Goal: Transaction & Acquisition: Purchase product/service

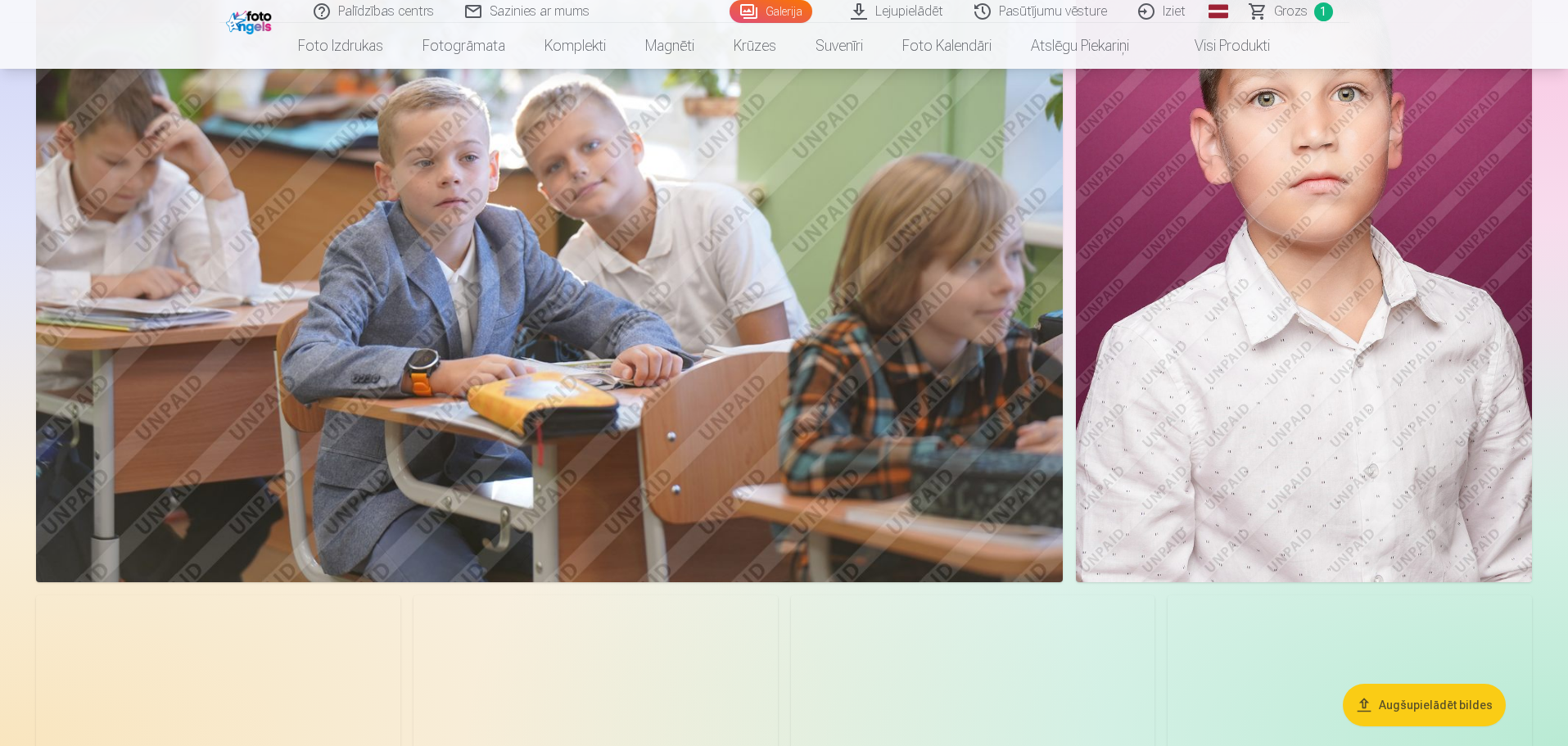
scroll to position [5566, 0]
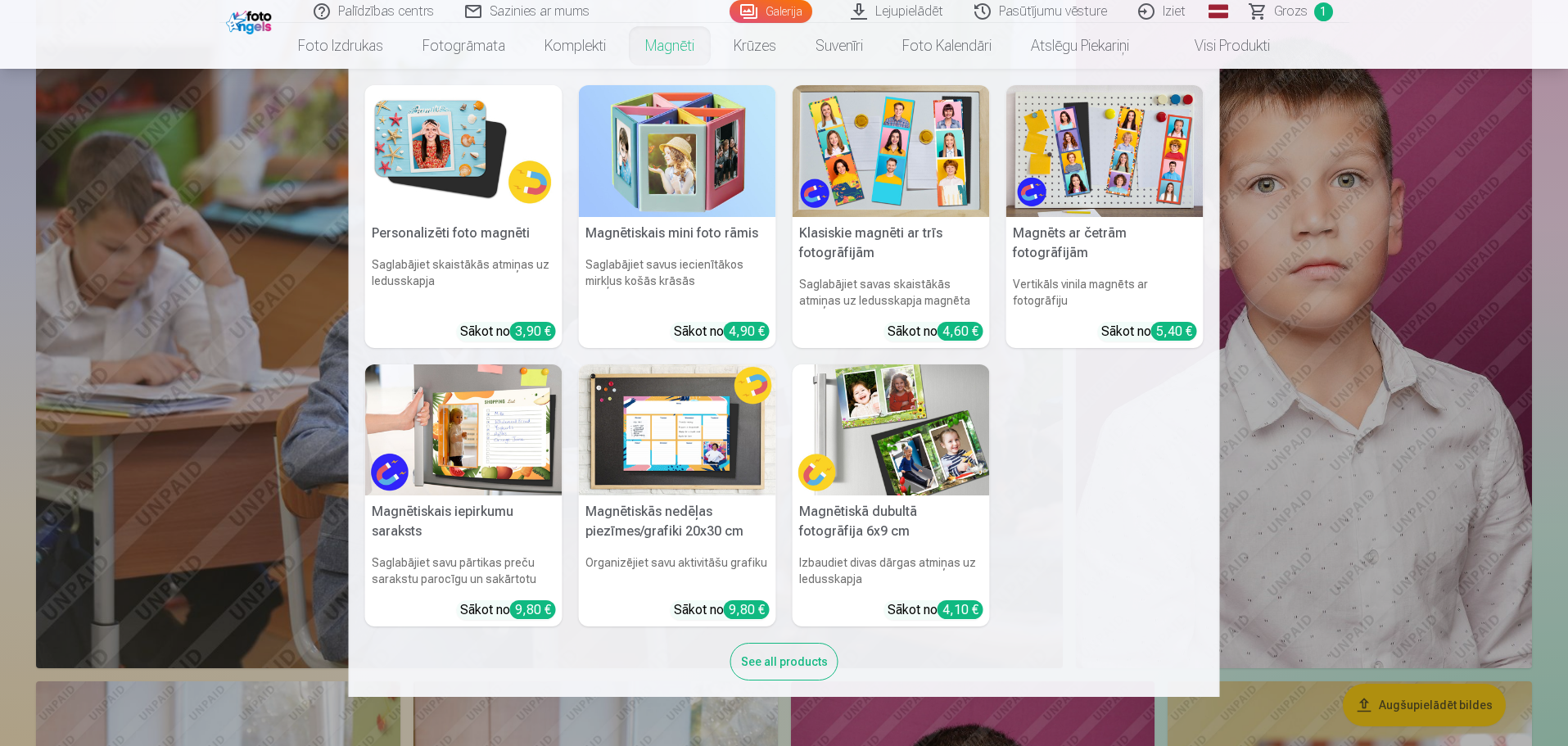
click at [1094, 163] on img at bounding box center [1105, 151] width 197 height 132
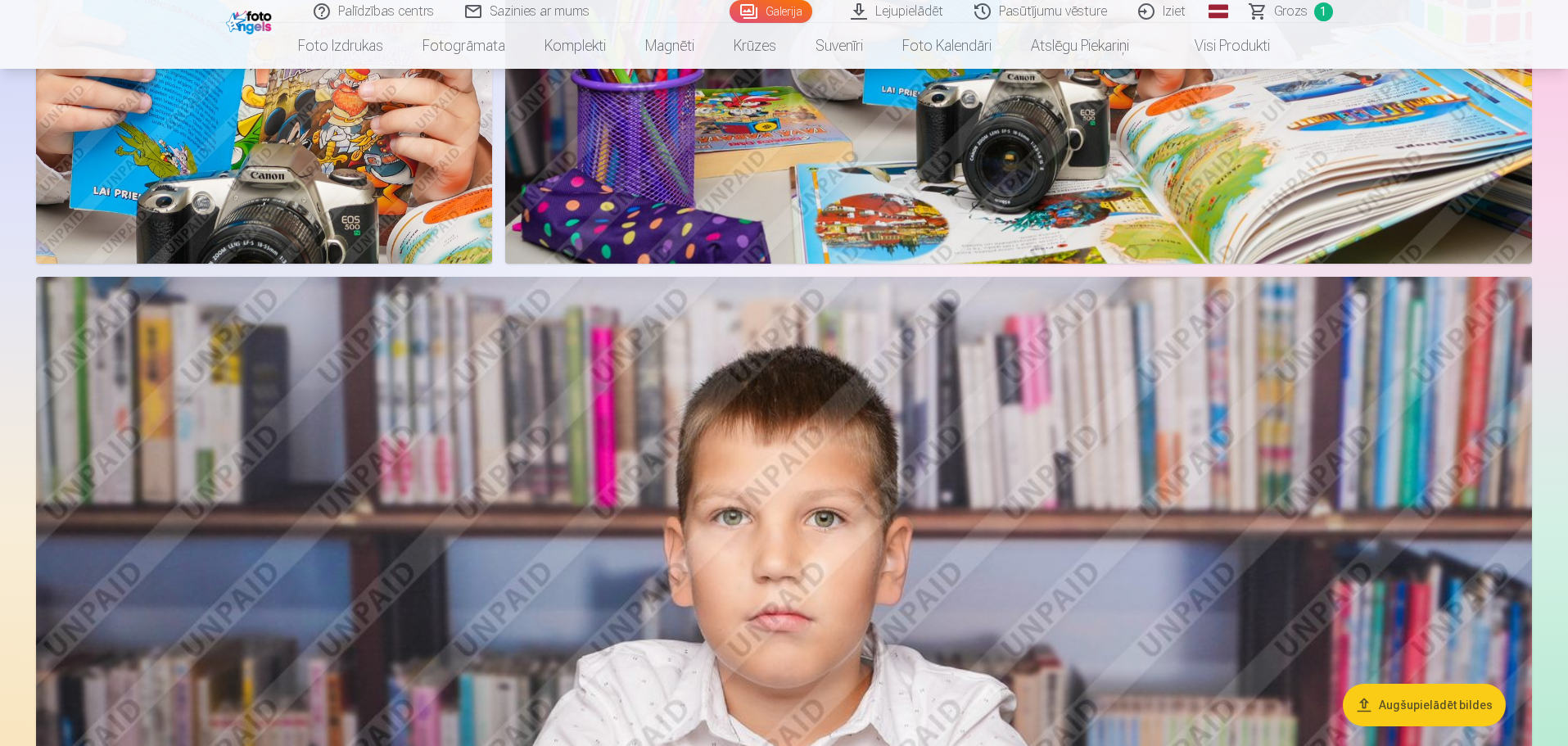
scroll to position [2865, 0]
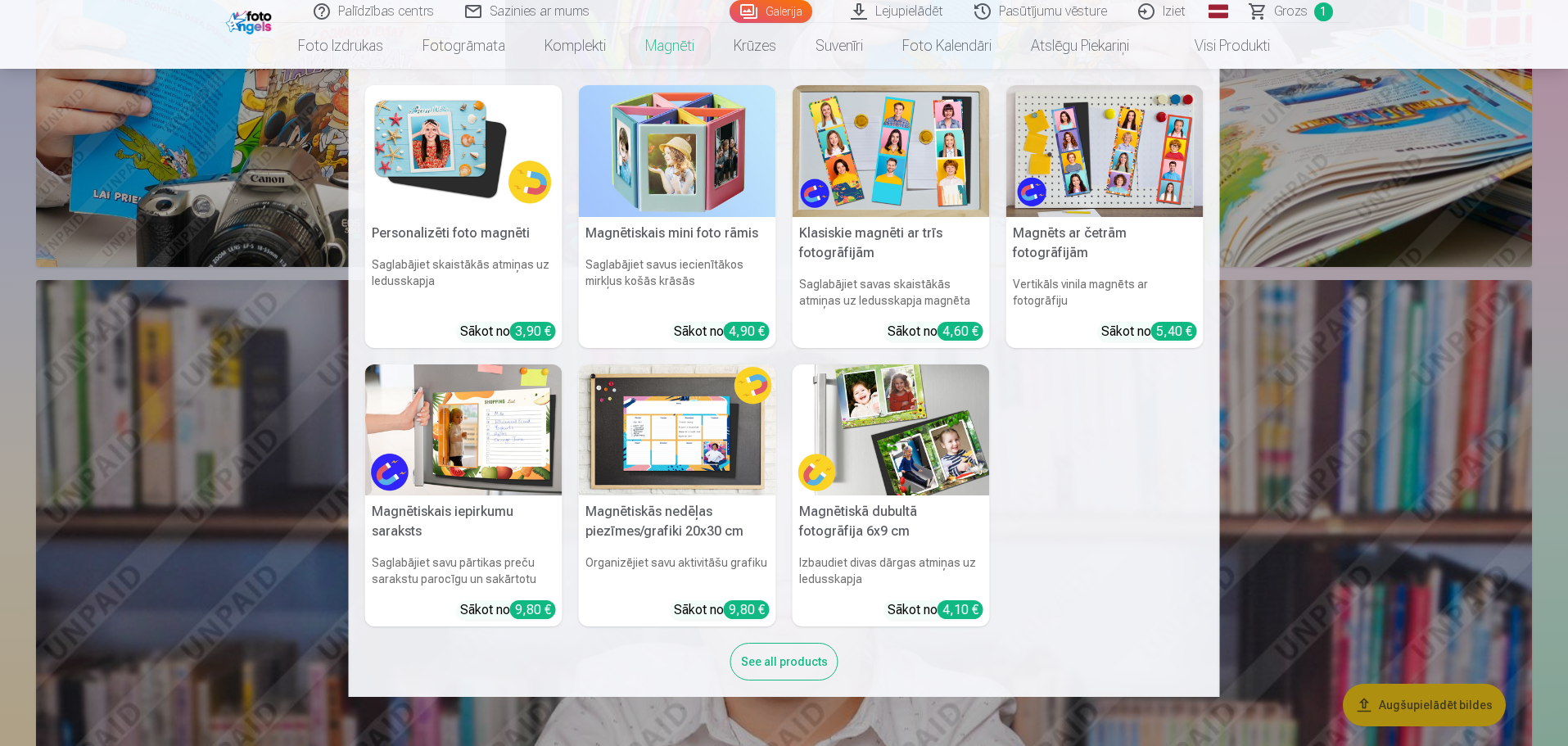
click at [900, 394] on img at bounding box center [891, 429] width 197 height 132
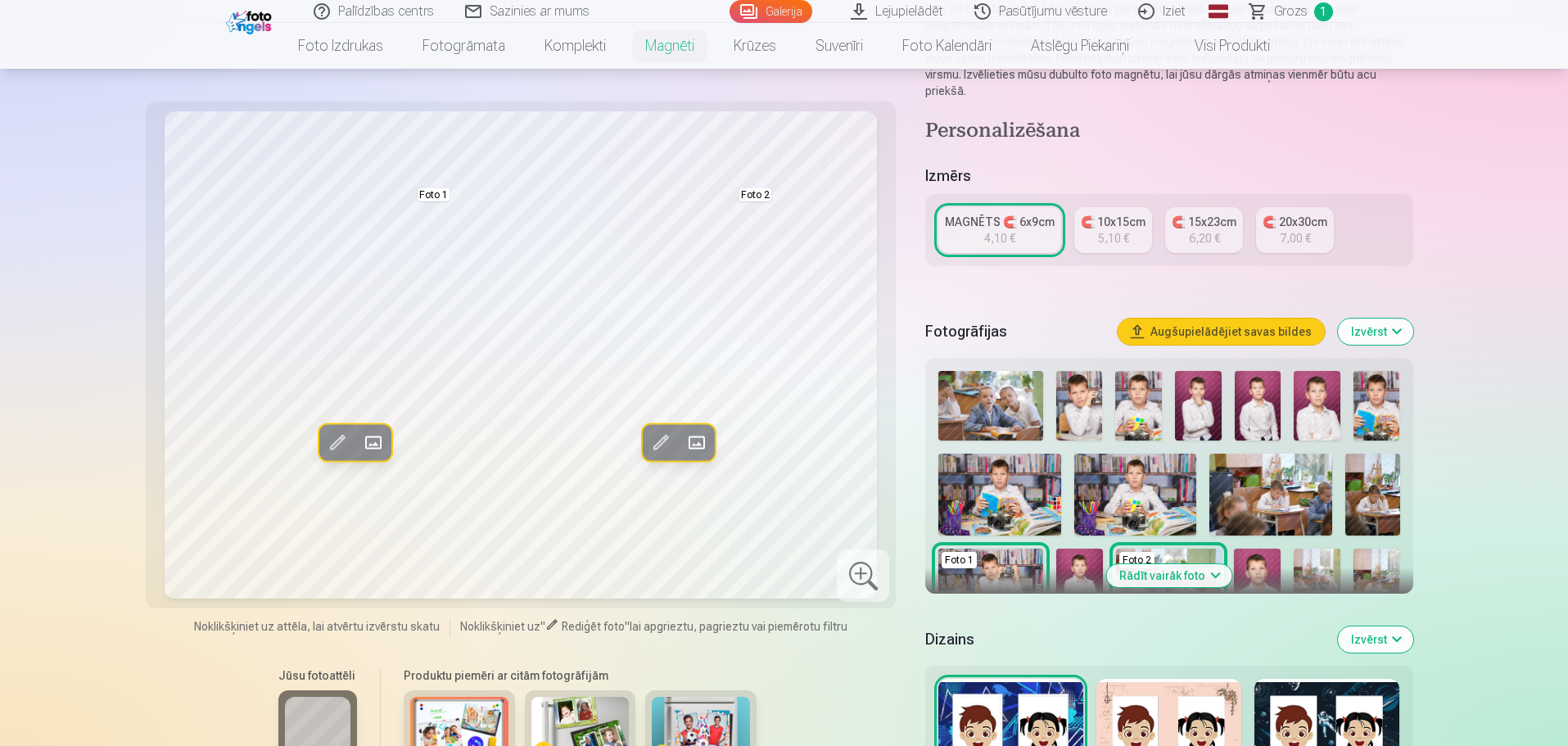
scroll to position [82, 0]
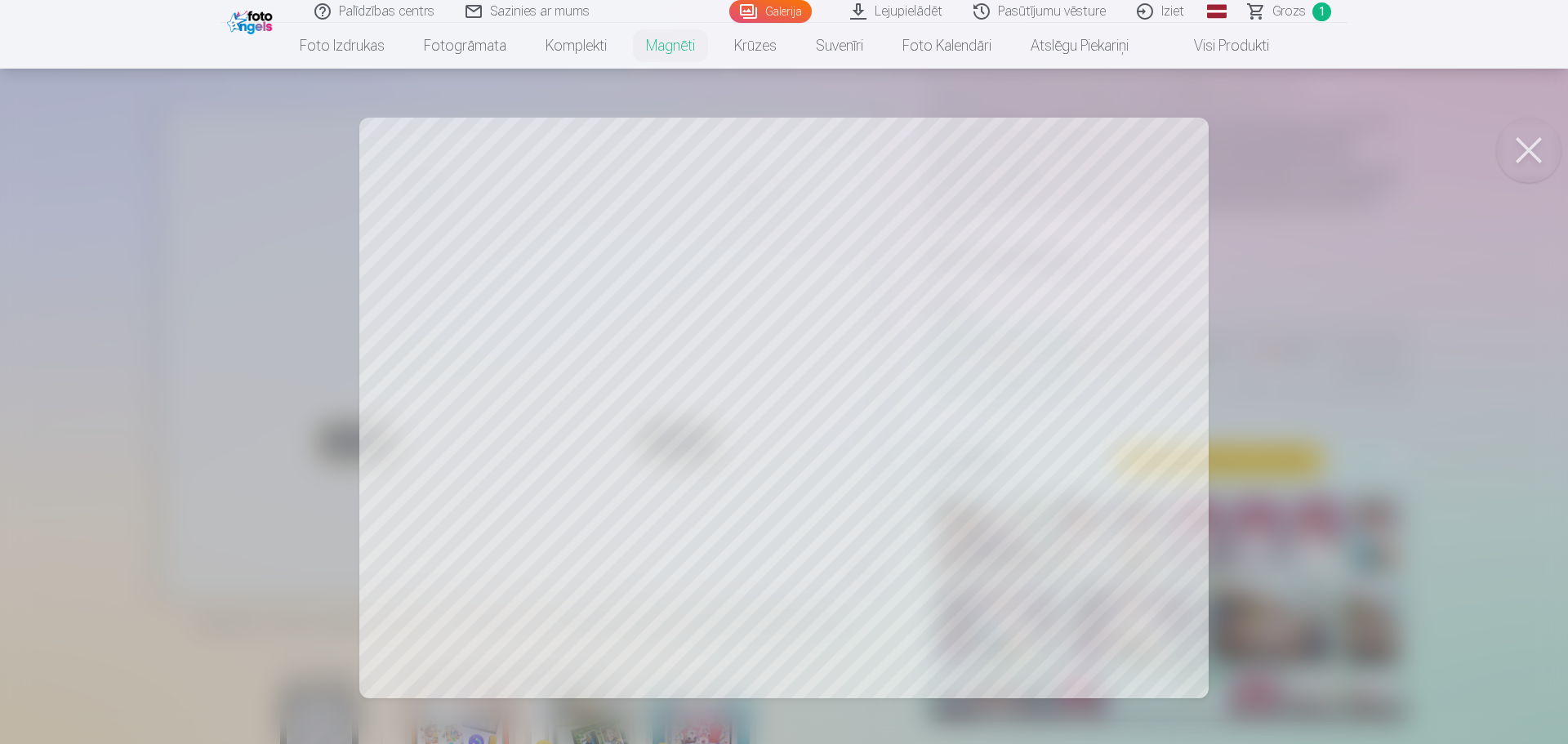
click at [1531, 155] on button at bounding box center [1528, 150] width 65 height 65
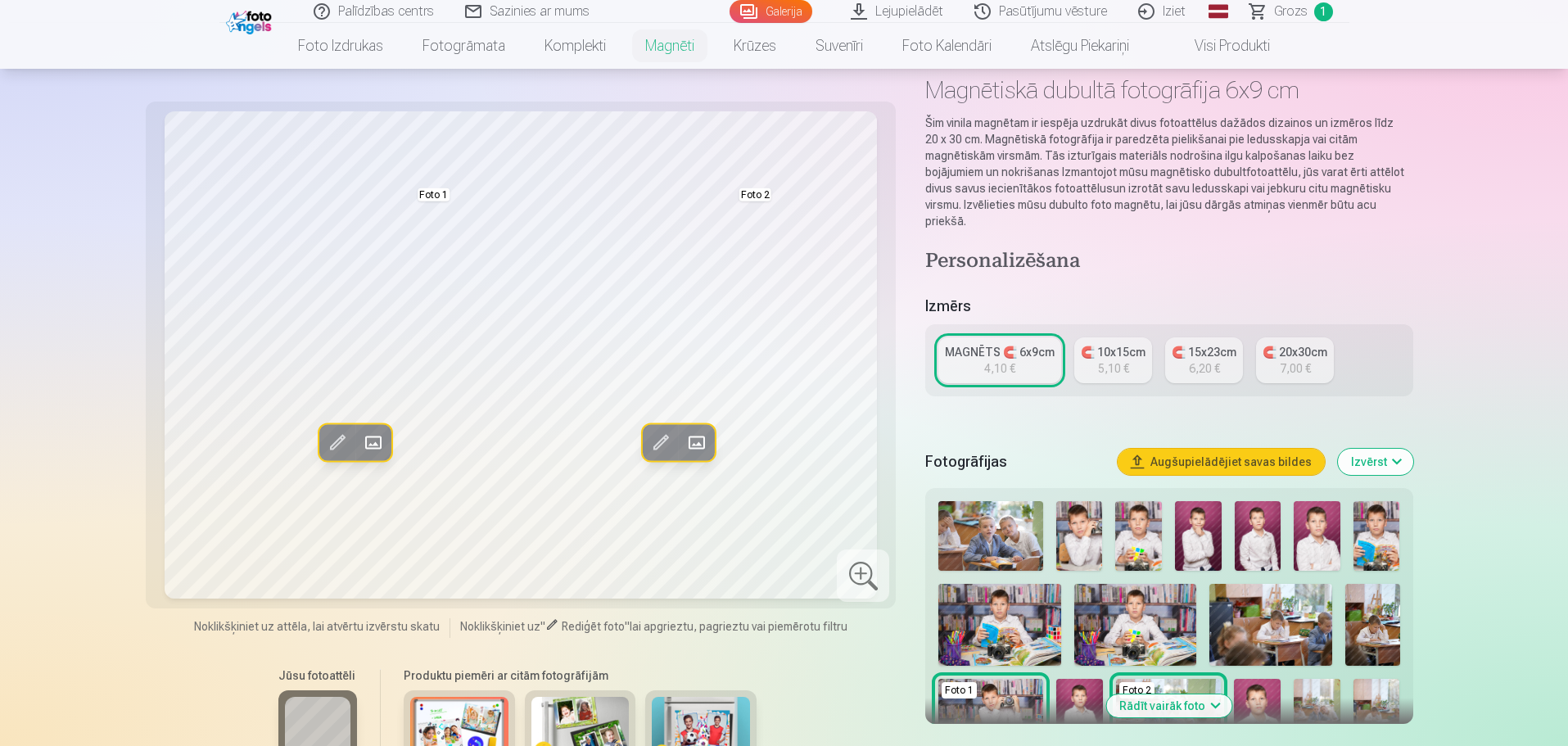
click at [1204, 509] on img at bounding box center [1198, 535] width 46 height 70
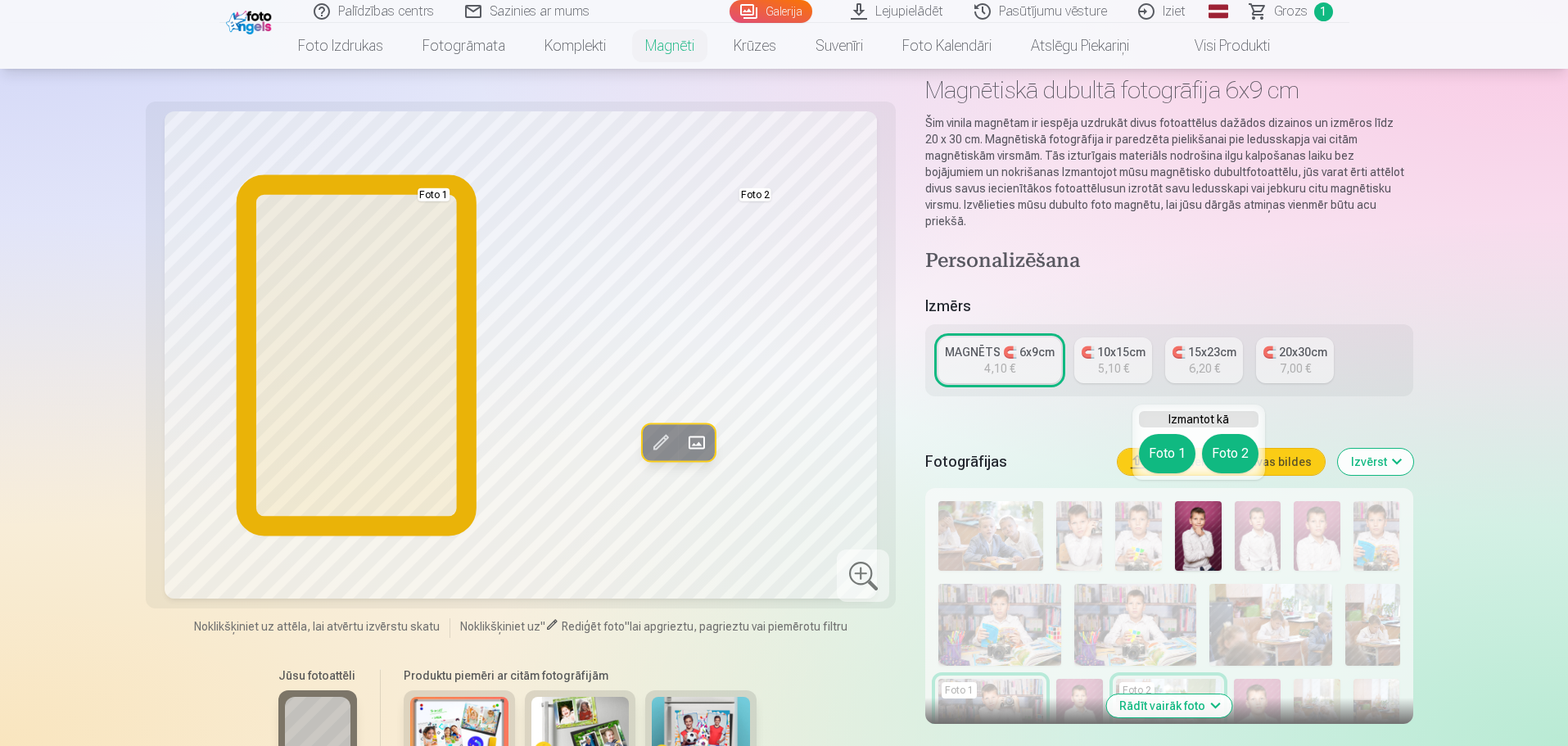
click at [1173, 451] on button "Foto 1" at bounding box center [1168, 453] width 56 height 39
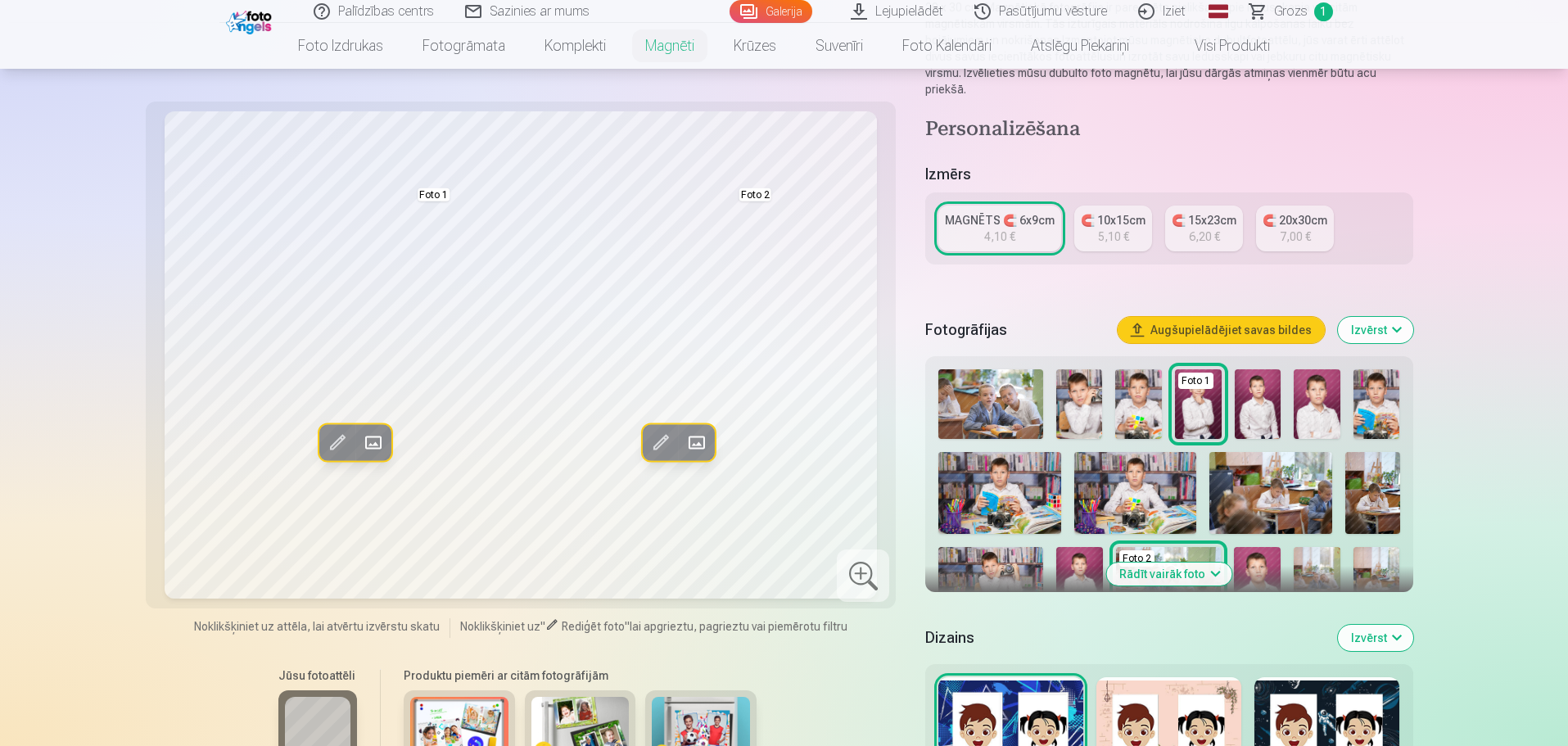
scroll to position [246, 0]
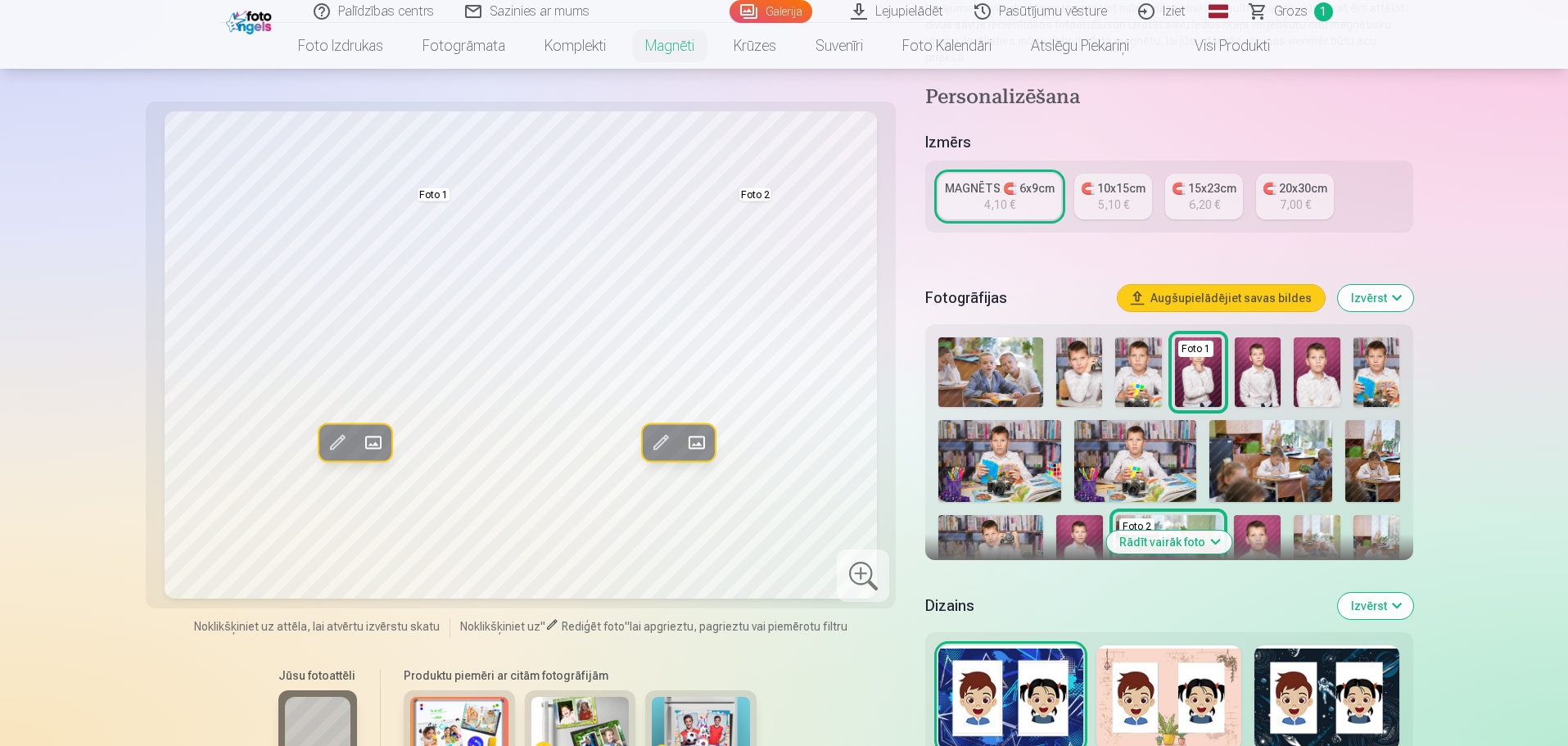
click at [1205, 530] on button "Rādīt vairāk foto" at bounding box center [1169, 541] width 125 height 23
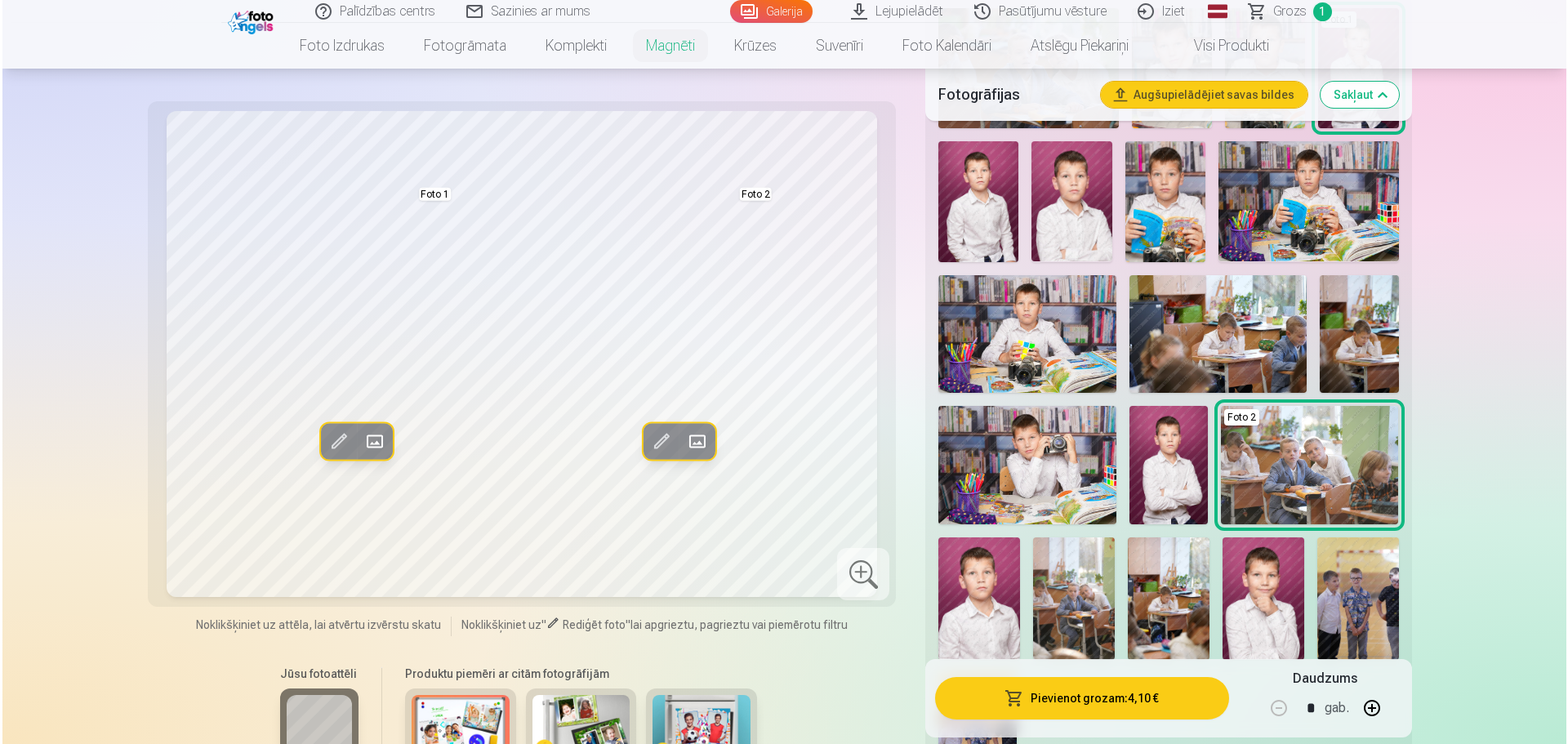
scroll to position [571, 0]
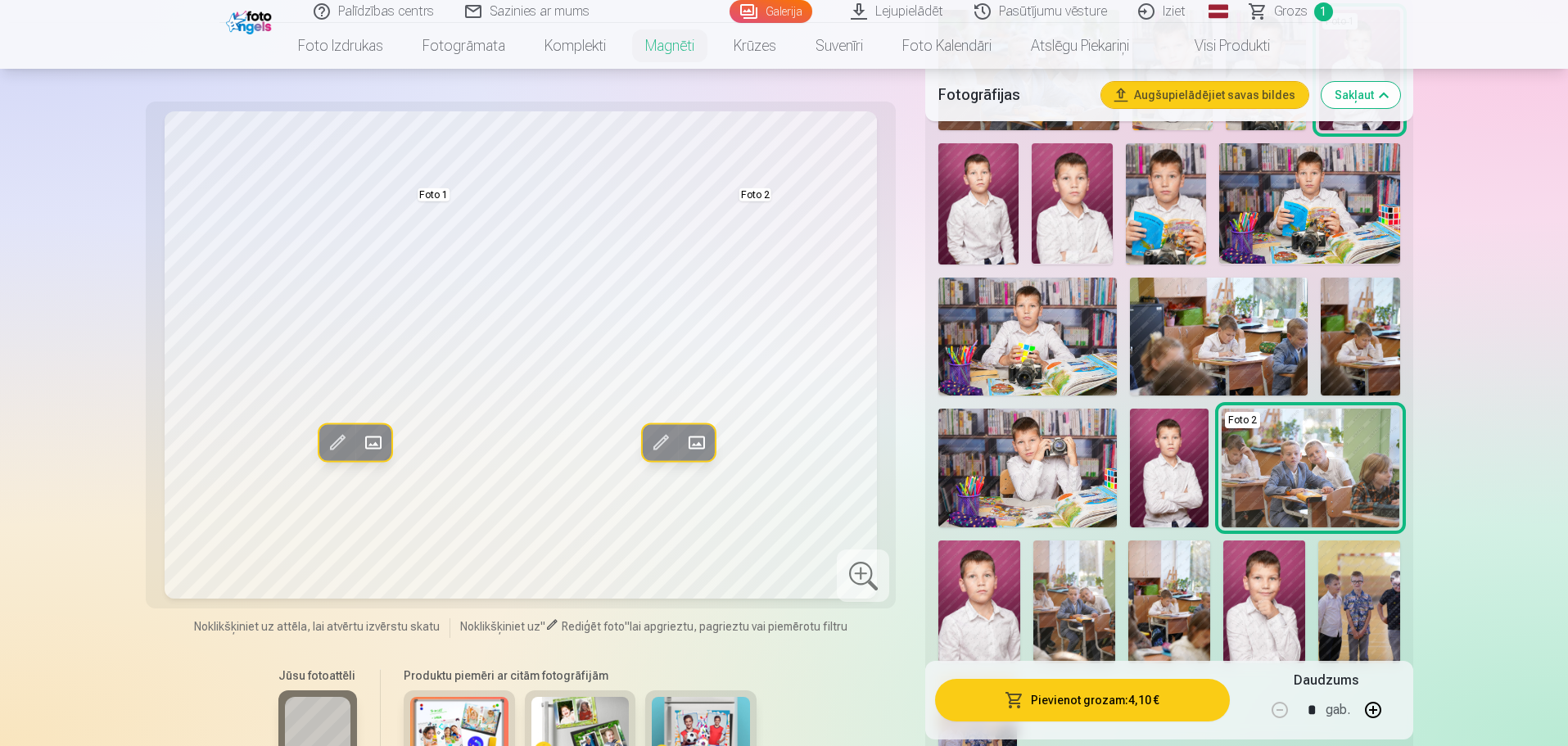
click at [1050, 443] on img at bounding box center [1028, 467] width 178 height 119
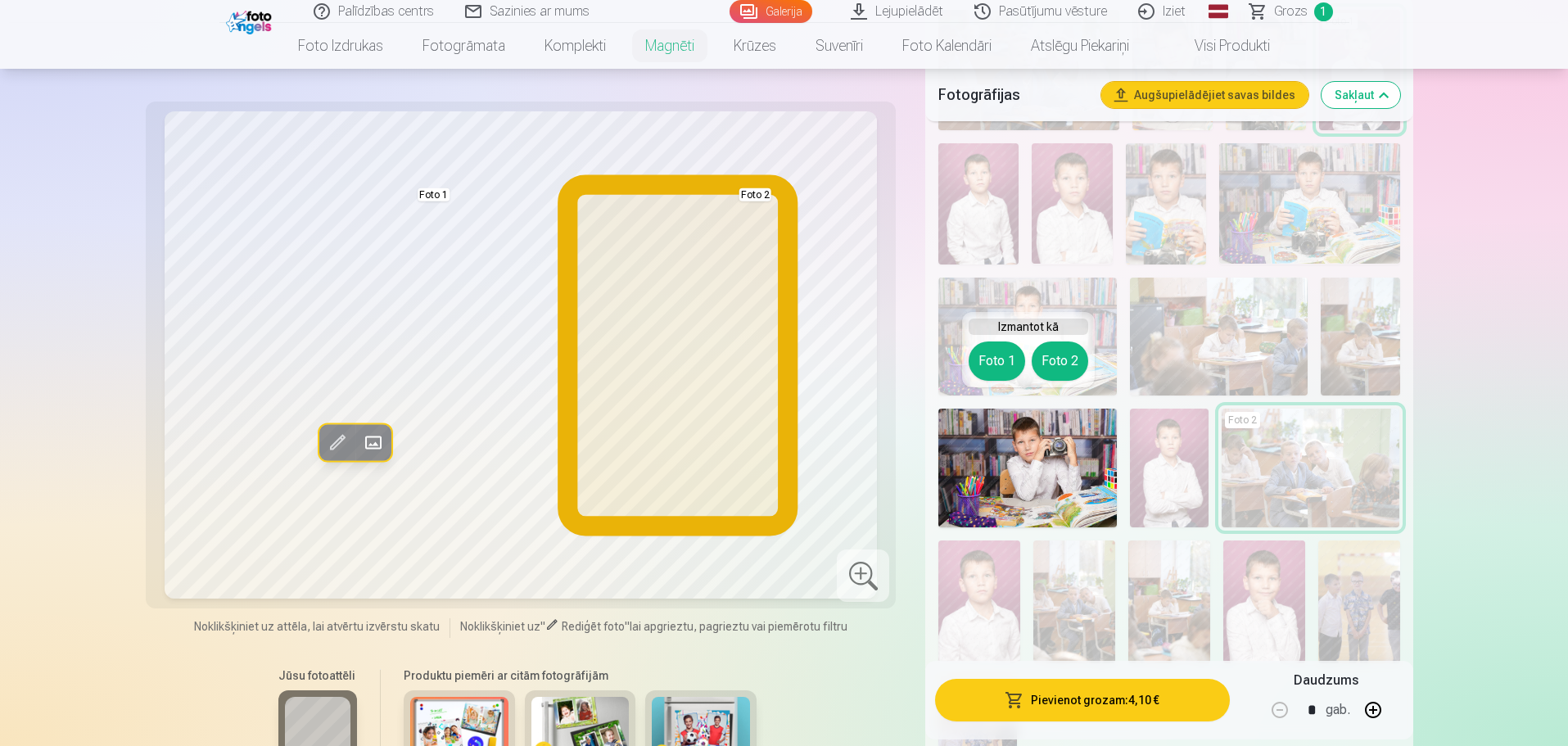
click at [1060, 361] on button "Foto 2" at bounding box center [1060, 360] width 56 height 39
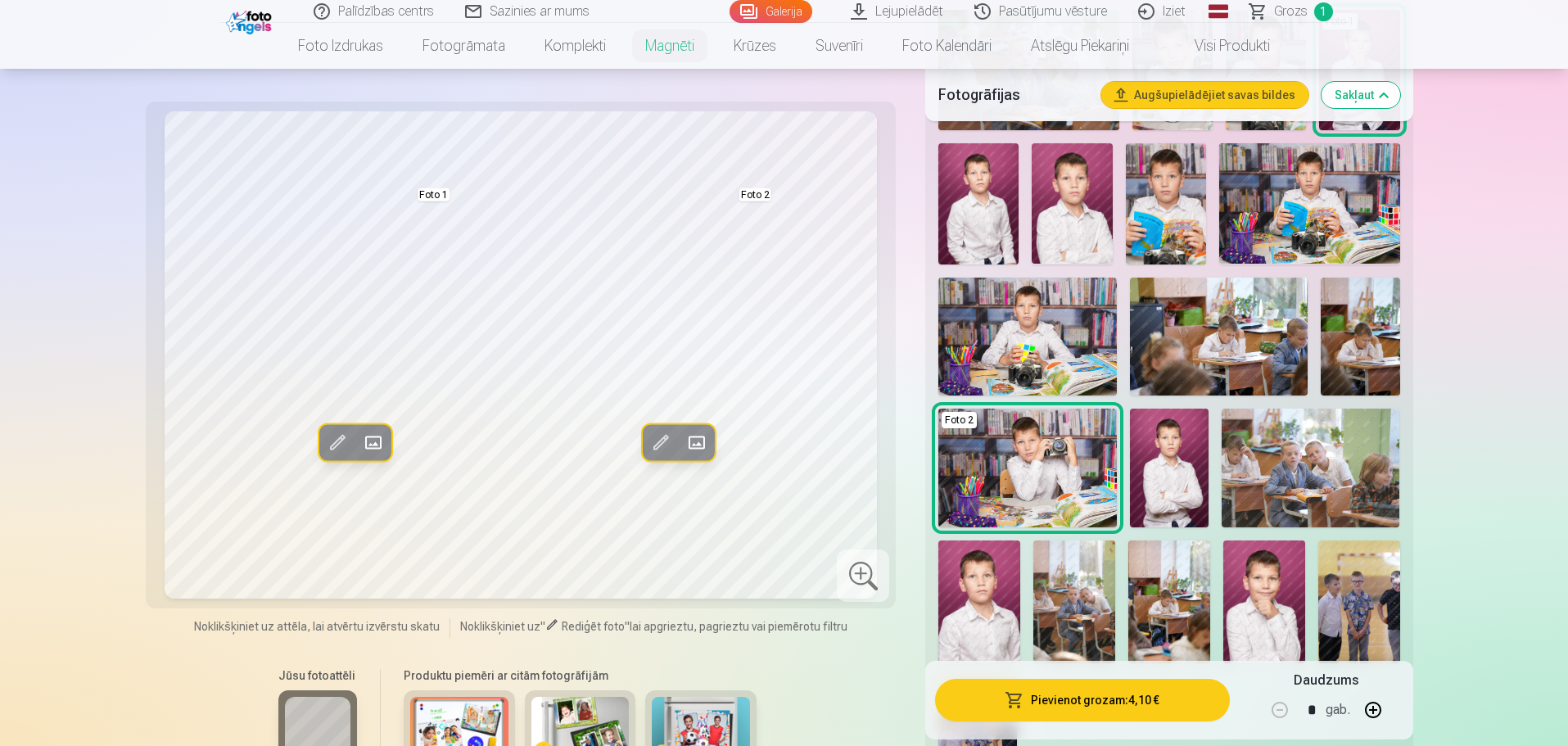
click at [1029, 309] on img at bounding box center [1028, 337] width 178 height 119
click at [997, 436] on img at bounding box center [1028, 467] width 178 height 119
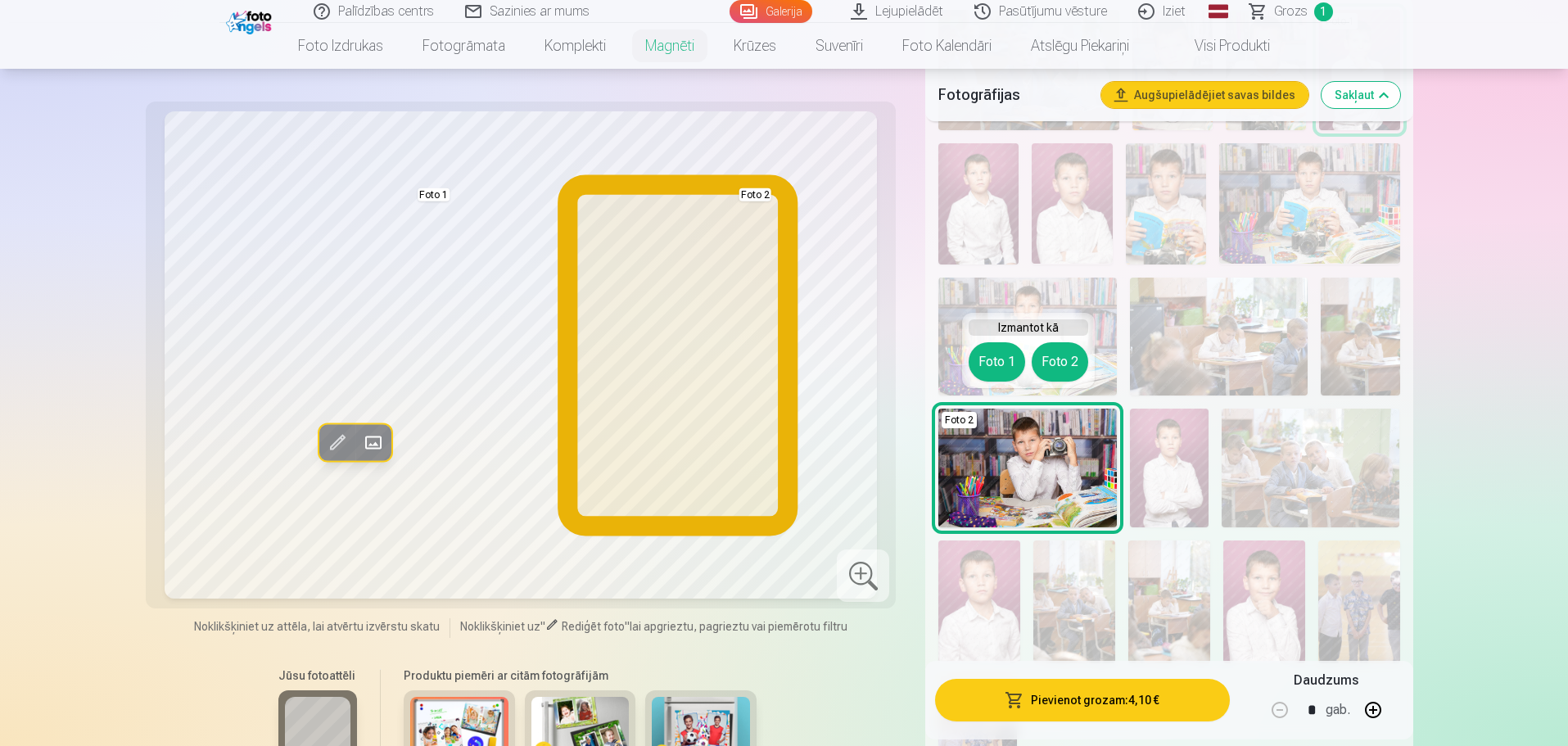
click at [1055, 356] on button "Foto 2" at bounding box center [1060, 361] width 56 height 39
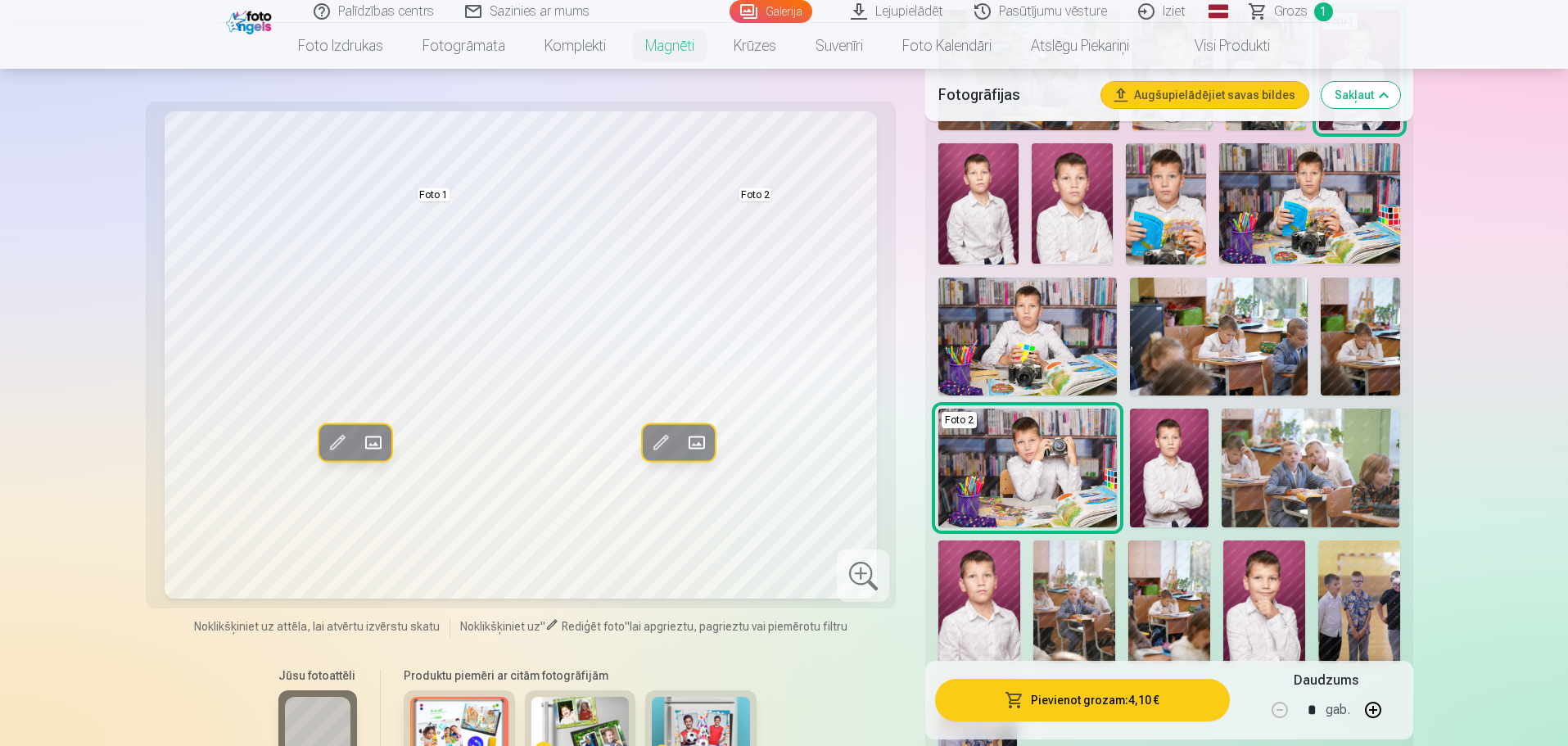
click at [660, 445] on span at bounding box center [660, 443] width 26 height 26
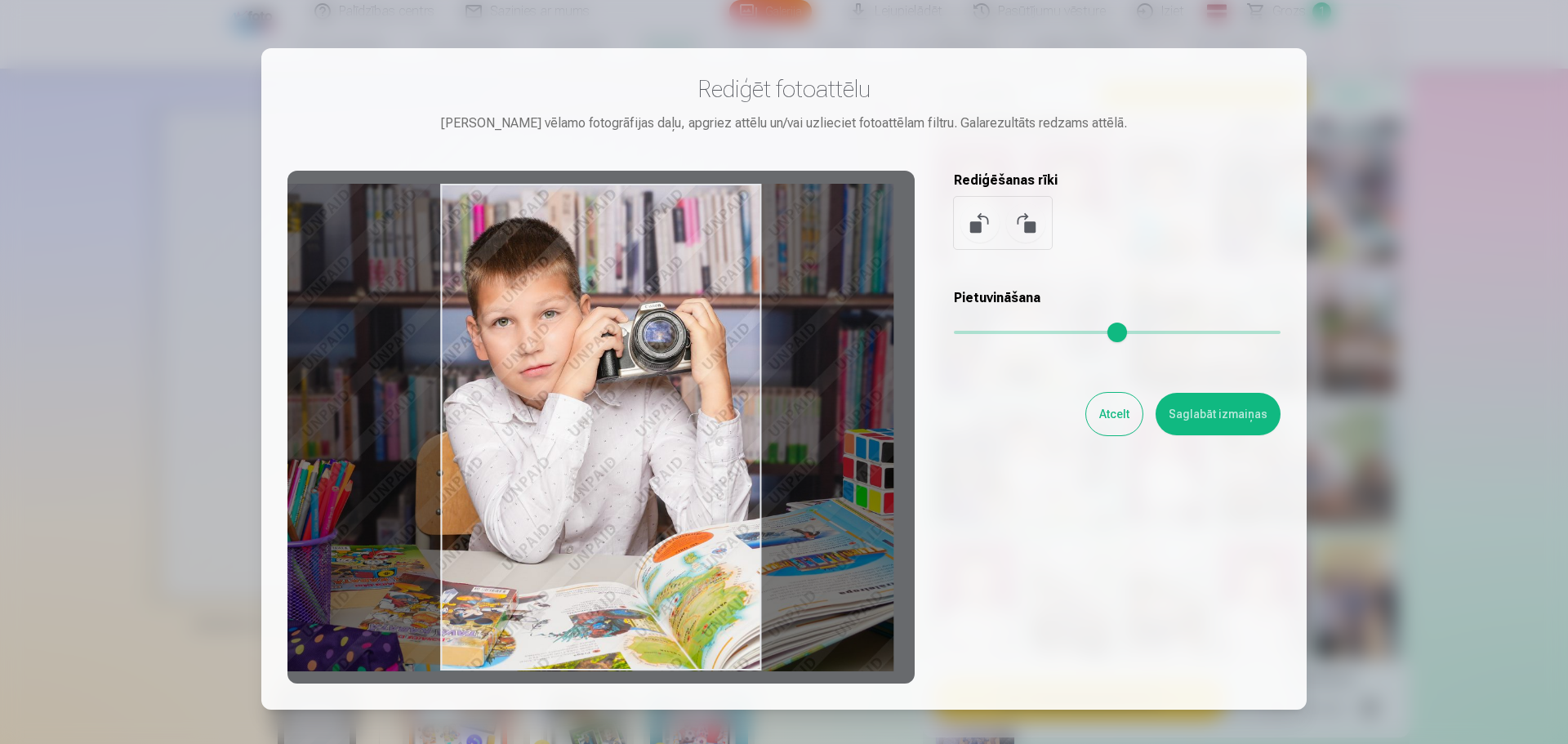
drag, startPoint x: 612, startPoint y: 444, endPoint x: 540, endPoint y: 455, distance: 72.8
click at [540, 455] on div at bounding box center [600, 427] width 627 height 512
click at [1027, 230] on button at bounding box center [1025, 223] width 39 height 39
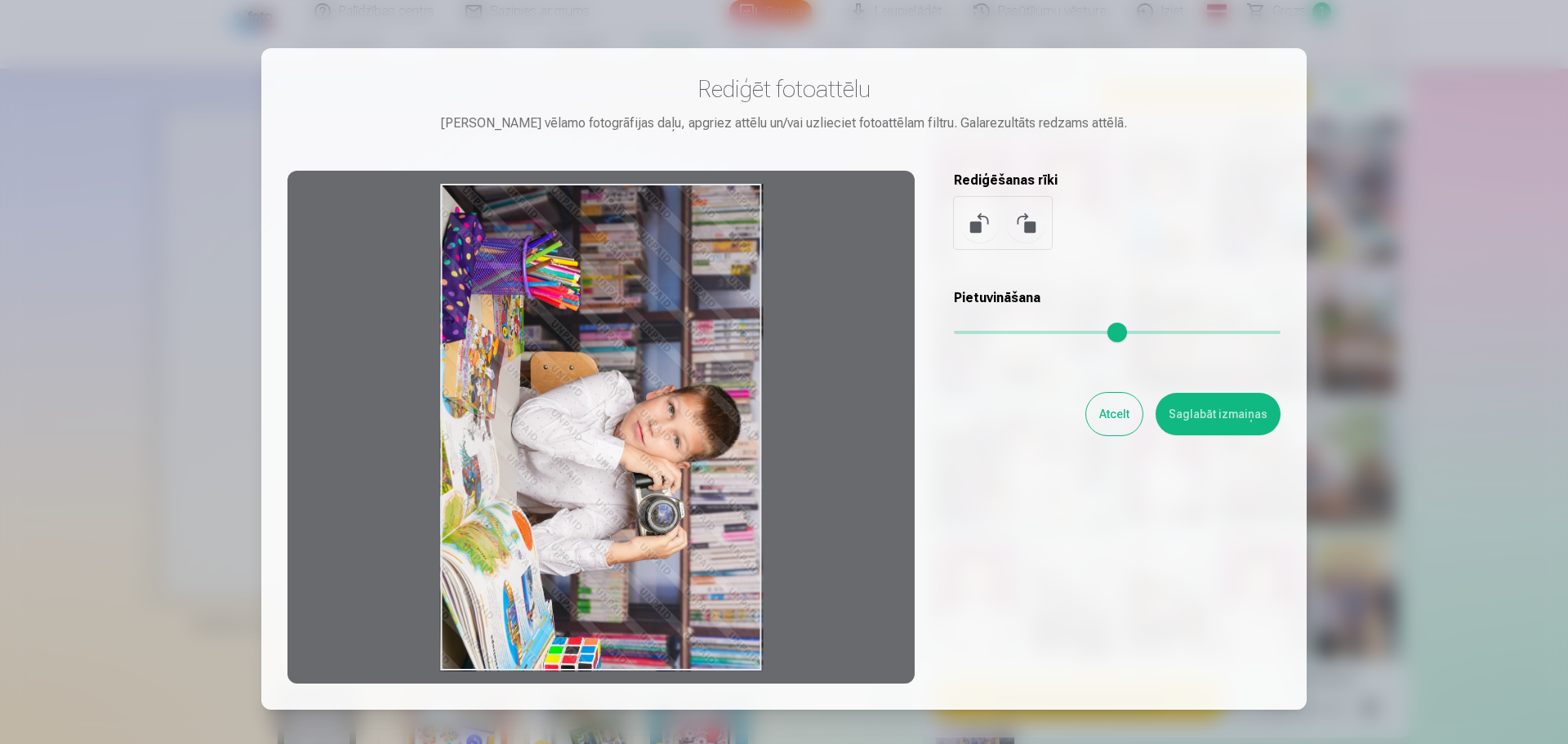
click at [1027, 230] on button at bounding box center [1025, 223] width 39 height 39
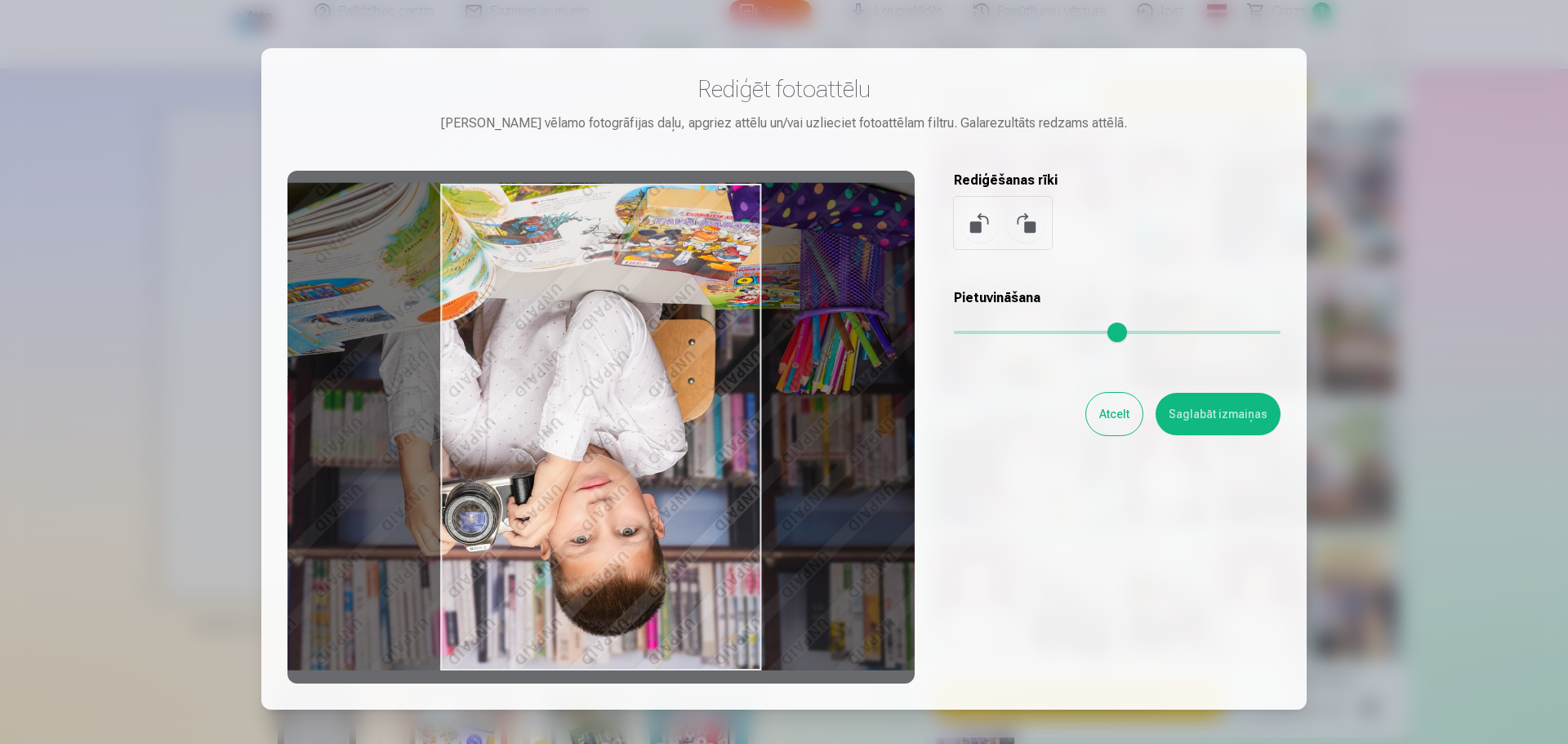
click at [1027, 230] on button at bounding box center [1025, 223] width 39 height 39
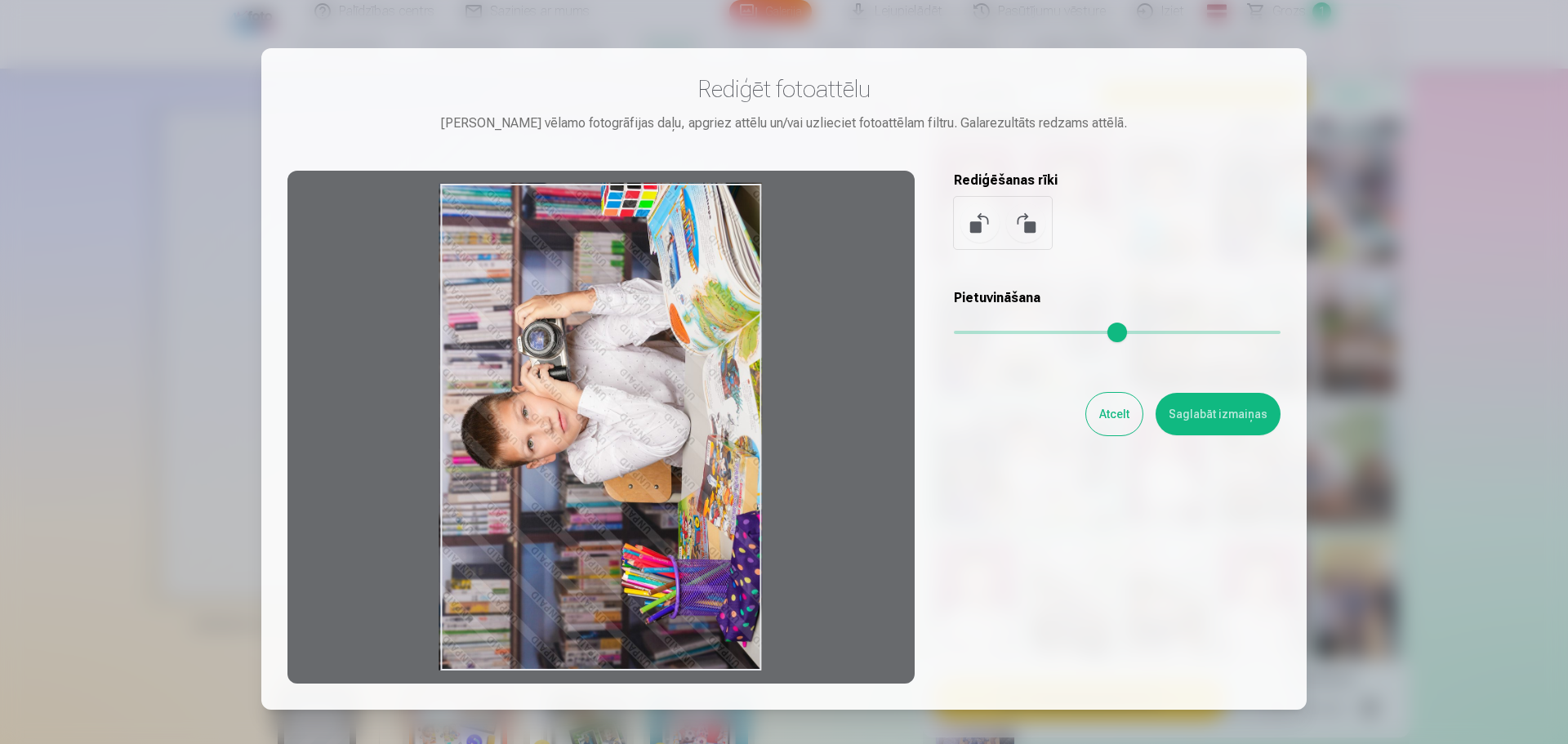
click at [1027, 230] on button at bounding box center [1025, 223] width 39 height 39
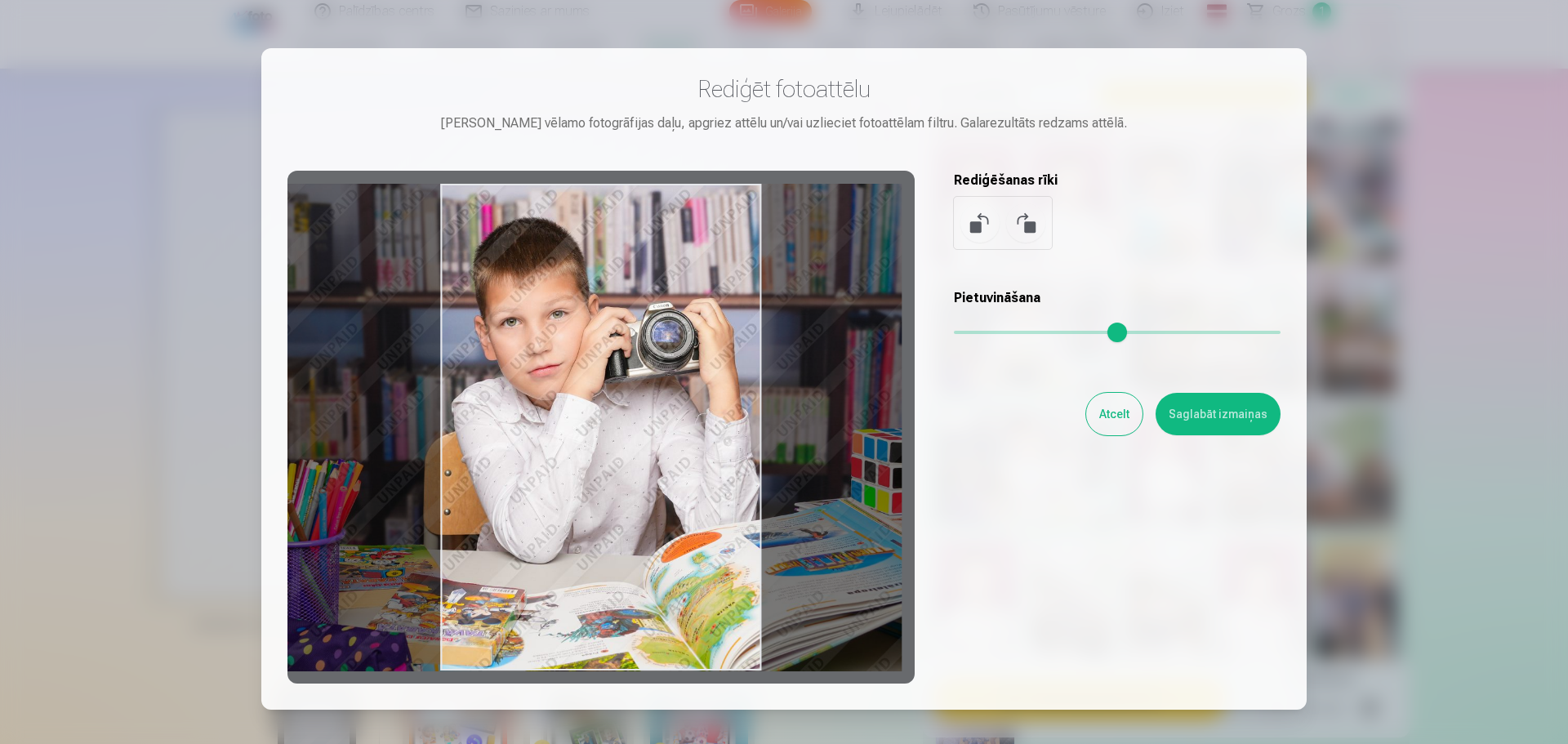
drag, startPoint x: 662, startPoint y: 472, endPoint x: 599, endPoint y: 488, distance: 65.0
click at [599, 488] on div at bounding box center [600, 427] width 627 height 512
click at [972, 229] on button at bounding box center [980, 223] width 39 height 39
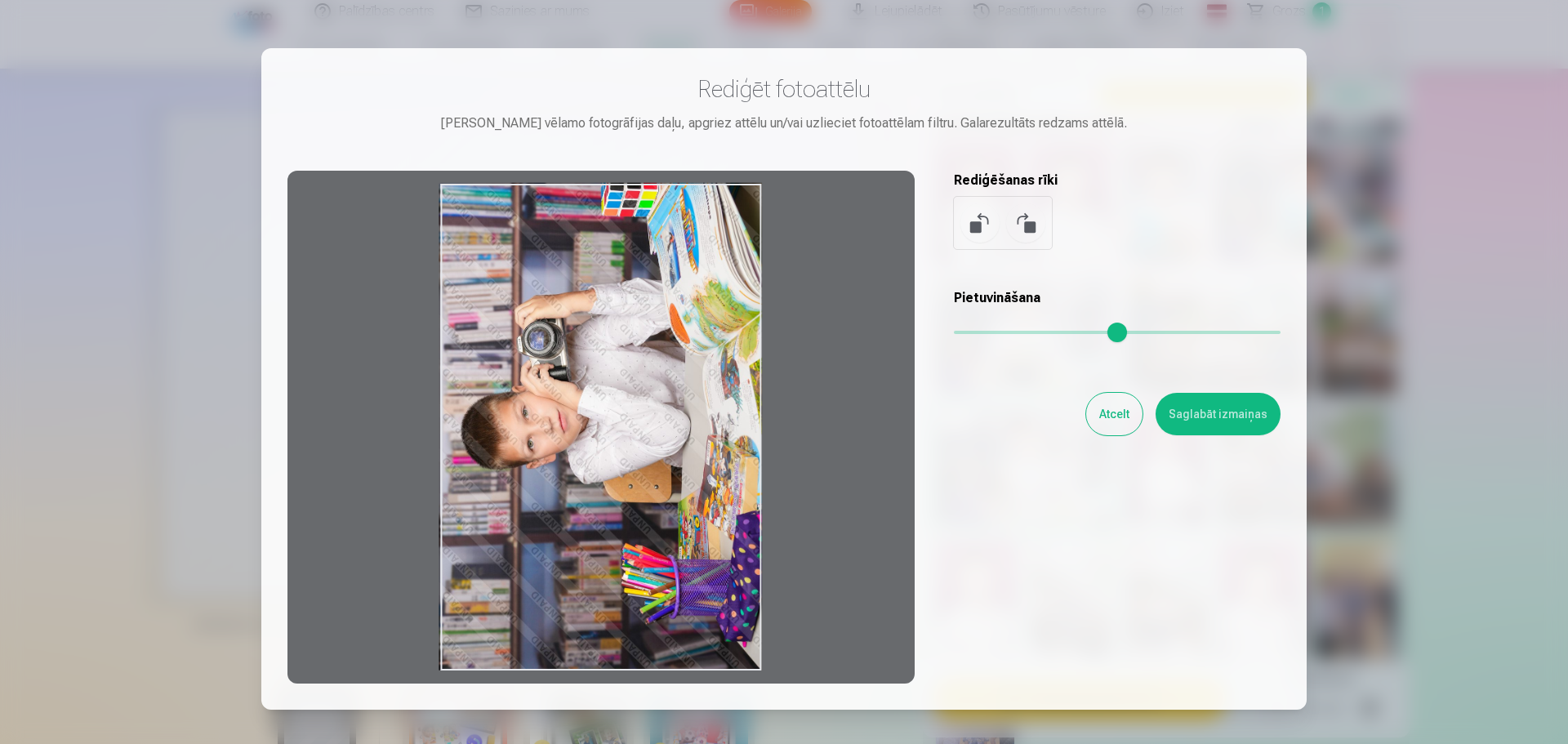
click at [1212, 408] on button "Saglabāt izmaiņas" at bounding box center [1218, 414] width 125 height 43
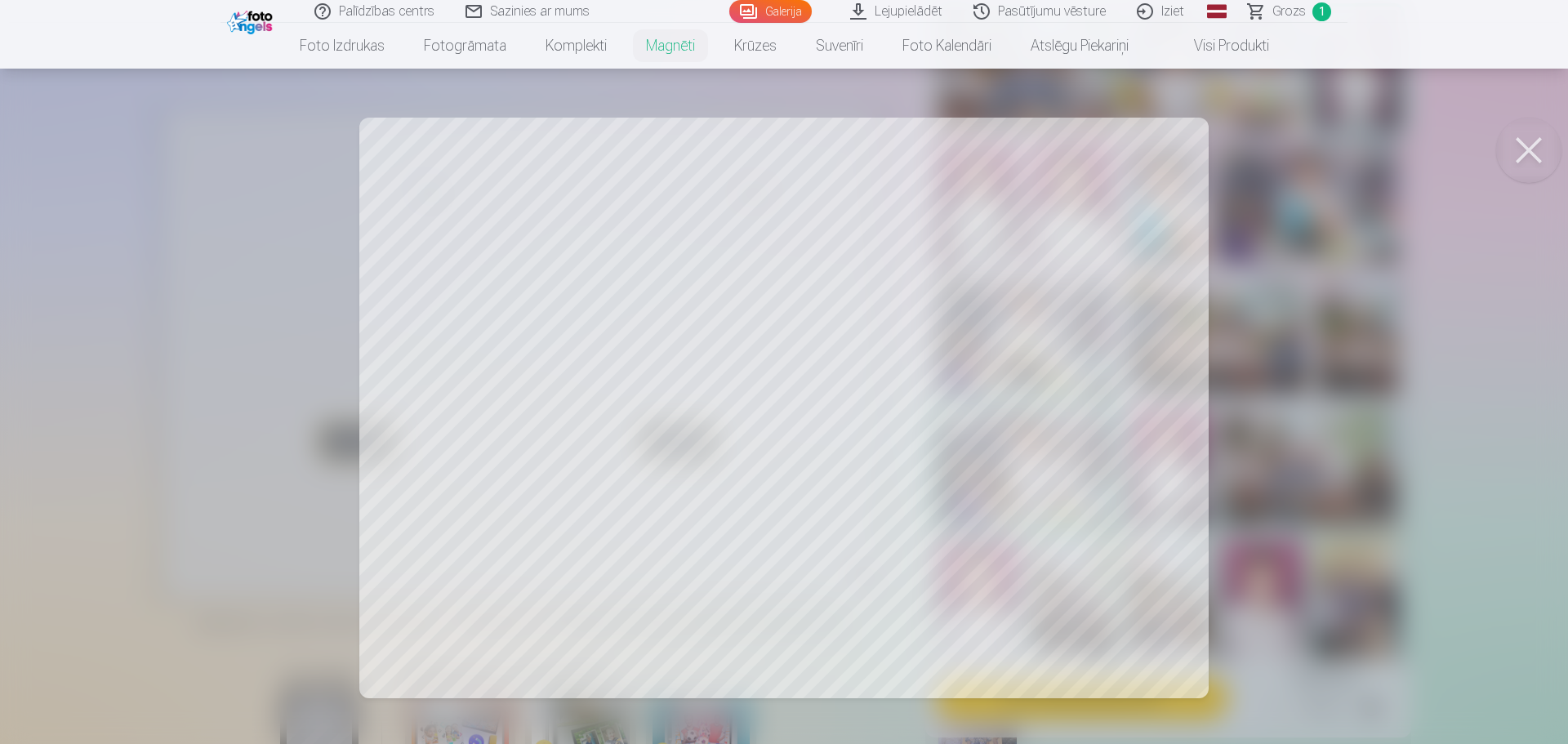
click at [996, 320] on div at bounding box center [784, 372] width 1568 height 744
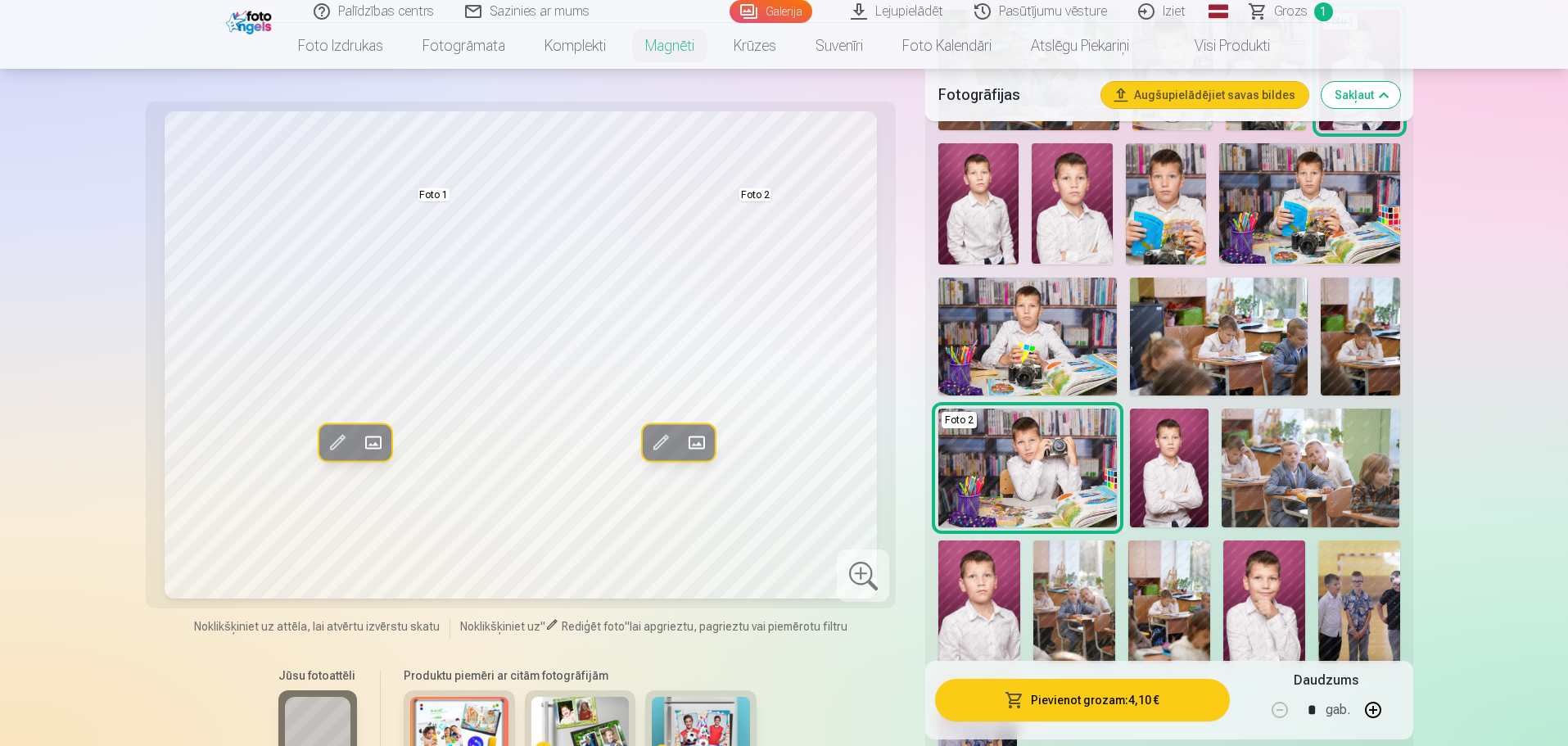
click at [663, 441] on span at bounding box center [660, 443] width 26 height 26
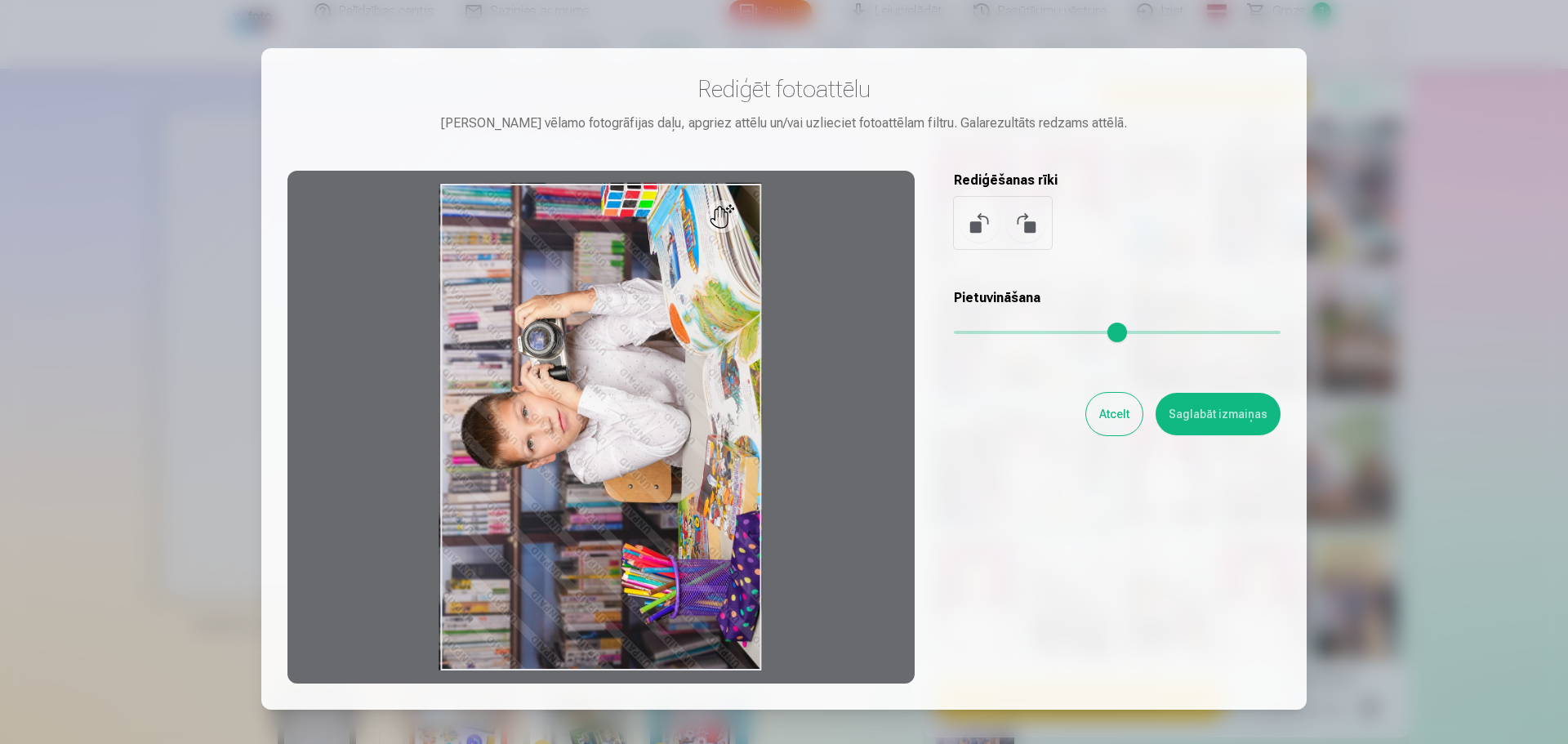
click at [1028, 234] on button at bounding box center [1025, 223] width 39 height 39
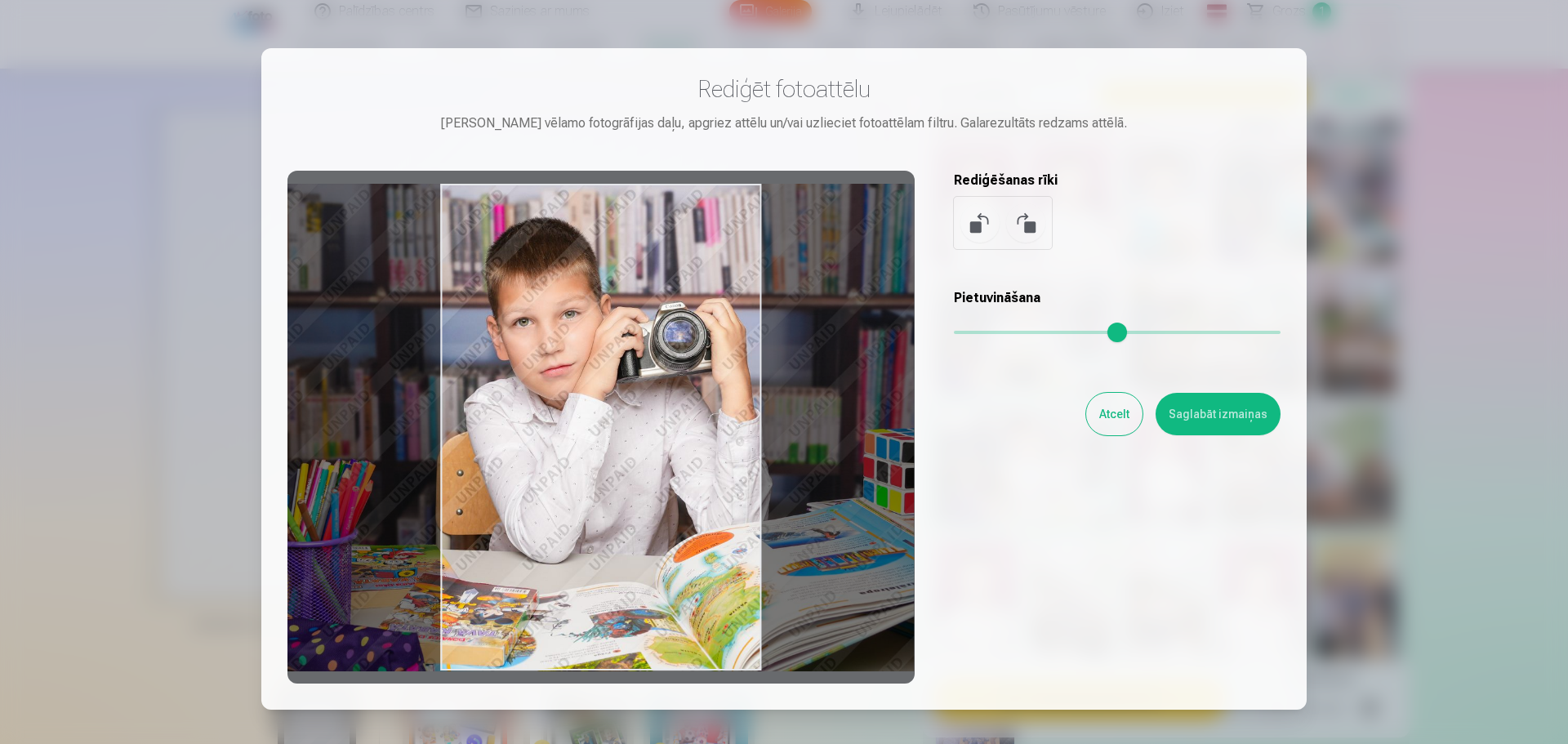
drag, startPoint x: 638, startPoint y: 415, endPoint x: 588, endPoint y: 434, distance: 53.5
click at [588, 434] on div at bounding box center [600, 427] width 627 height 512
click at [1190, 421] on button "Saglabāt izmaiņas" at bounding box center [1218, 414] width 125 height 43
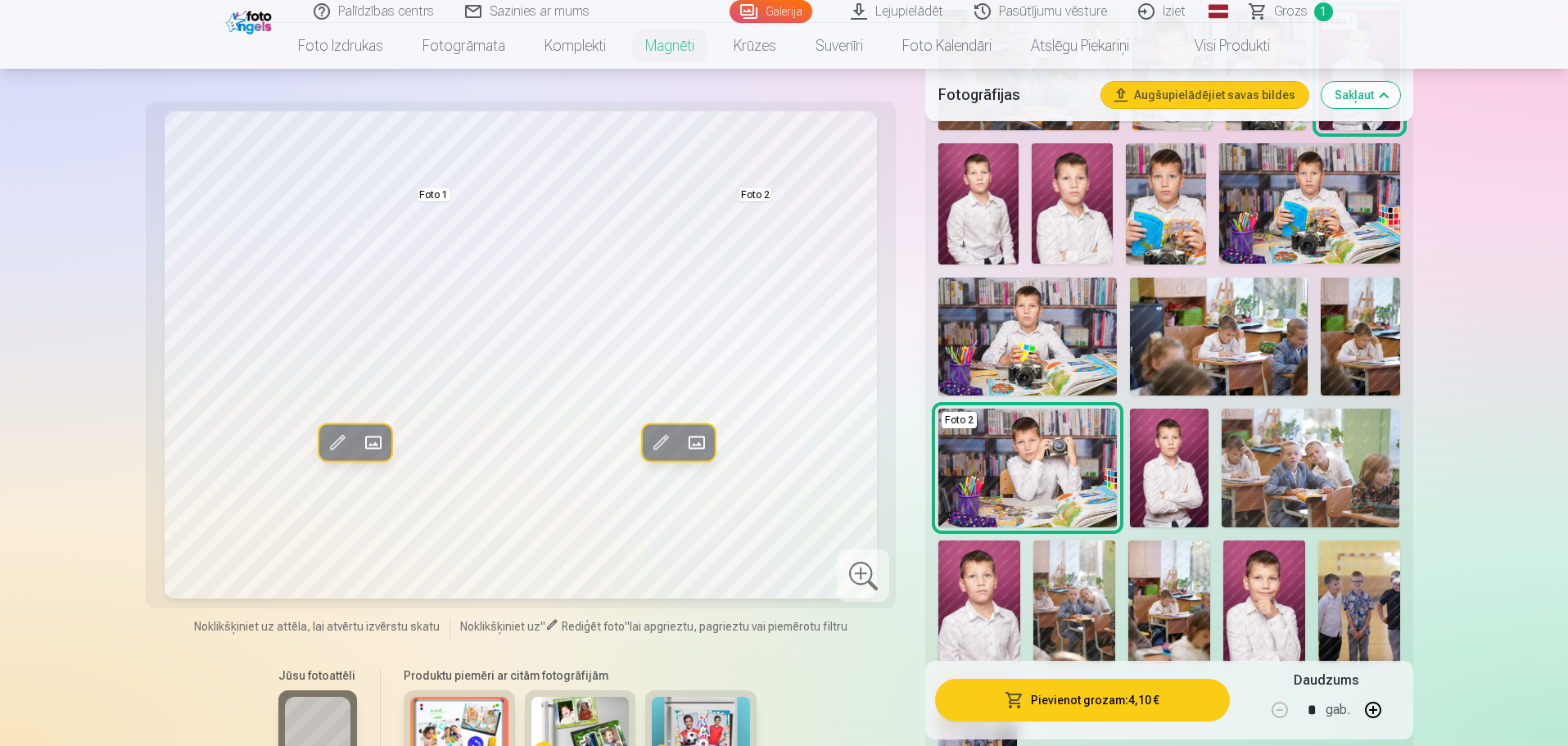
click at [330, 444] on span at bounding box center [337, 443] width 26 height 26
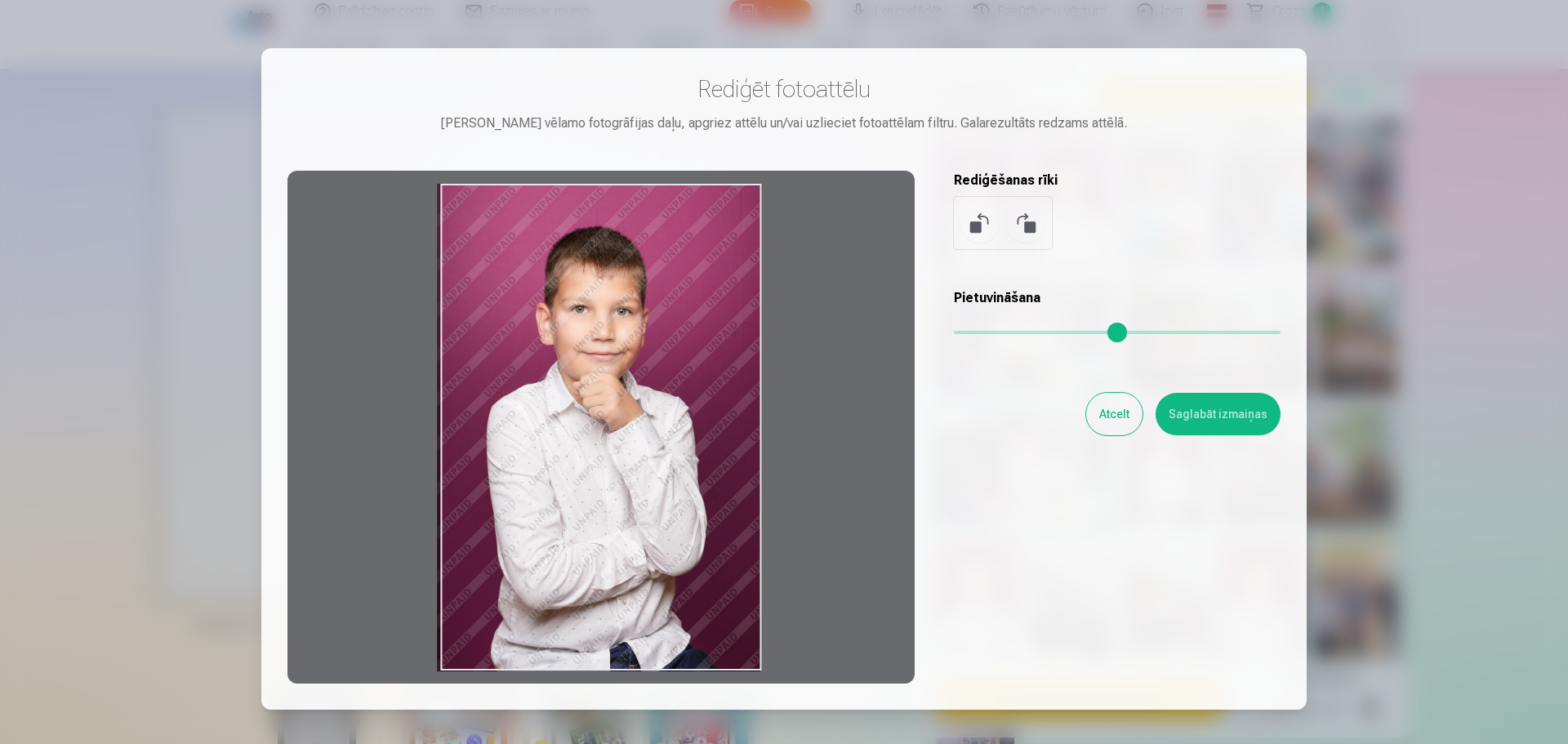
drag, startPoint x: 604, startPoint y: 495, endPoint x: 598, endPoint y: 422, distance: 73.2
click at [598, 422] on div at bounding box center [600, 427] width 627 height 512
drag, startPoint x: 759, startPoint y: 672, endPoint x: 748, endPoint y: 641, distance: 32.9
click at [748, 641] on div at bounding box center [600, 427] width 627 height 512
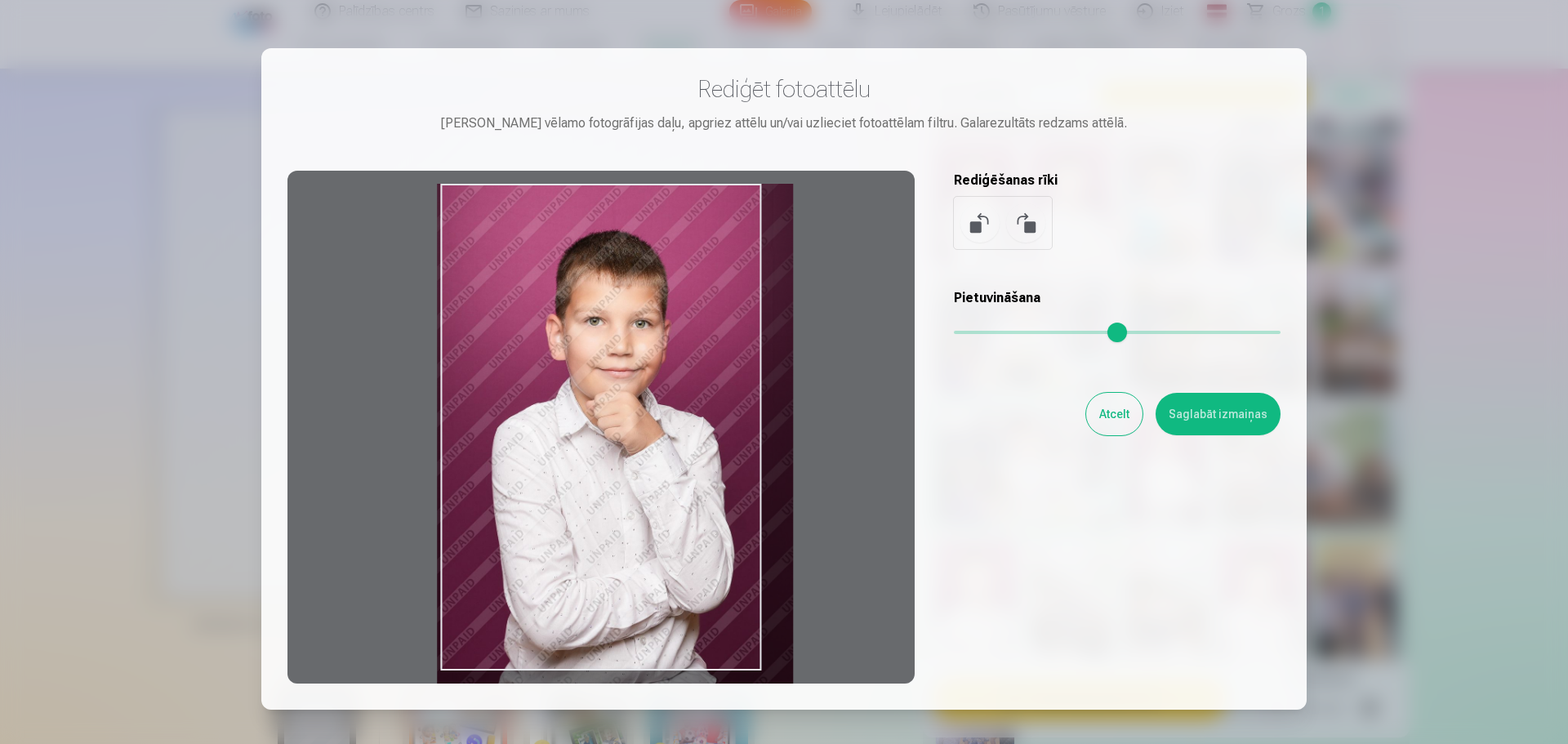
click at [968, 334] on input "range" at bounding box center [1116, 332] width 327 height 4
type input "****"
click at [1204, 416] on button "Saglabāt izmaiņas" at bounding box center [1218, 414] width 125 height 43
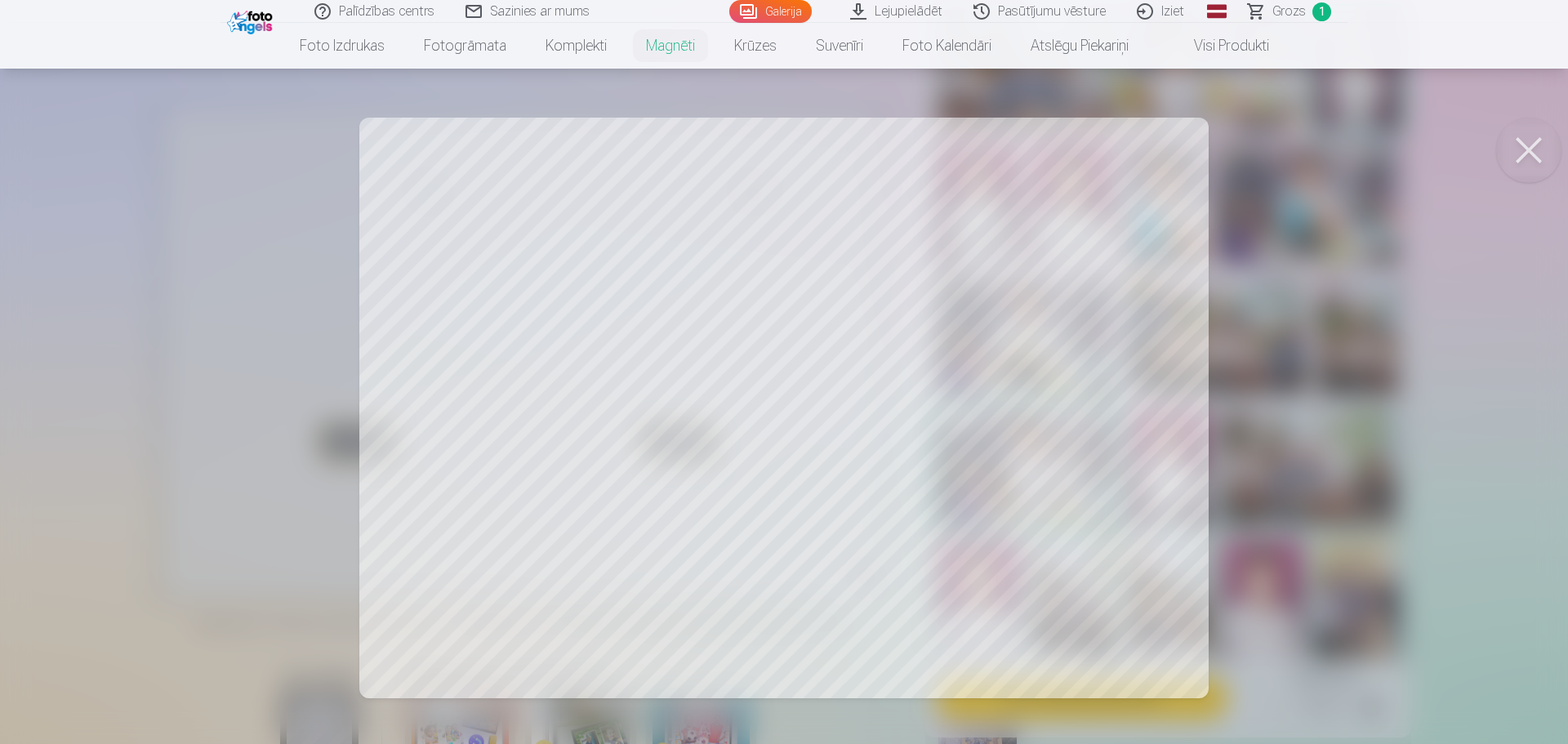
click at [960, 307] on div at bounding box center [784, 372] width 1568 height 744
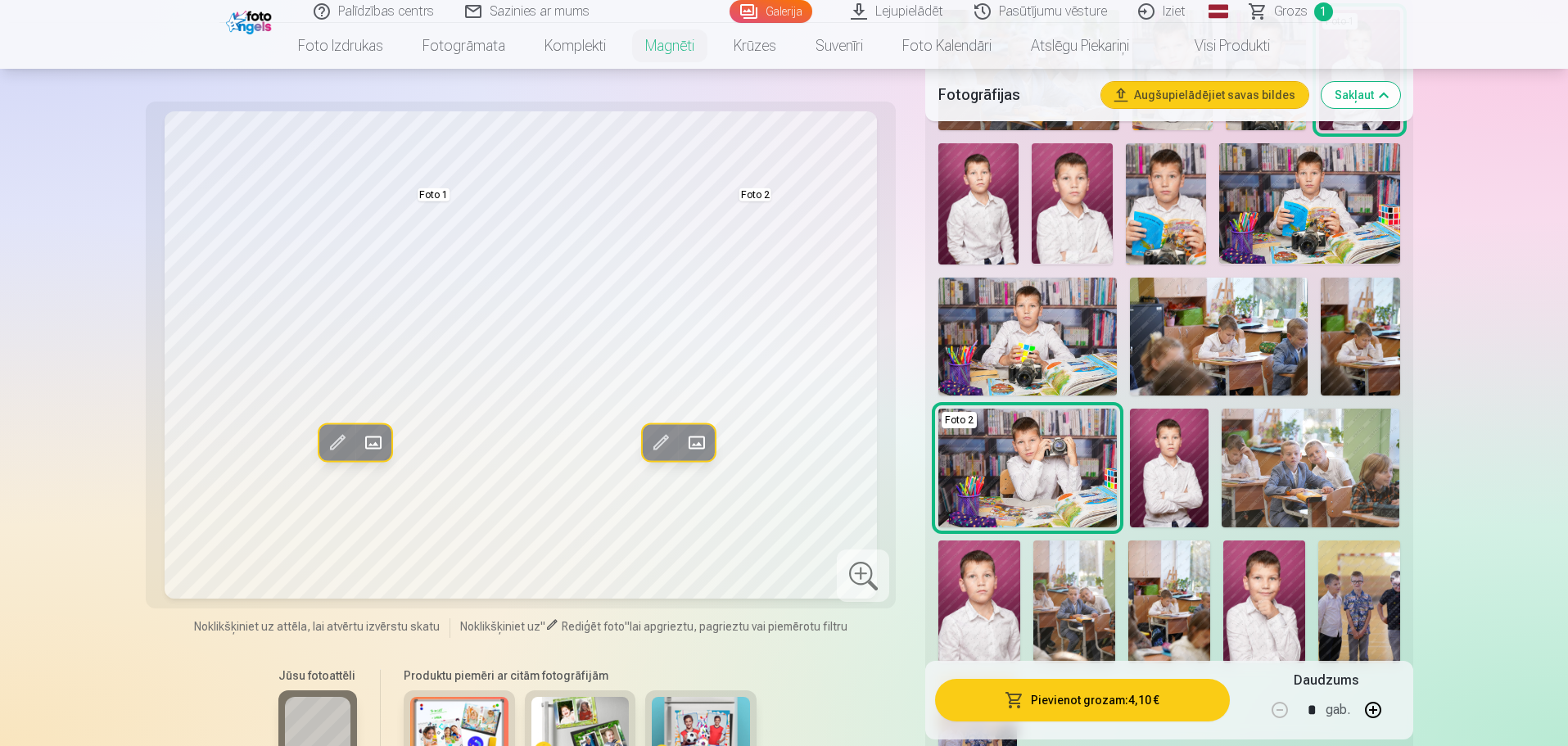
click at [662, 436] on span at bounding box center [660, 443] width 26 height 26
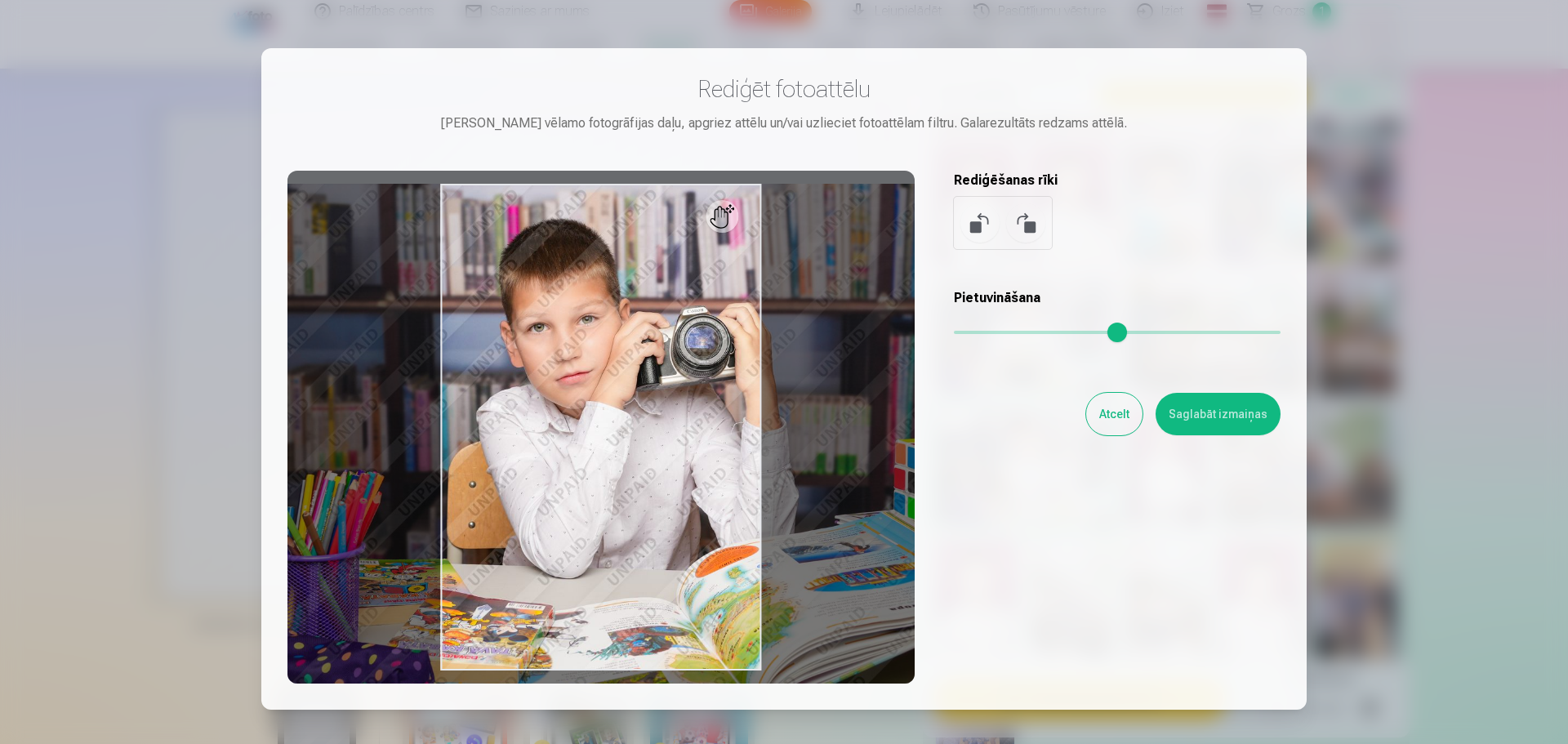
click at [966, 334] on input "range" at bounding box center [1116, 332] width 327 height 4
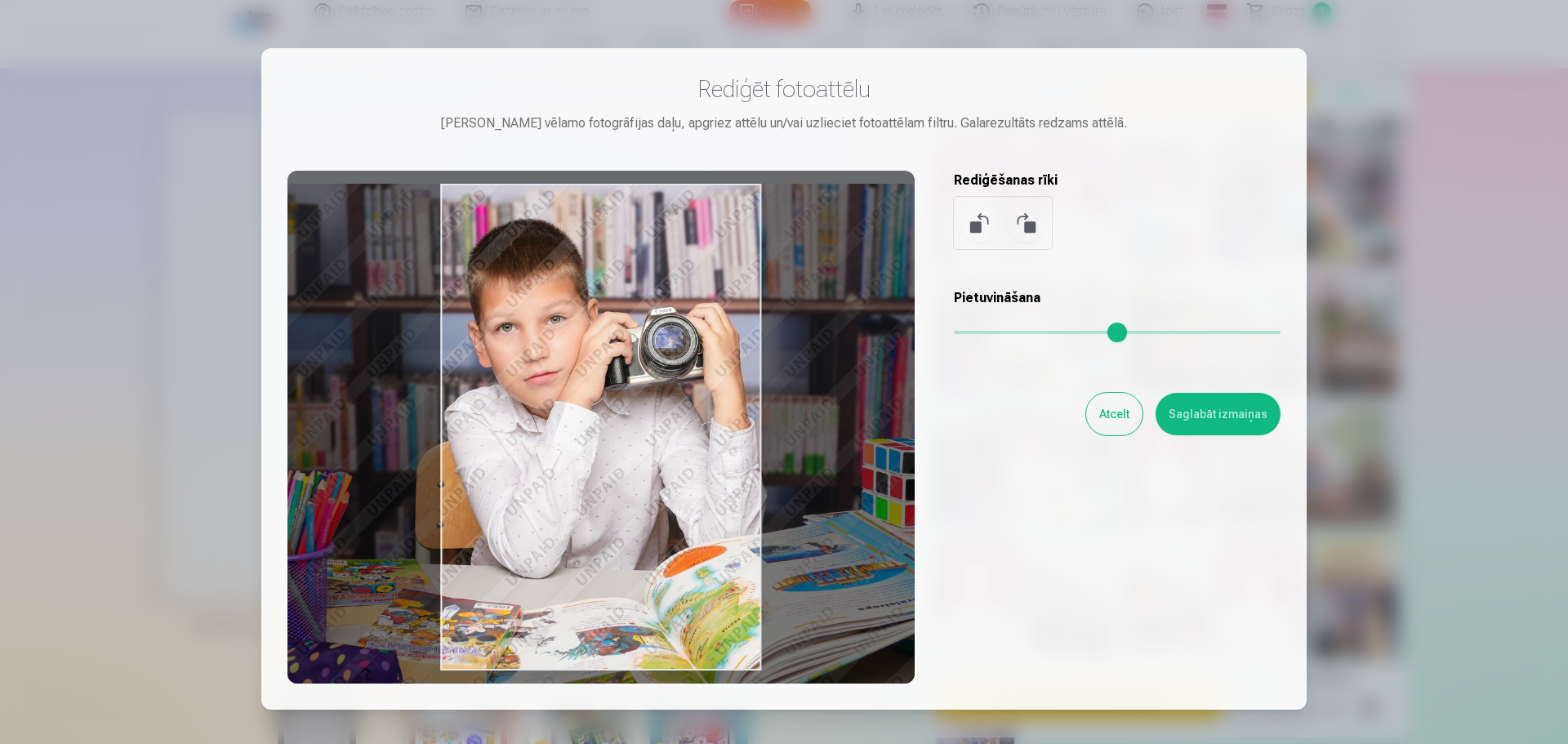
drag, startPoint x: 587, startPoint y: 397, endPoint x: 554, endPoint y: 402, distance: 33.4
click at [554, 402] on div at bounding box center [600, 427] width 627 height 512
type input "****"
click at [1219, 419] on button "Saglabāt izmaiņas" at bounding box center [1218, 414] width 125 height 43
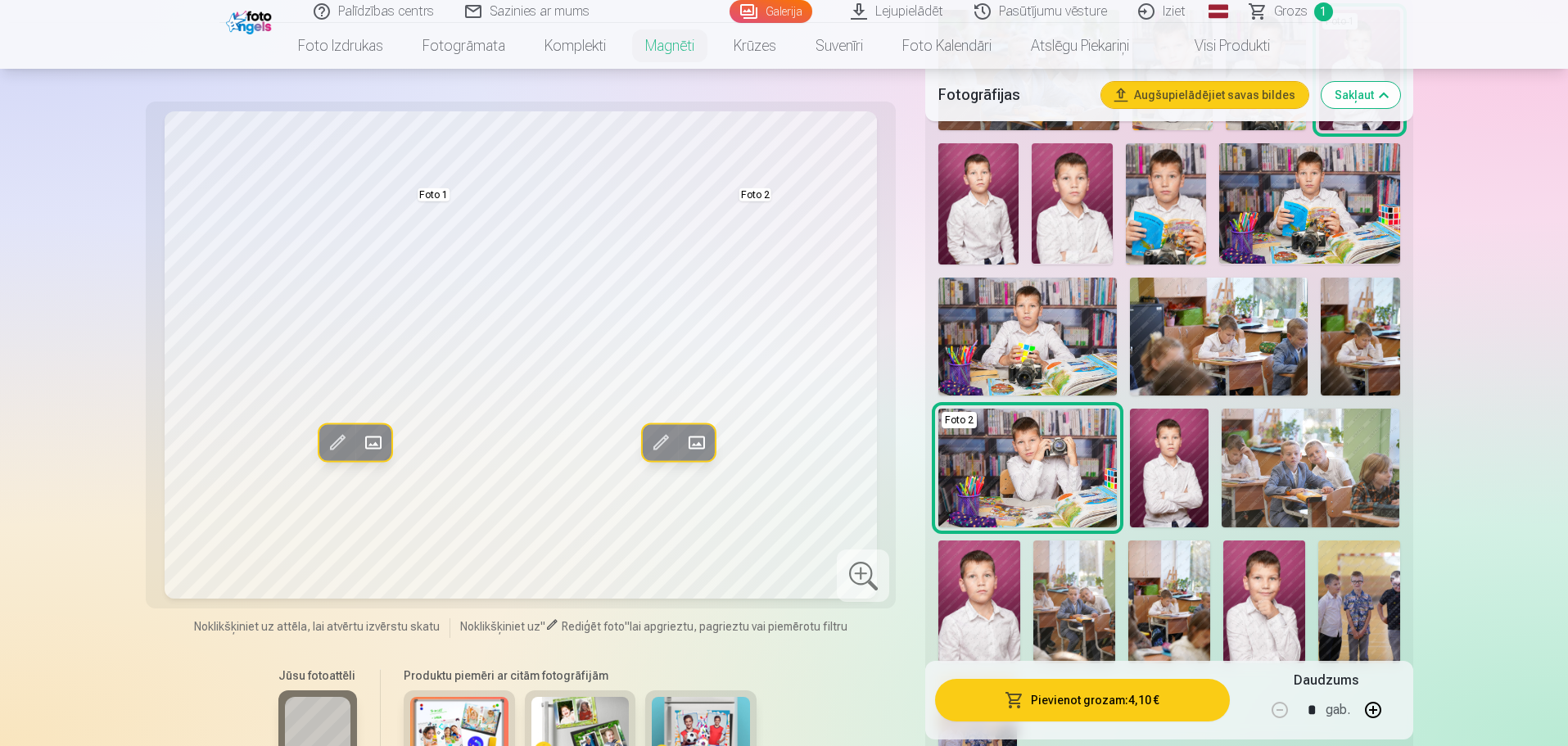
click at [1235, 100] on button "Augšupielādējiet savas bildes" at bounding box center [1205, 94] width 207 height 26
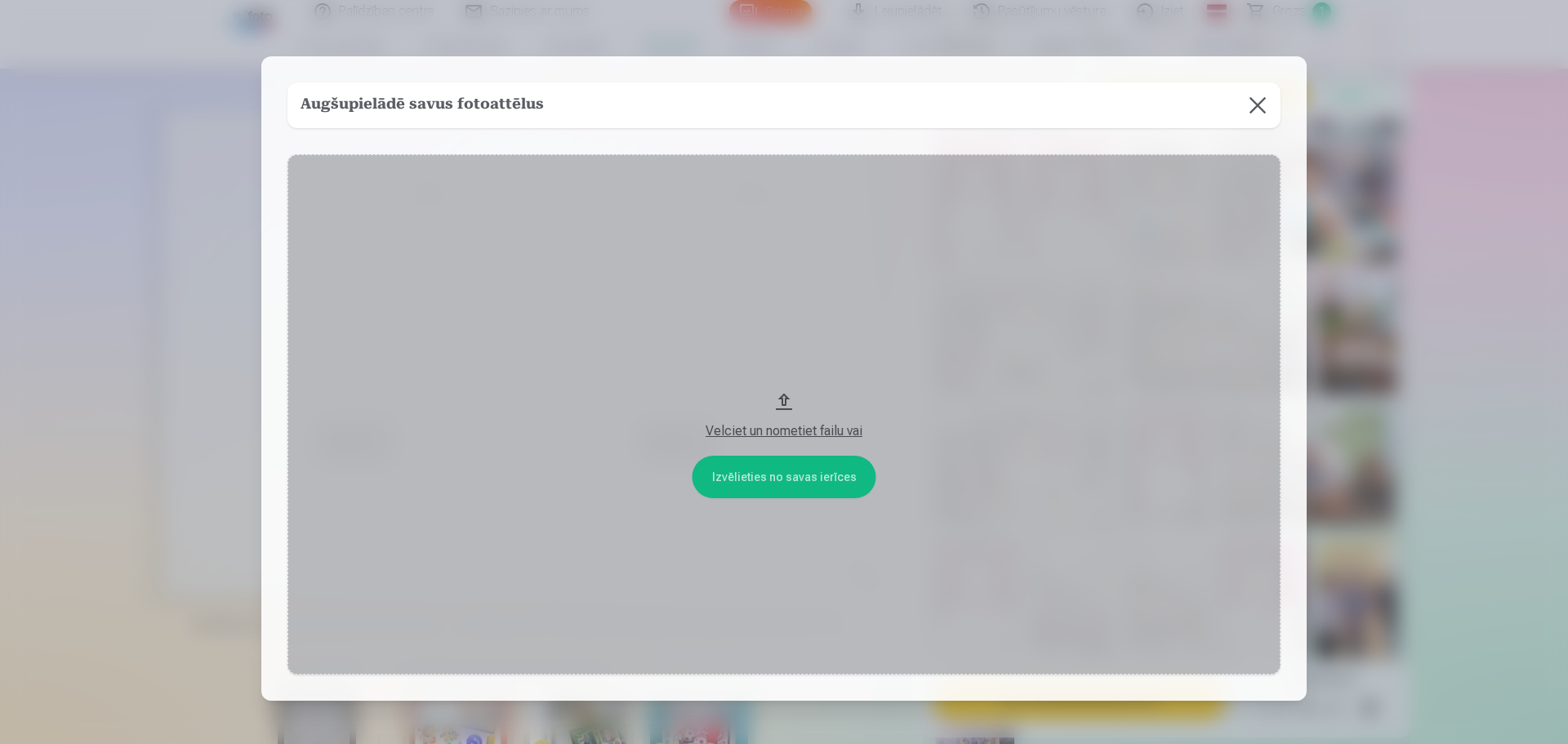
click at [799, 479] on button "Velciet un nometiet failu vai" at bounding box center [783, 414] width 993 height 520
click at [1259, 107] on button at bounding box center [1257, 105] width 46 height 46
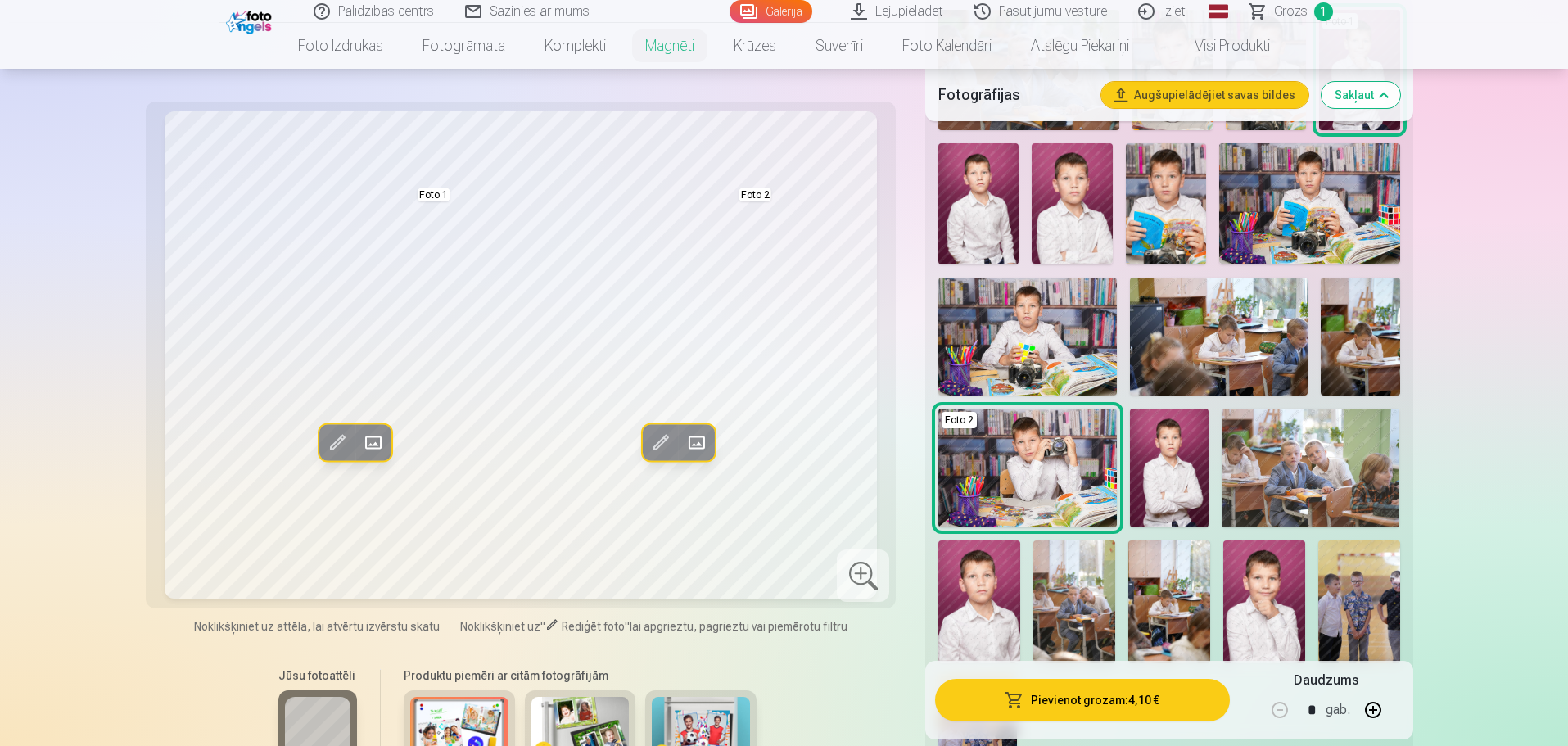
click at [1378, 711] on button "button" at bounding box center [1373, 709] width 39 height 39
type input "*"
click at [1130, 699] on button "Pievienot grozam : 8,20 €" at bounding box center [1082, 700] width 294 height 43
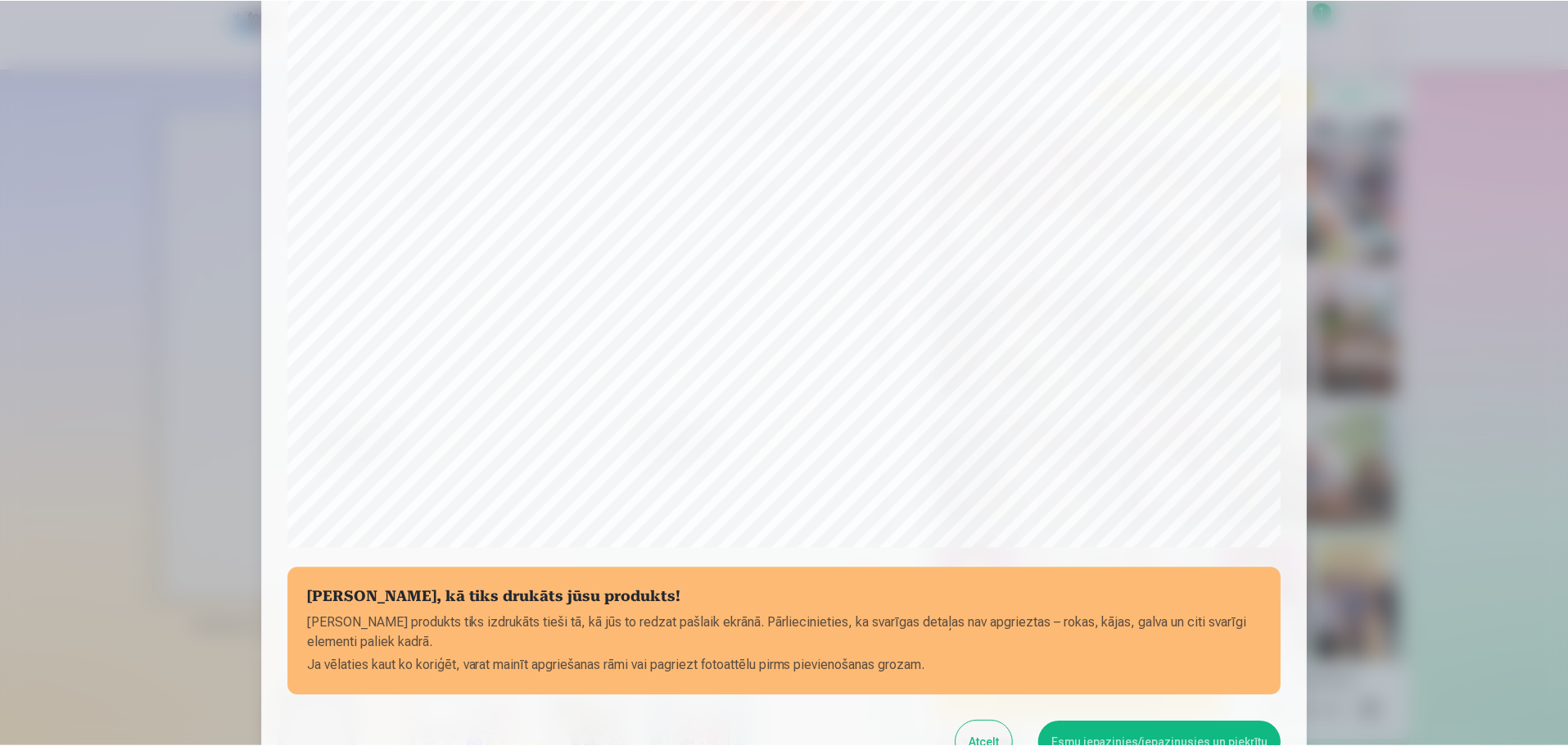
scroll to position [270, 0]
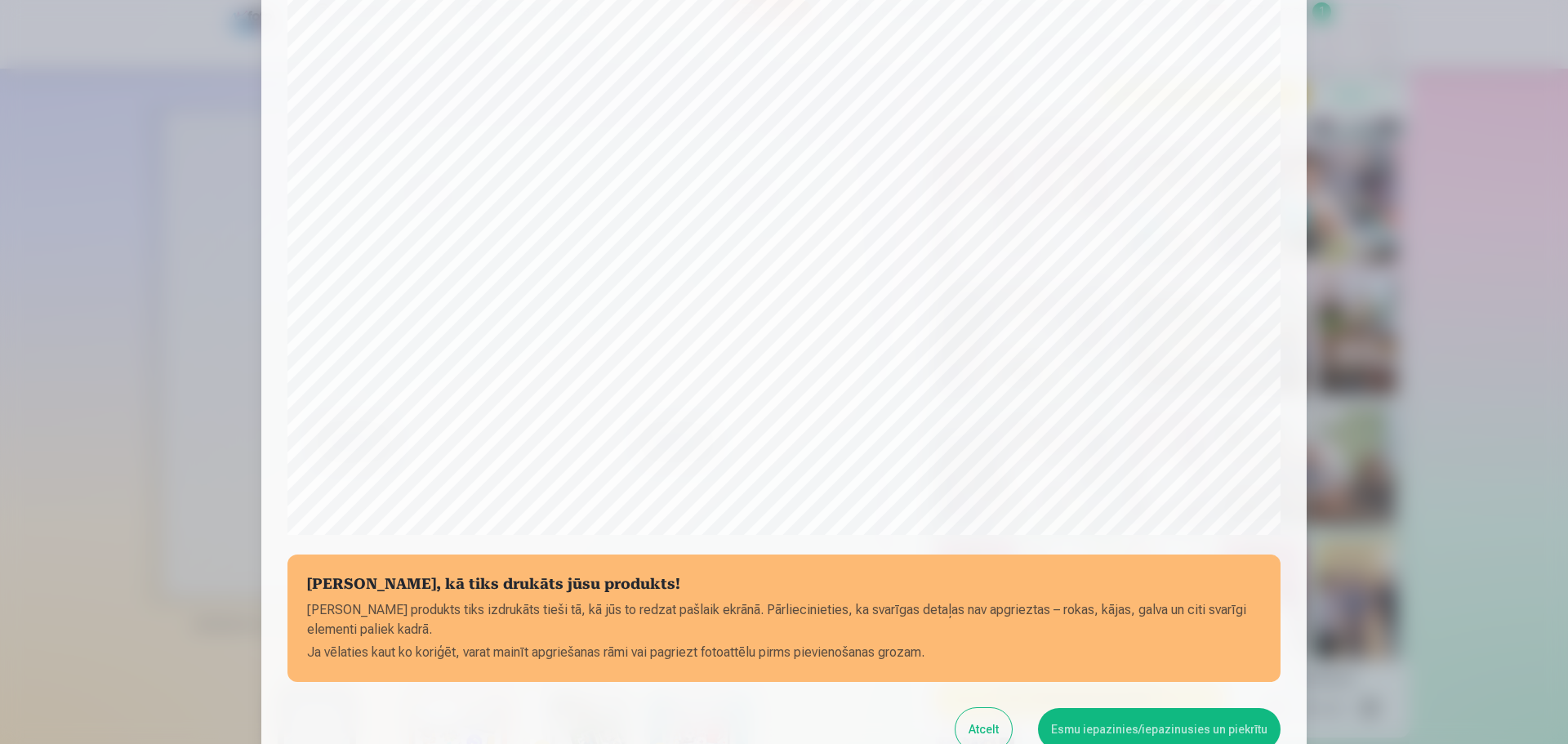
click at [1152, 728] on button "Esmu iepazinies/iepazinusies un piekrītu" at bounding box center [1159, 729] width 243 height 43
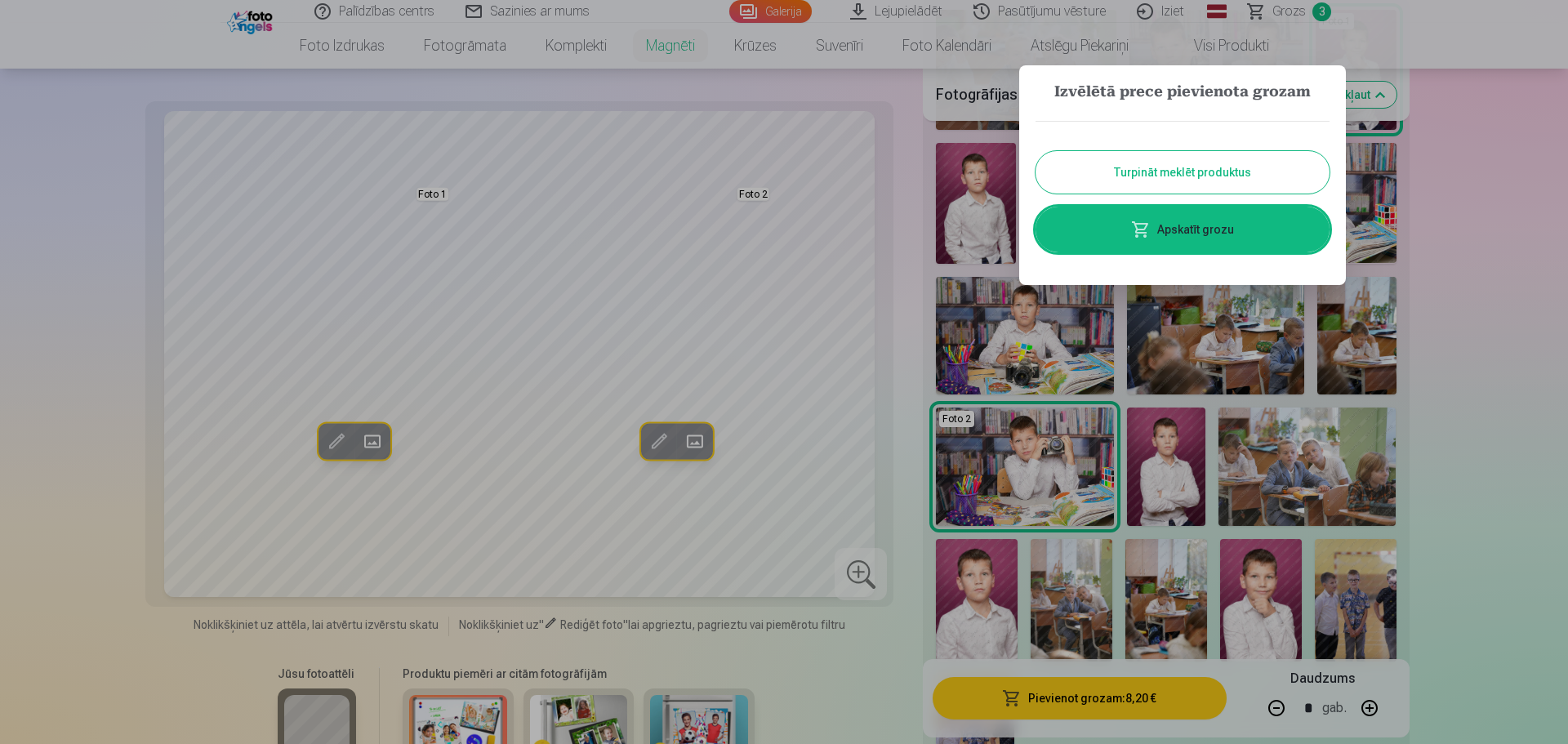
click at [1205, 174] on button "Turpināt meklēt produktus" at bounding box center [1182, 172] width 294 height 43
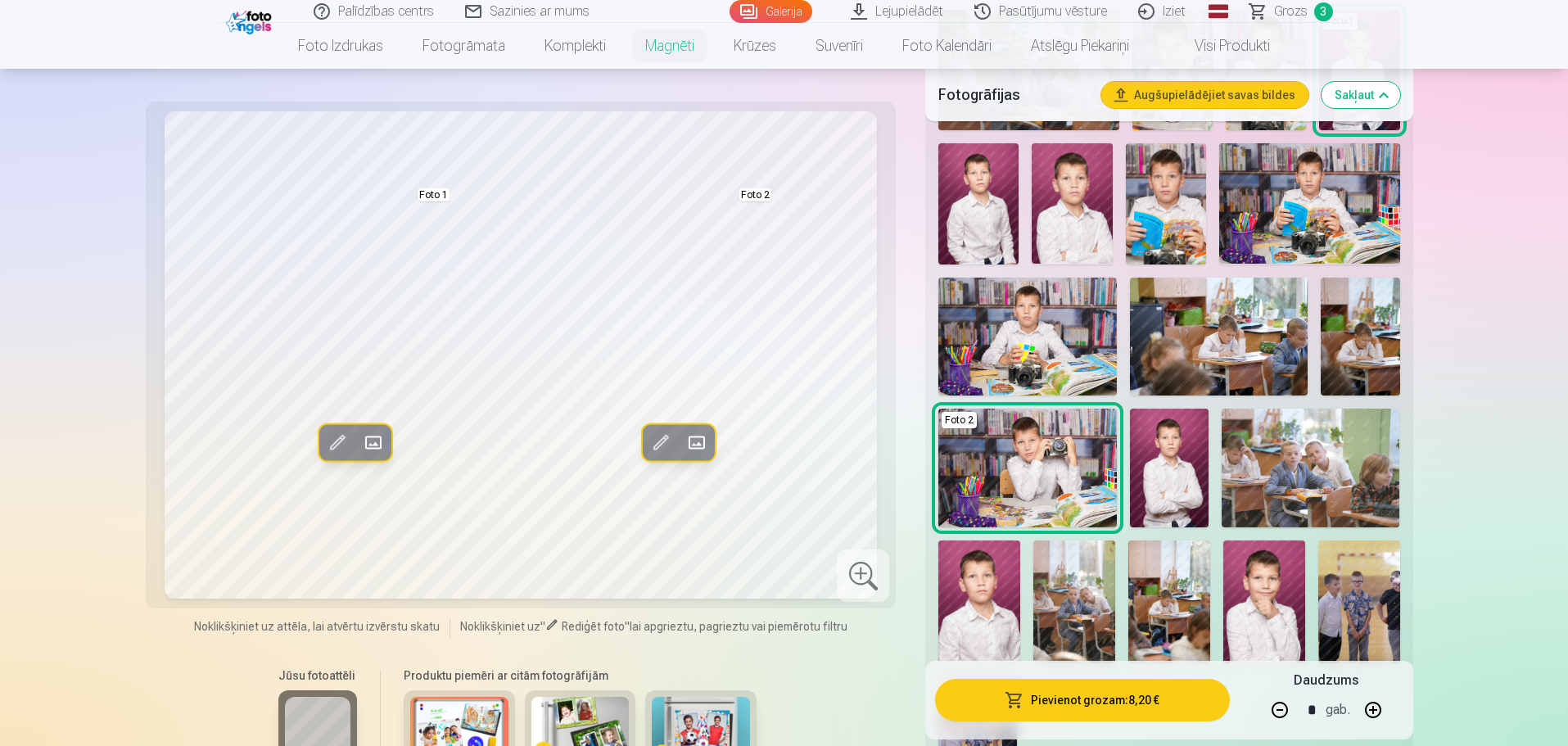
click at [1320, 15] on span "3" at bounding box center [1324, 12] width 19 height 19
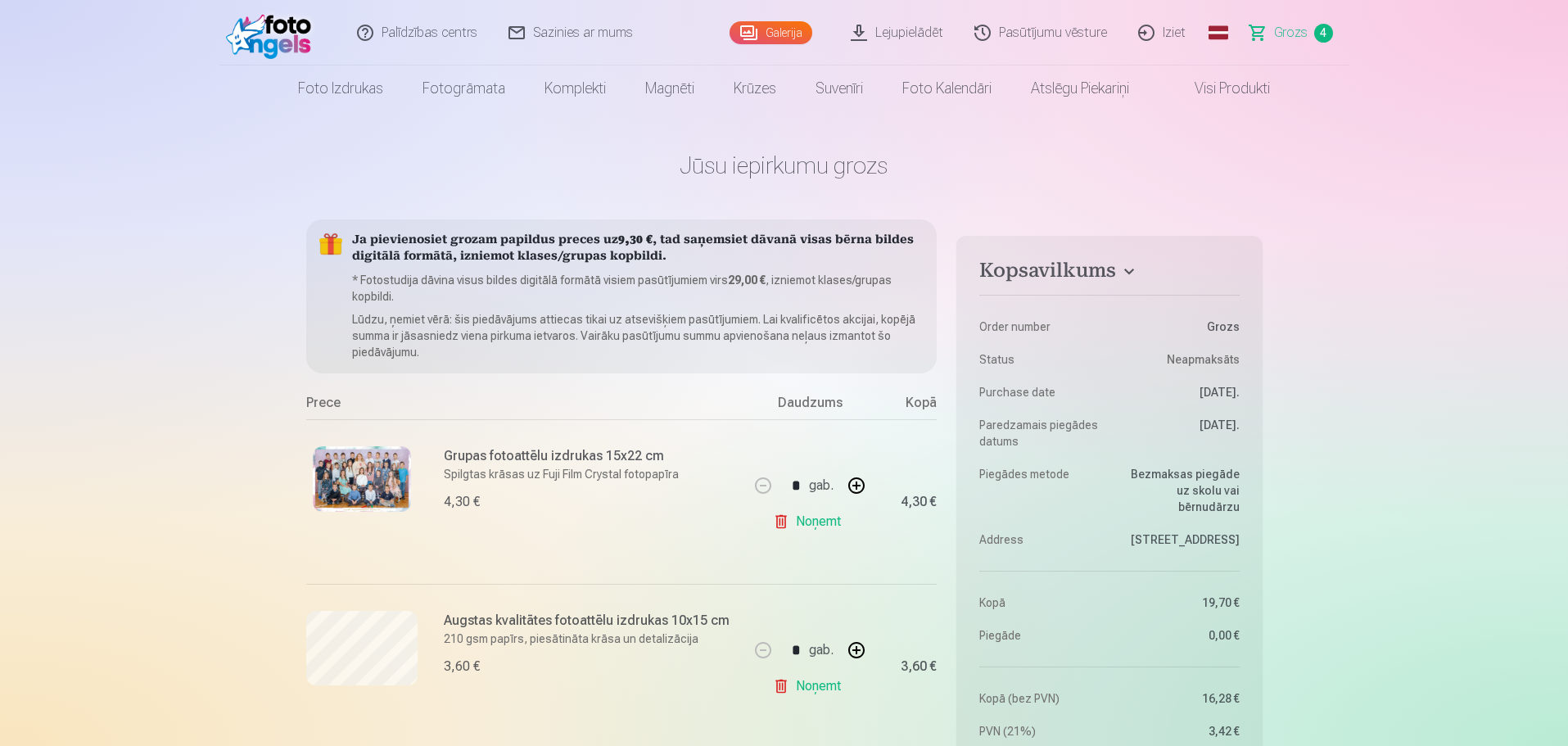
click at [823, 525] on link "Noņemt" at bounding box center [810, 522] width 74 height 33
type input "*"
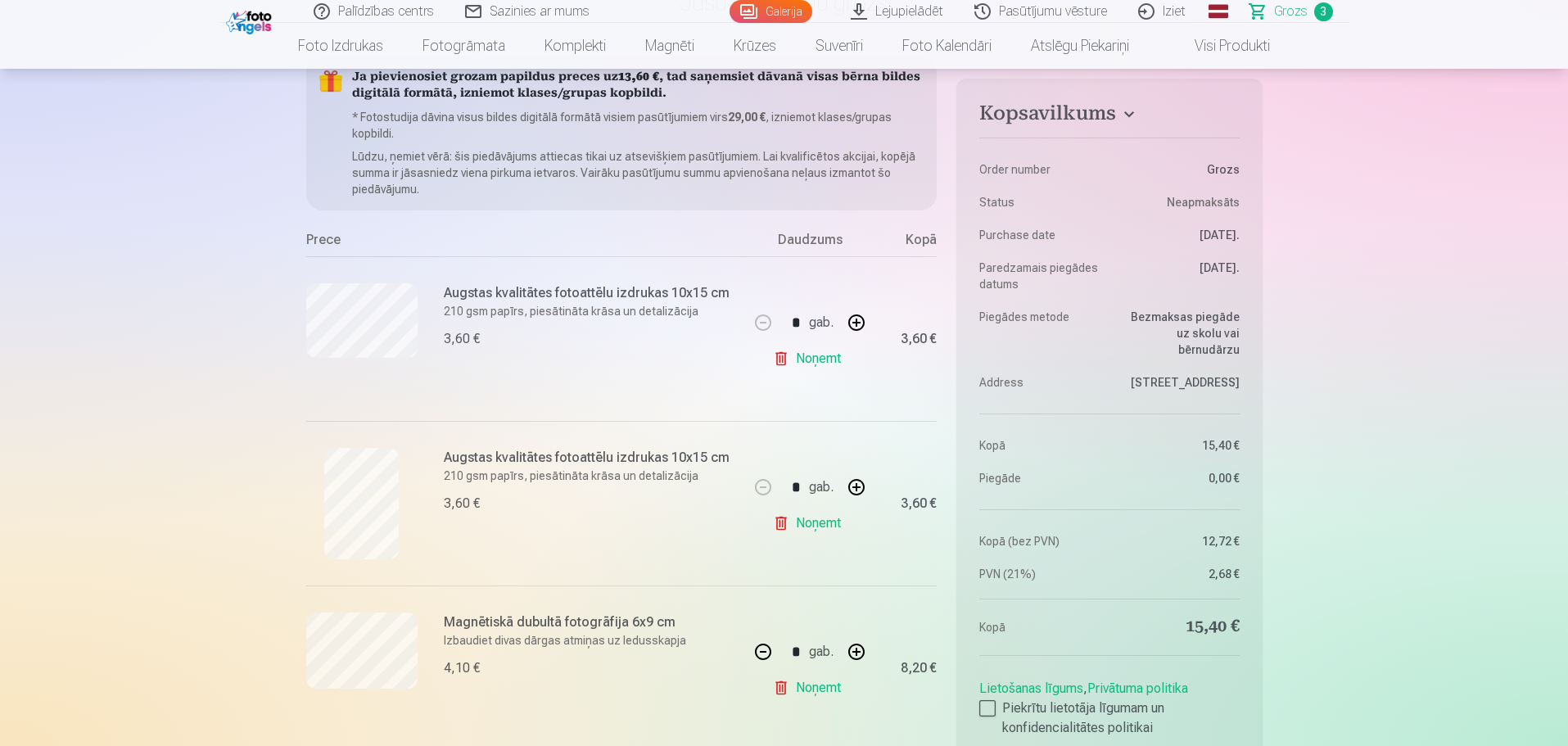
scroll to position [163, 0]
click at [782, 523] on link "Noņemt" at bounding box center [810, 522] width 74 height 33
type input "*"
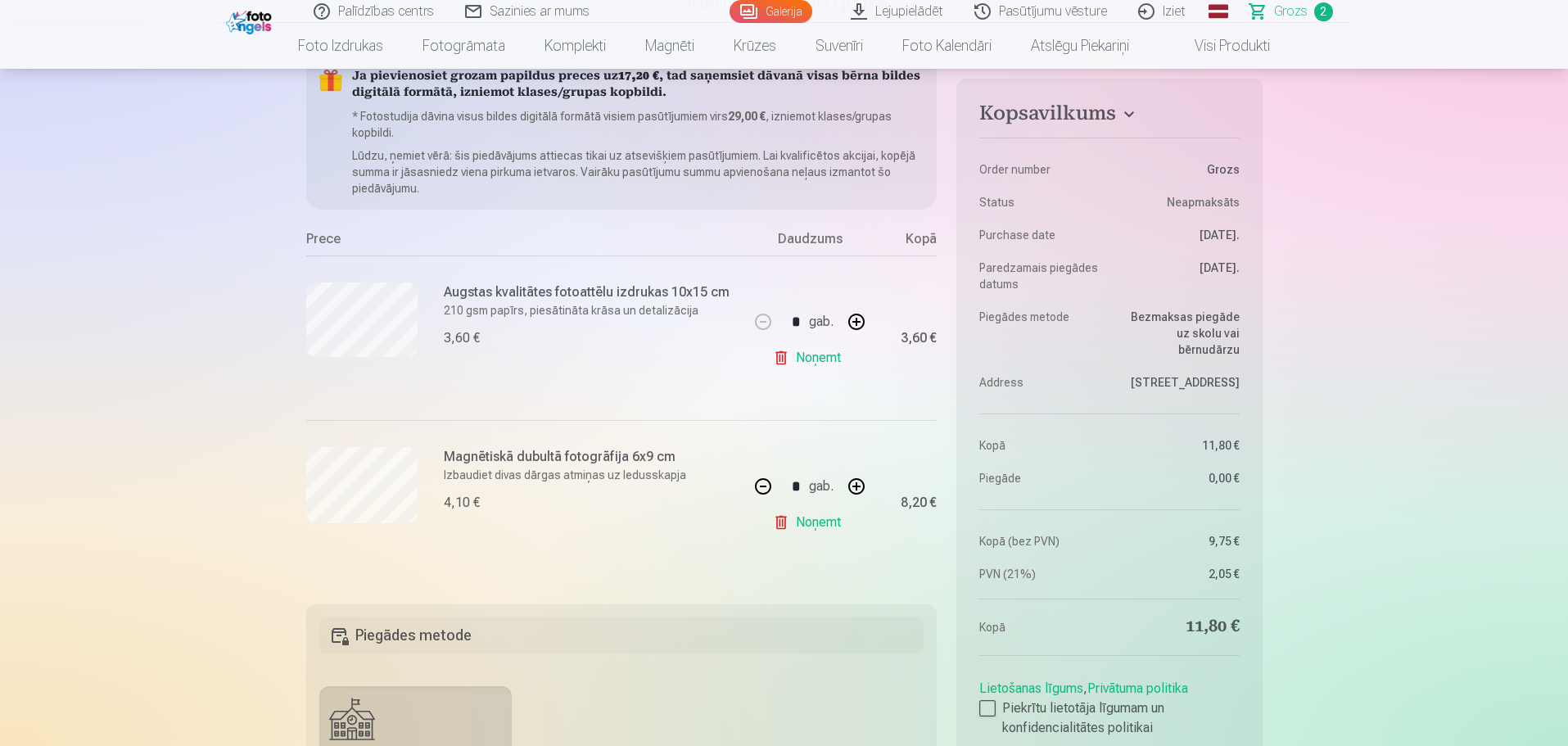
click at [781, 358] on link "Noņemt" at bounding box center [810, 358] width 74 height 33
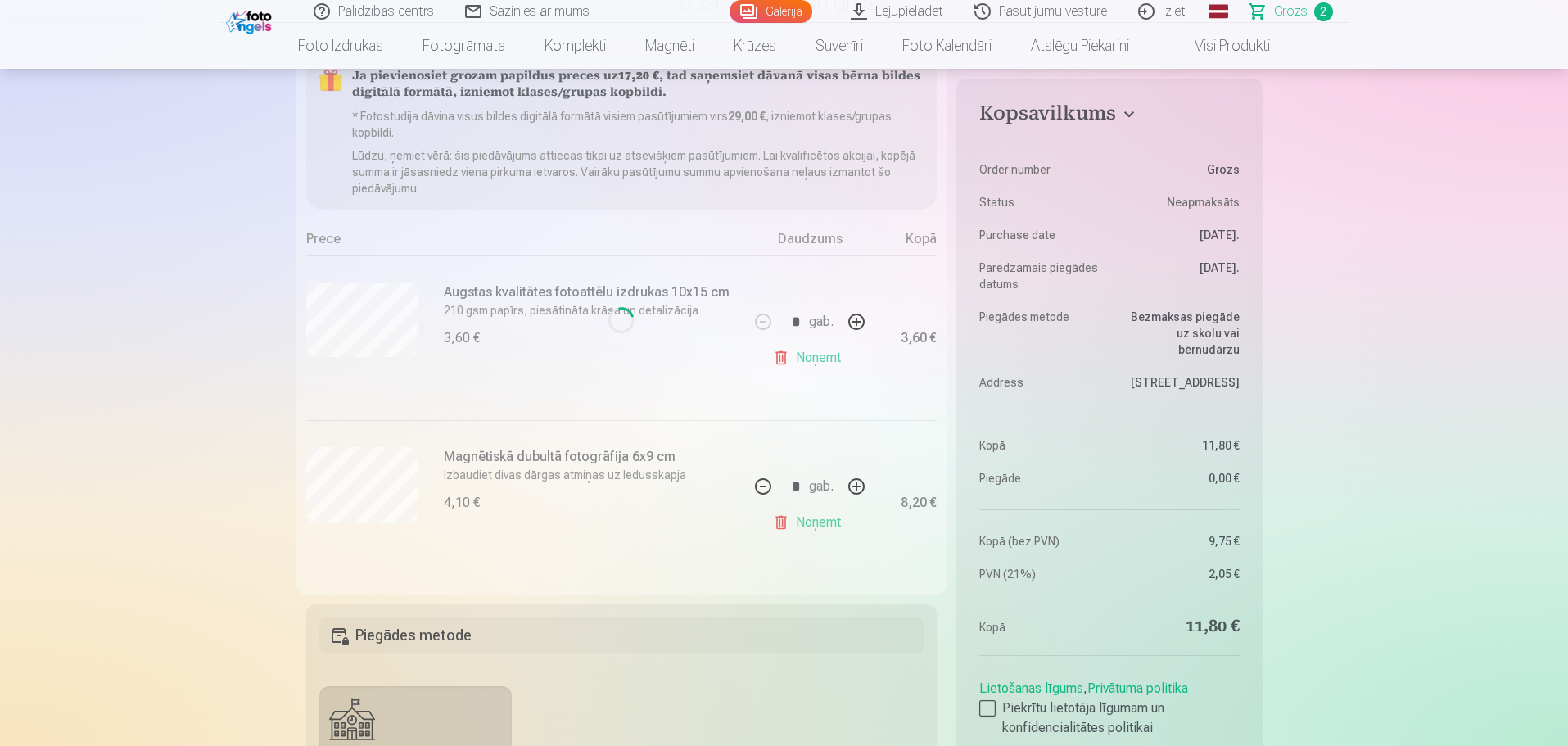
type input "*"
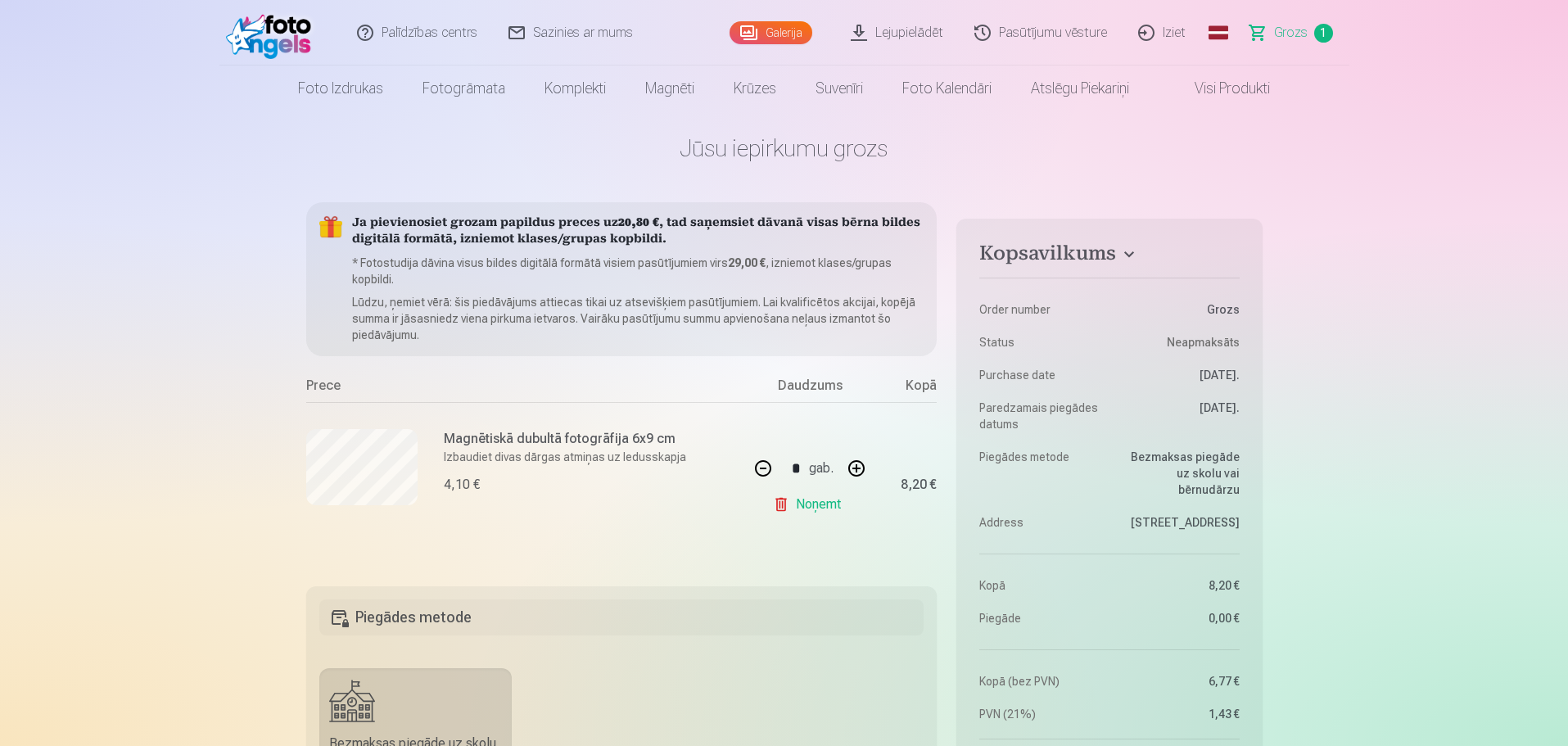
scroll to position [0, 0]
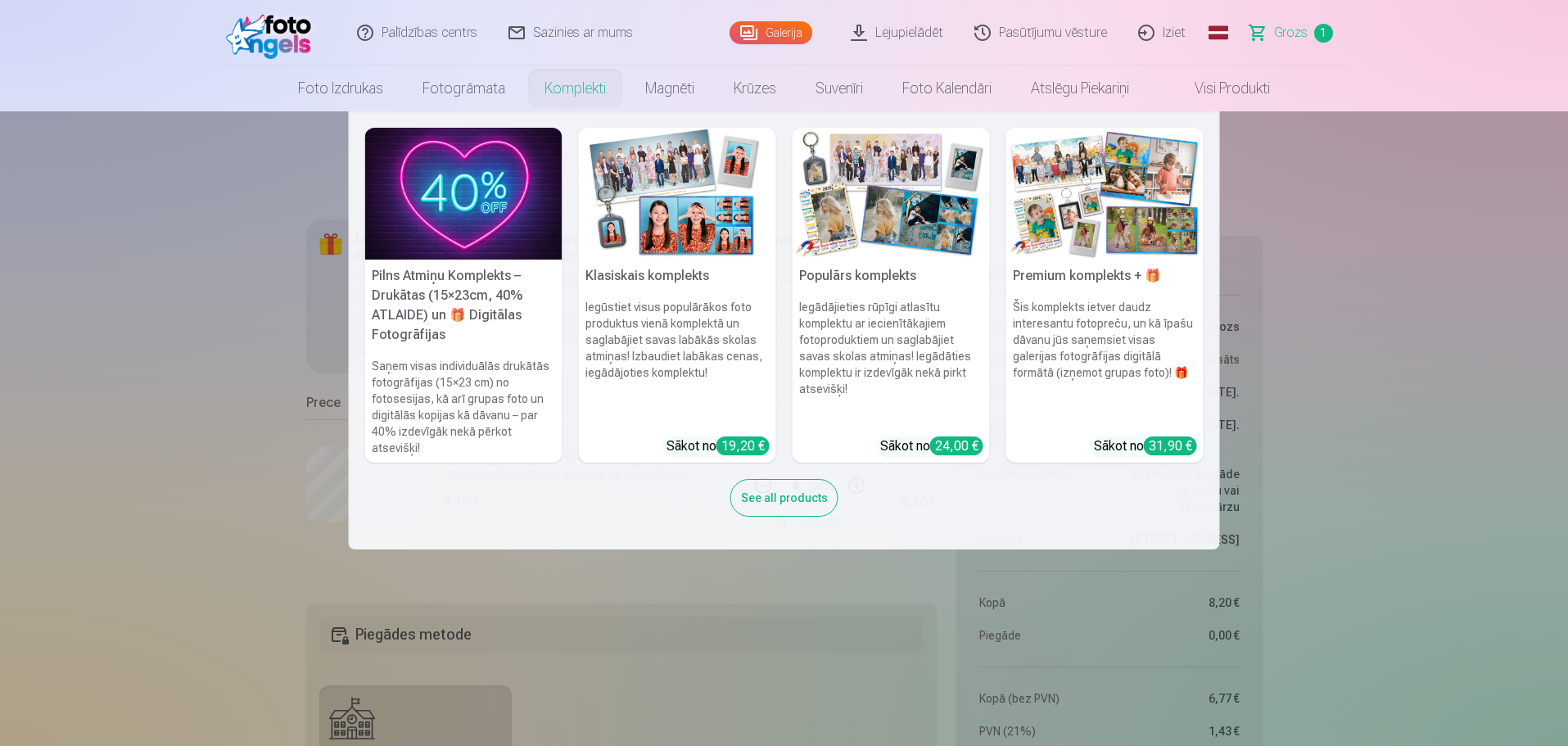
click at [677, 201] on img at bounding box center [677, 193] width 197 height 132
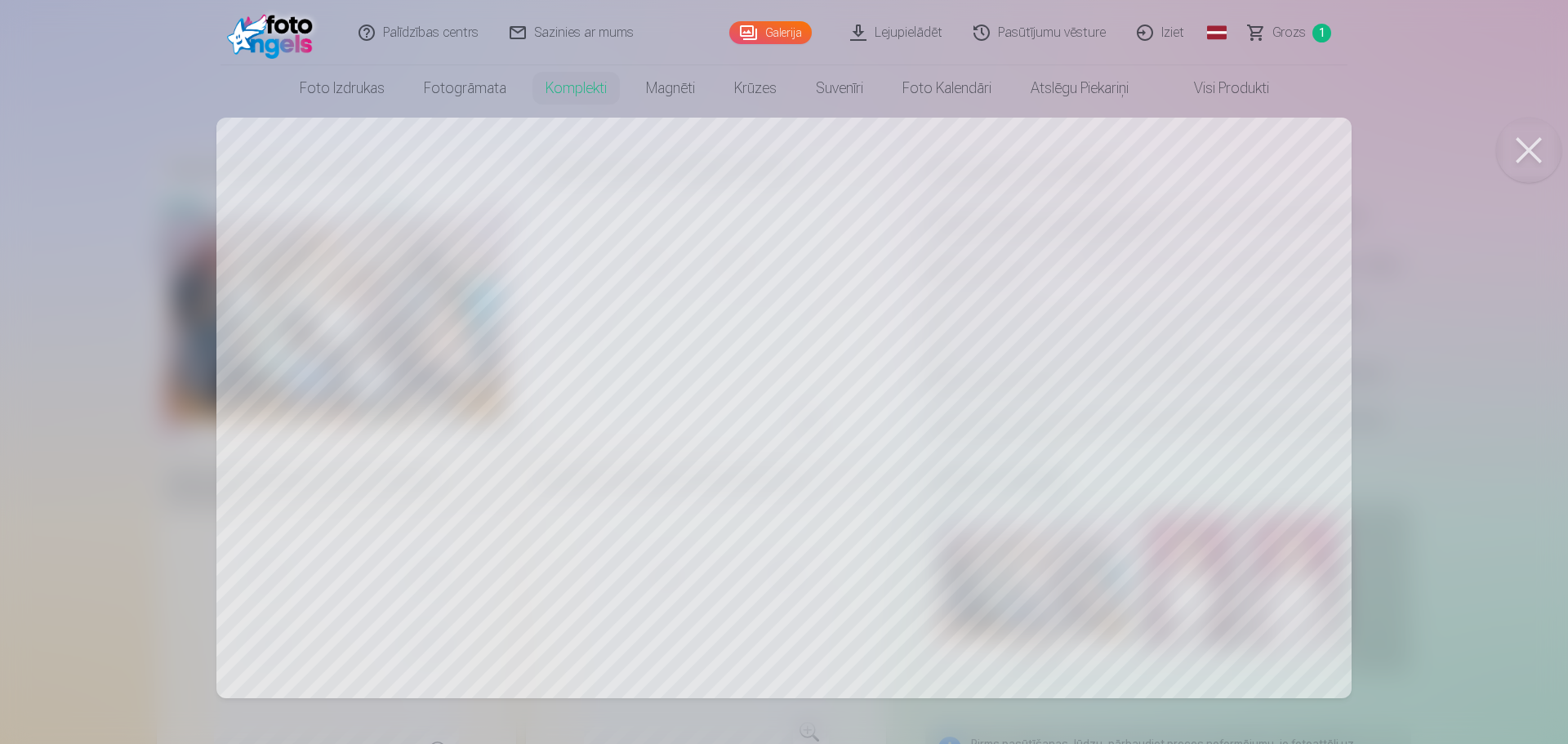
click at [469, 274] on div at bounding box center [784, 372] width 1568 height 744
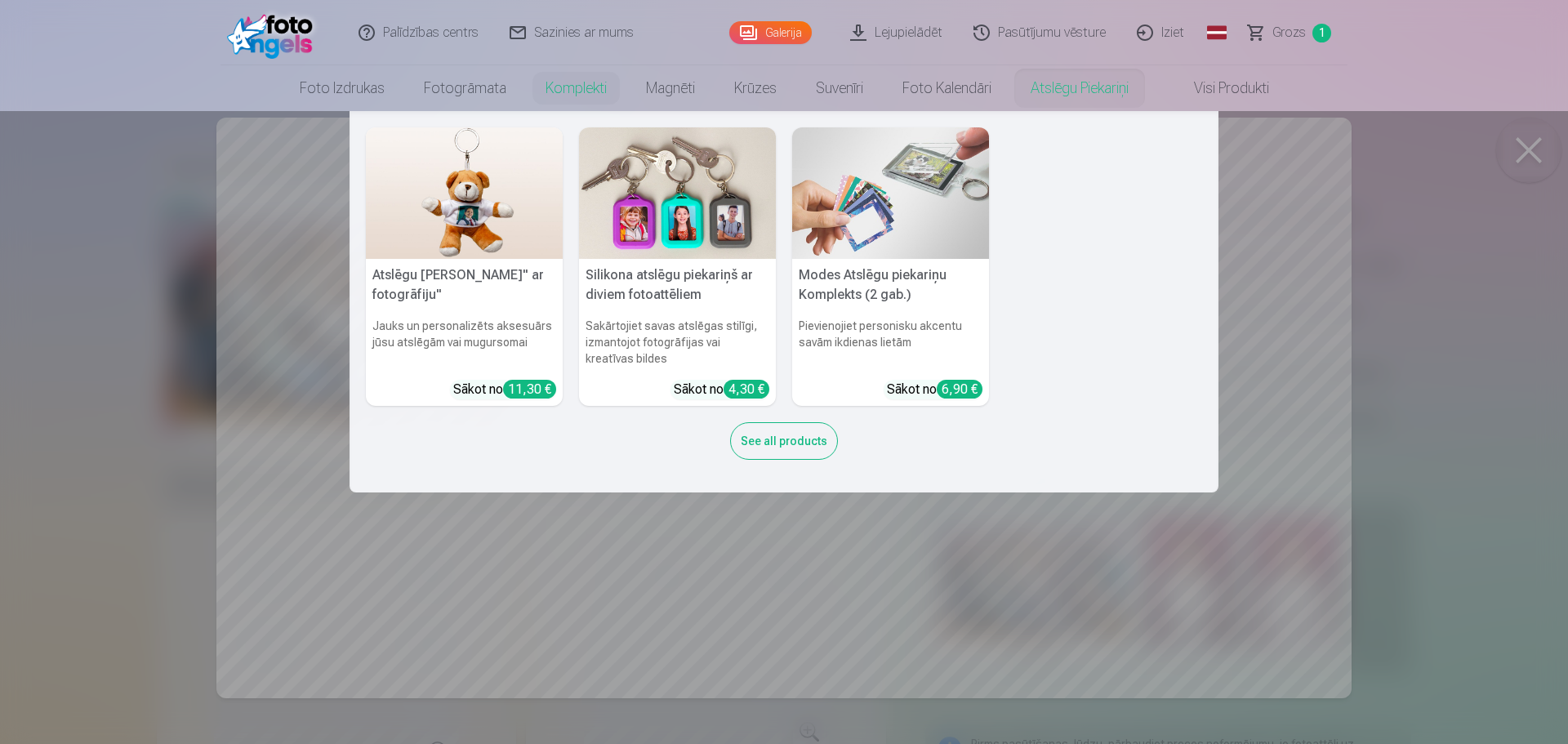
click at [1520, 152] on nav "Atslēgu piekariņš Lācītis" ar fotogrāfiju" Jauks un personalizēts aksesuārs jūs…" at bounding box center [784, 301] width 1568 height 381
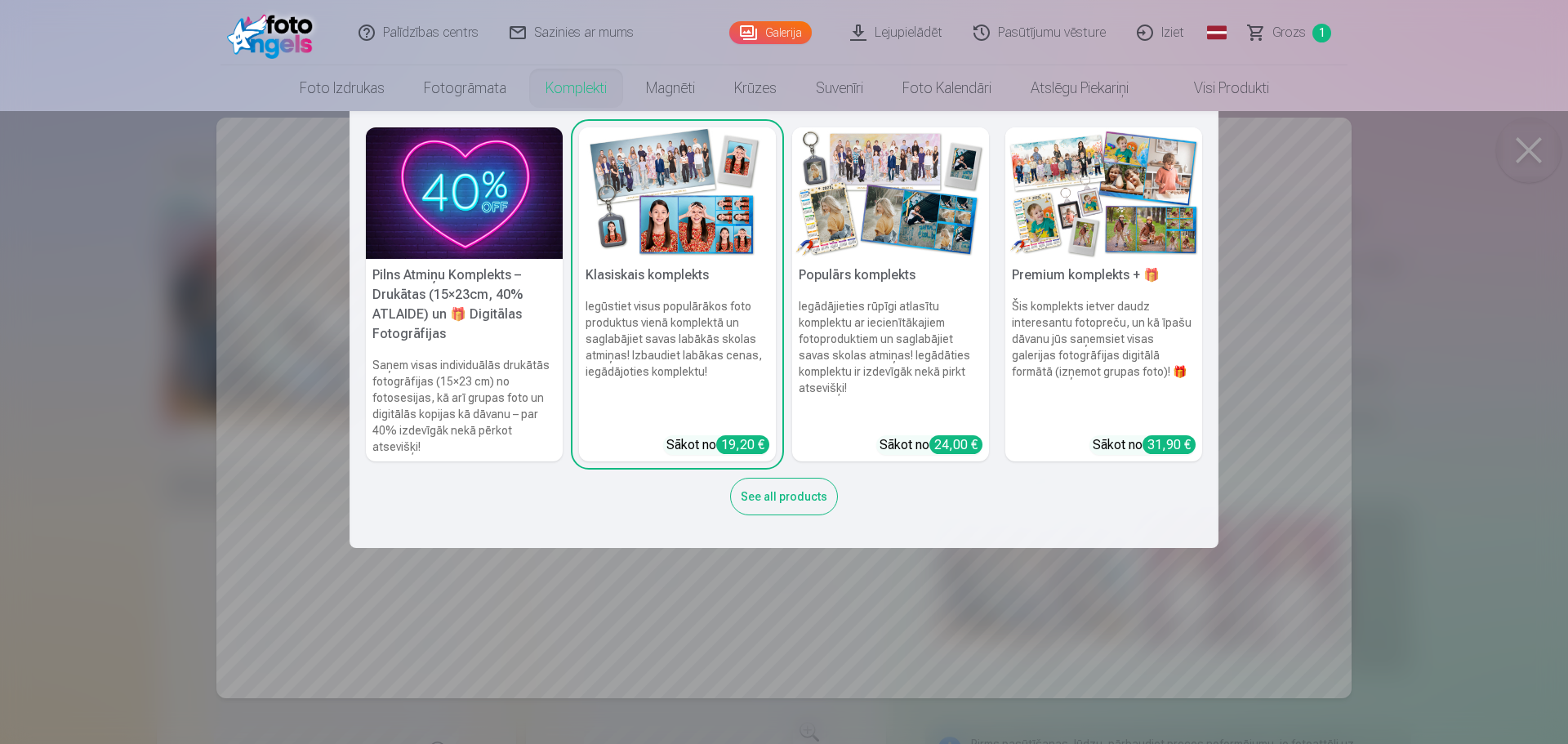
click at [1525, 154] on nav "Pilns Atmiņu Komplekts – Drukātas (15×23cm, 40% ATLAIDE) un 🎁 Digitālas Fotogrā…" at bounding box center [784, 329] width 1568 height 437
click at [686, 222] on img at bounding box center [676, 193] width 196 height 131
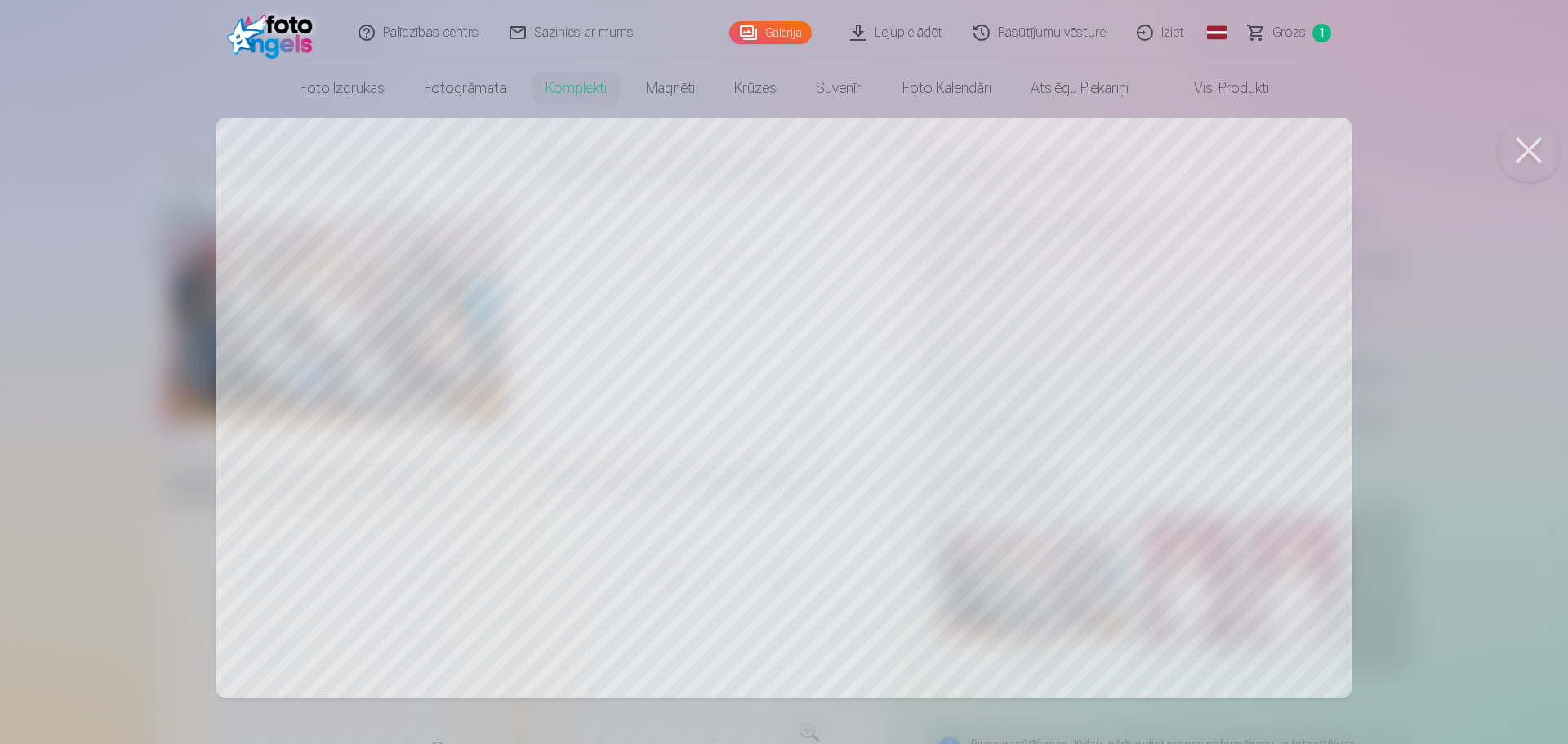
click at [1525, 147] on button at bounding box center [1528, 150] width 65 height 65
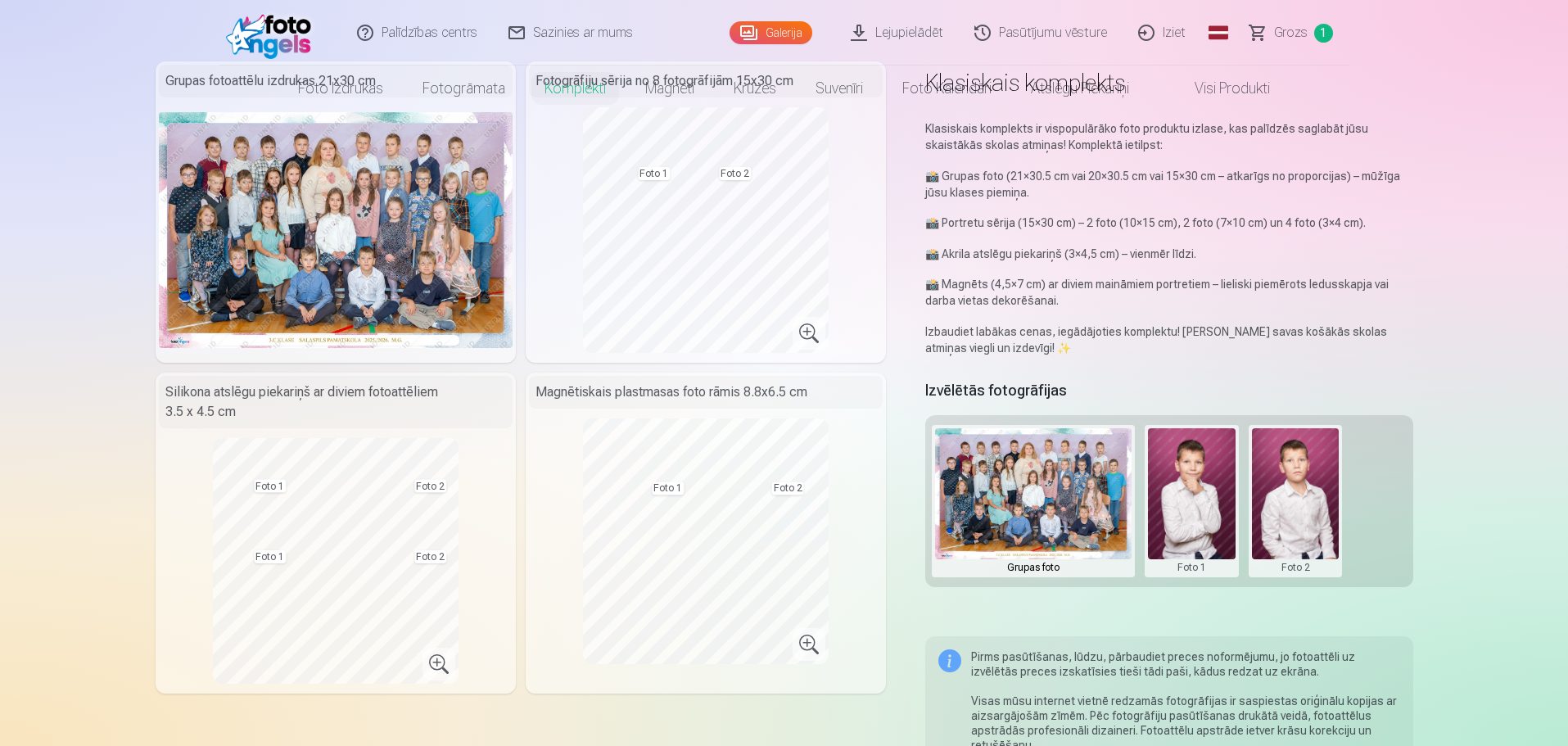
scroll to position [246, 0]
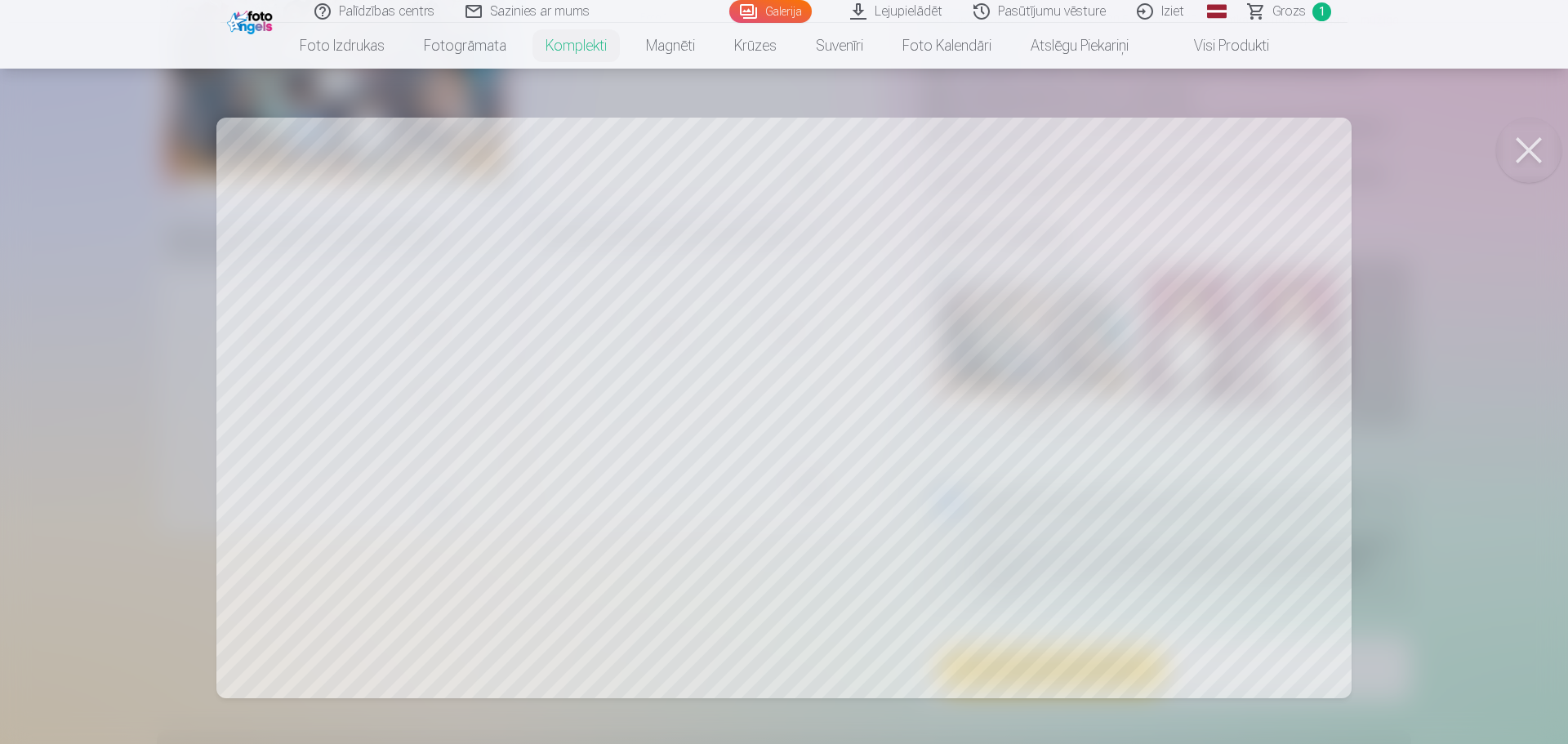
click at [1532, 144] on button at bounding box center [1528, 150] width 65 height 65
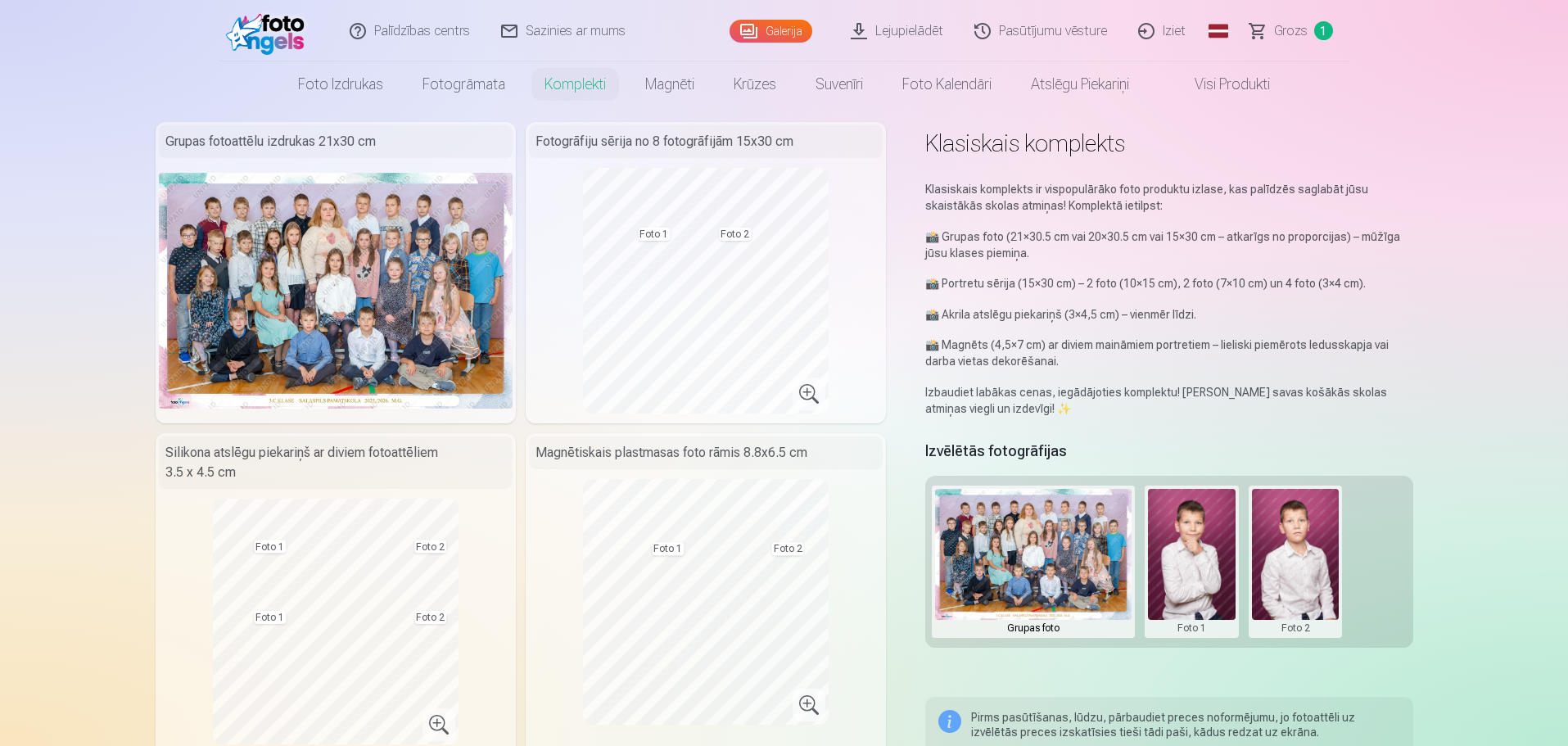
scroll to position [0, 0]
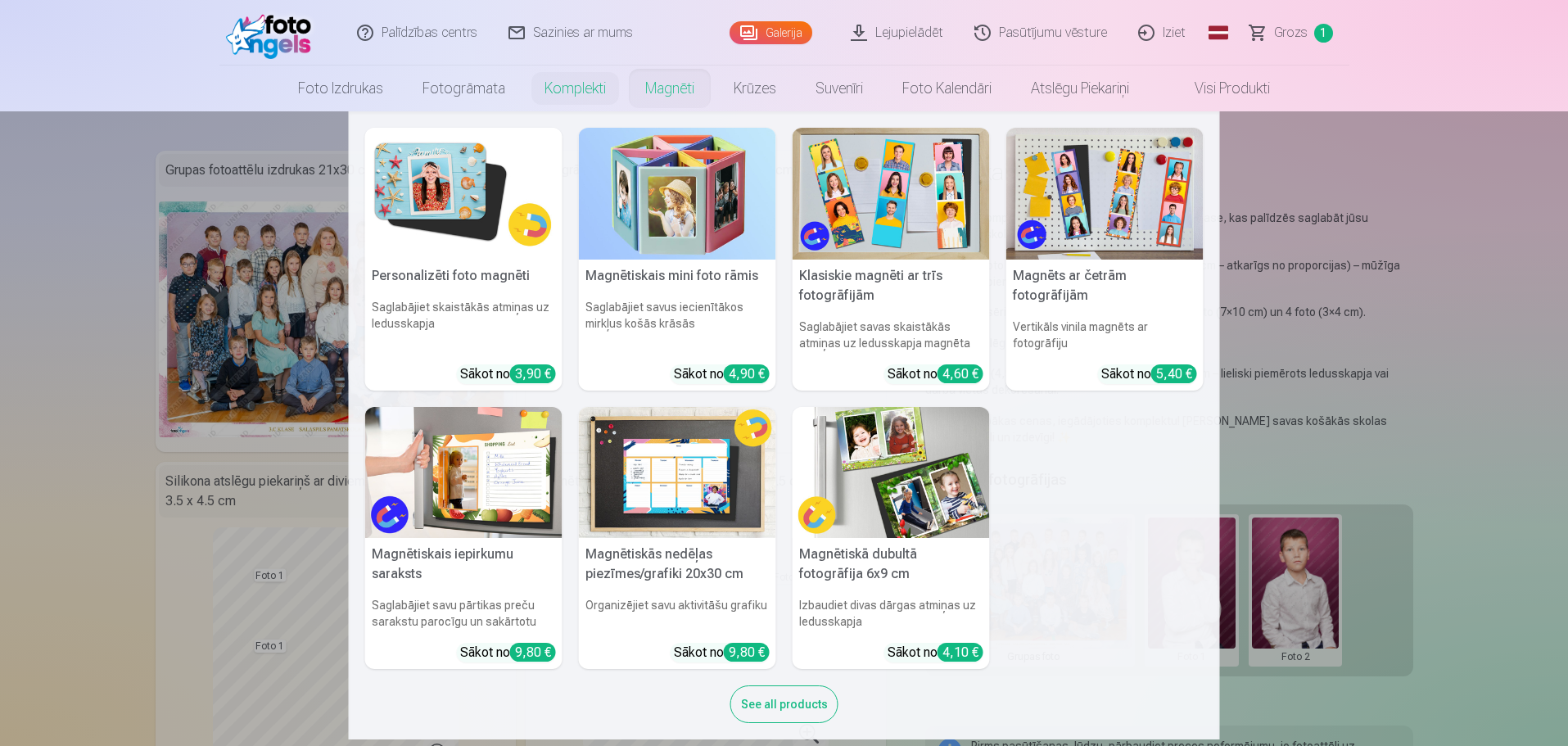
click at [449, 178] on img at bounding box center [463, 193] width 197 height 132
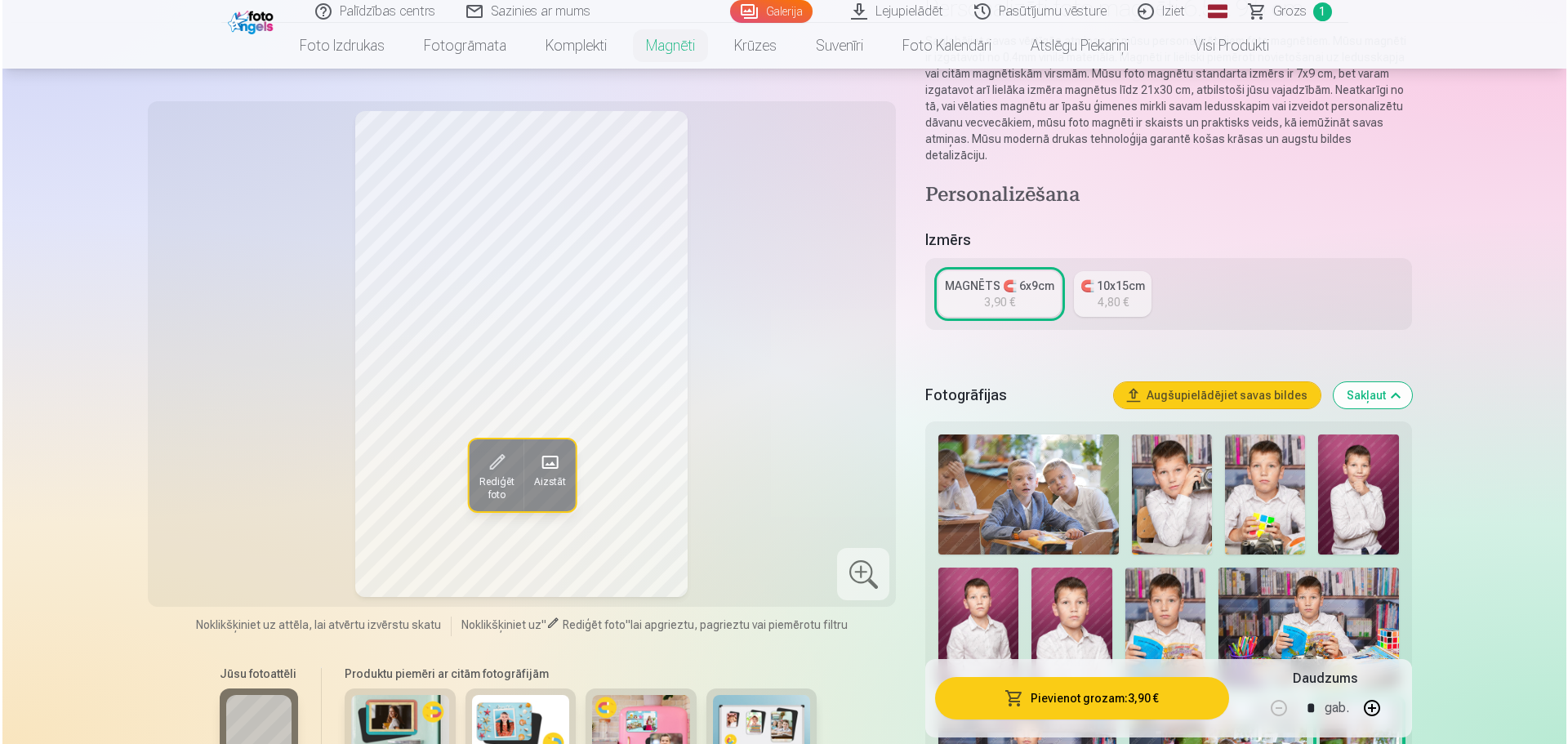
scroll to position [327, 0]
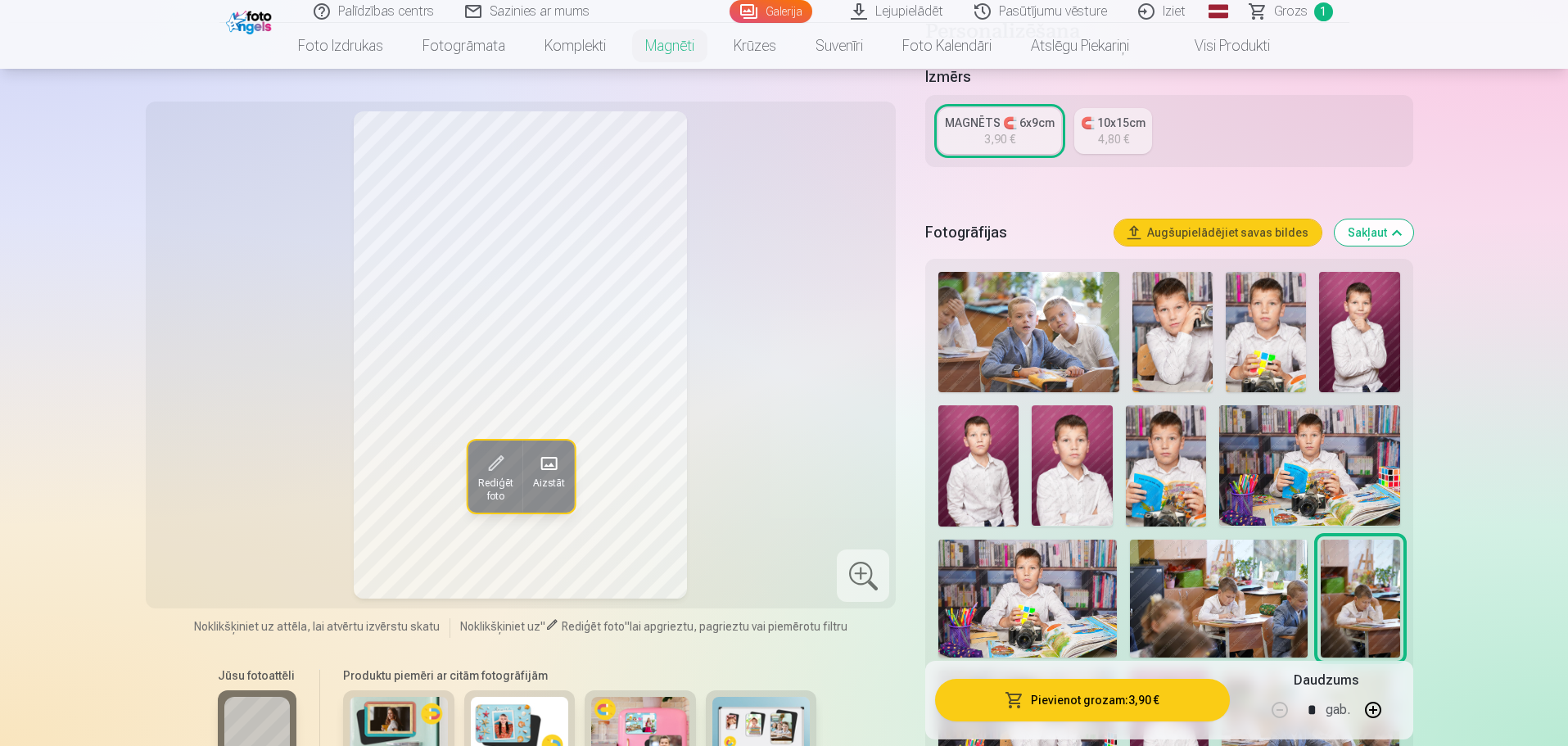
click at [1349, 309] on img at bounding box center [1359, 331] width 80 height 121
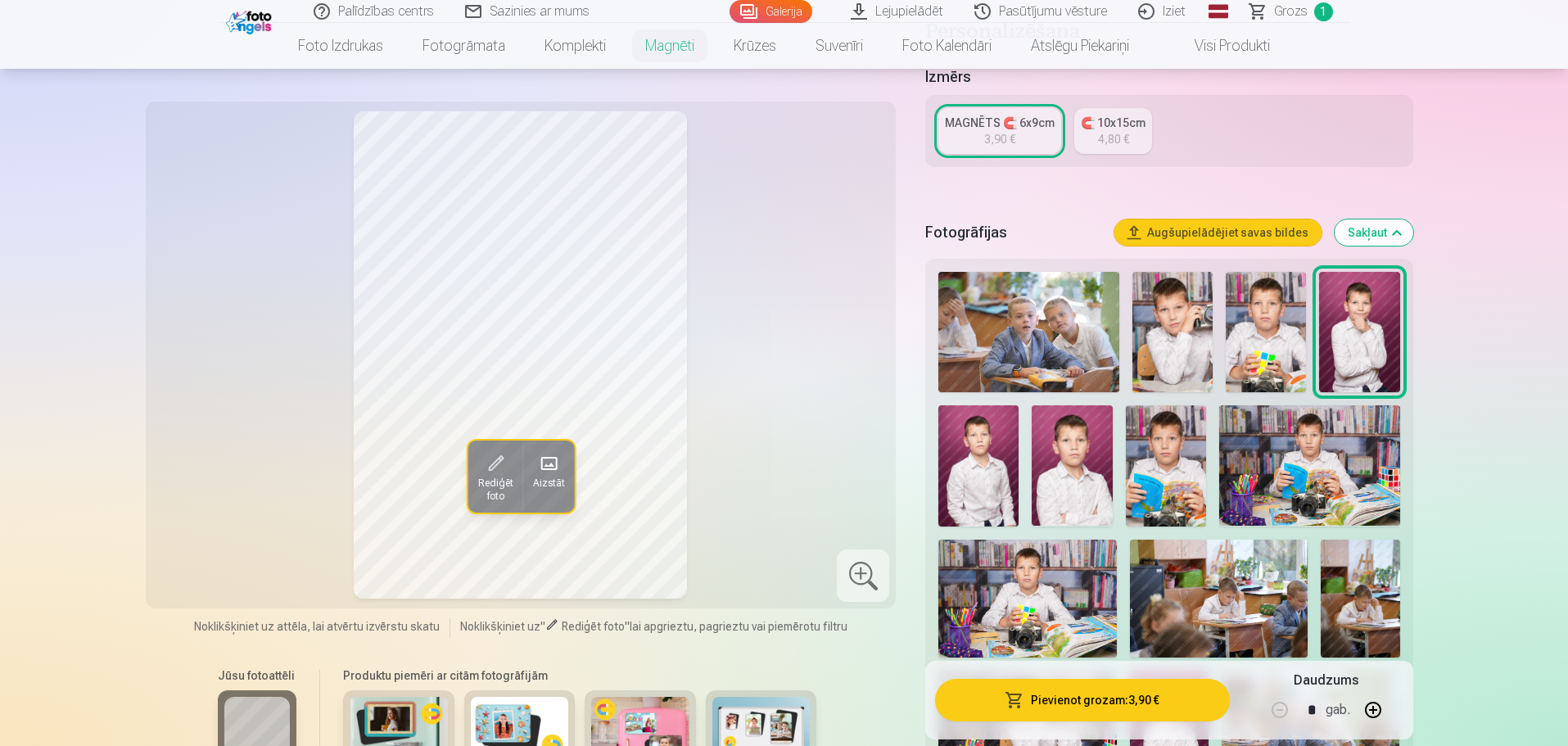
click at [505, 463] on span at bounding box center [494, 463] width 26 height 26
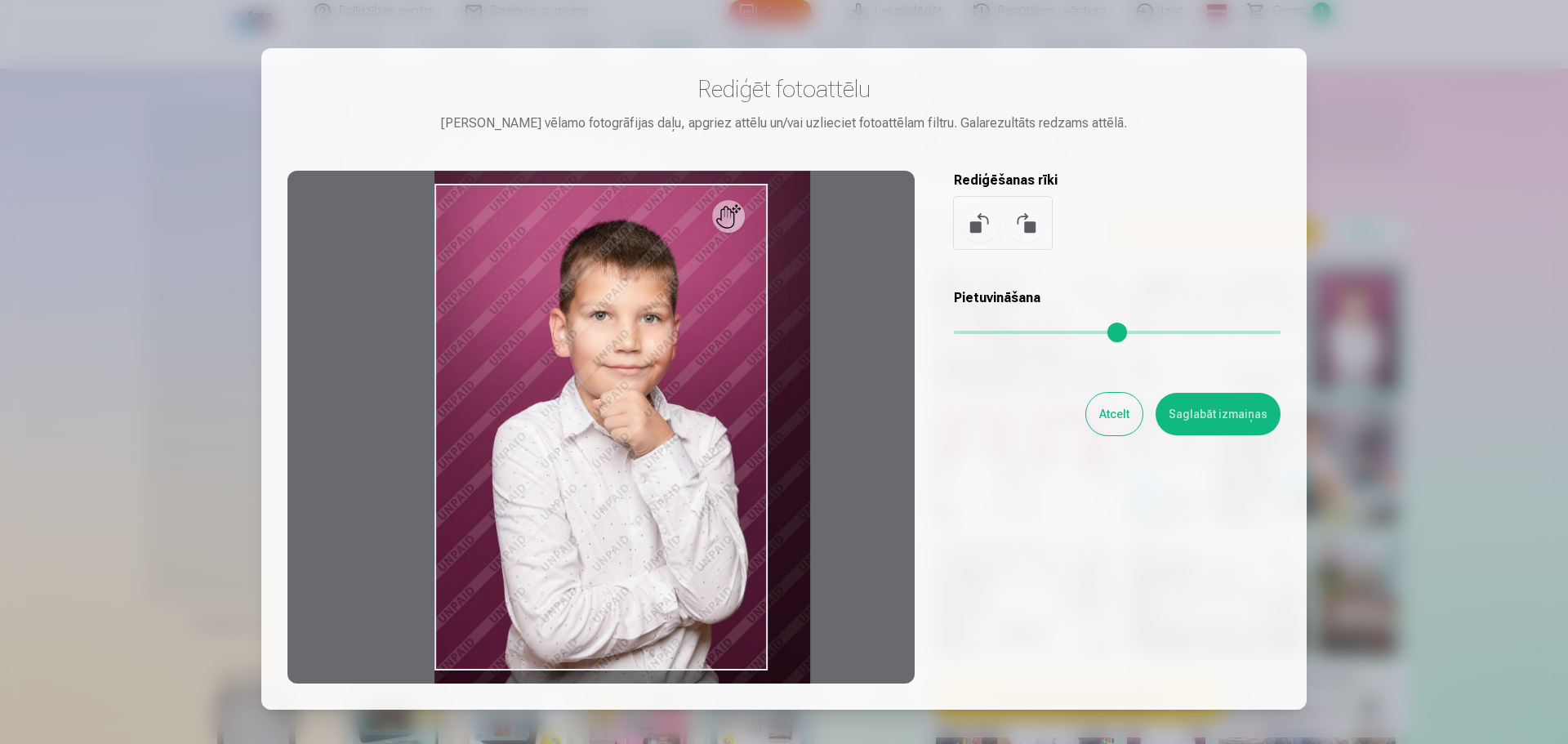
drag, startPoint x: 970, startPoint y: 329, endPoint x: 982, endPoint y: 326, distance: 12.4
click at [982, 330] on input "range" at bounding box center [1116, 332] width 327 height 4
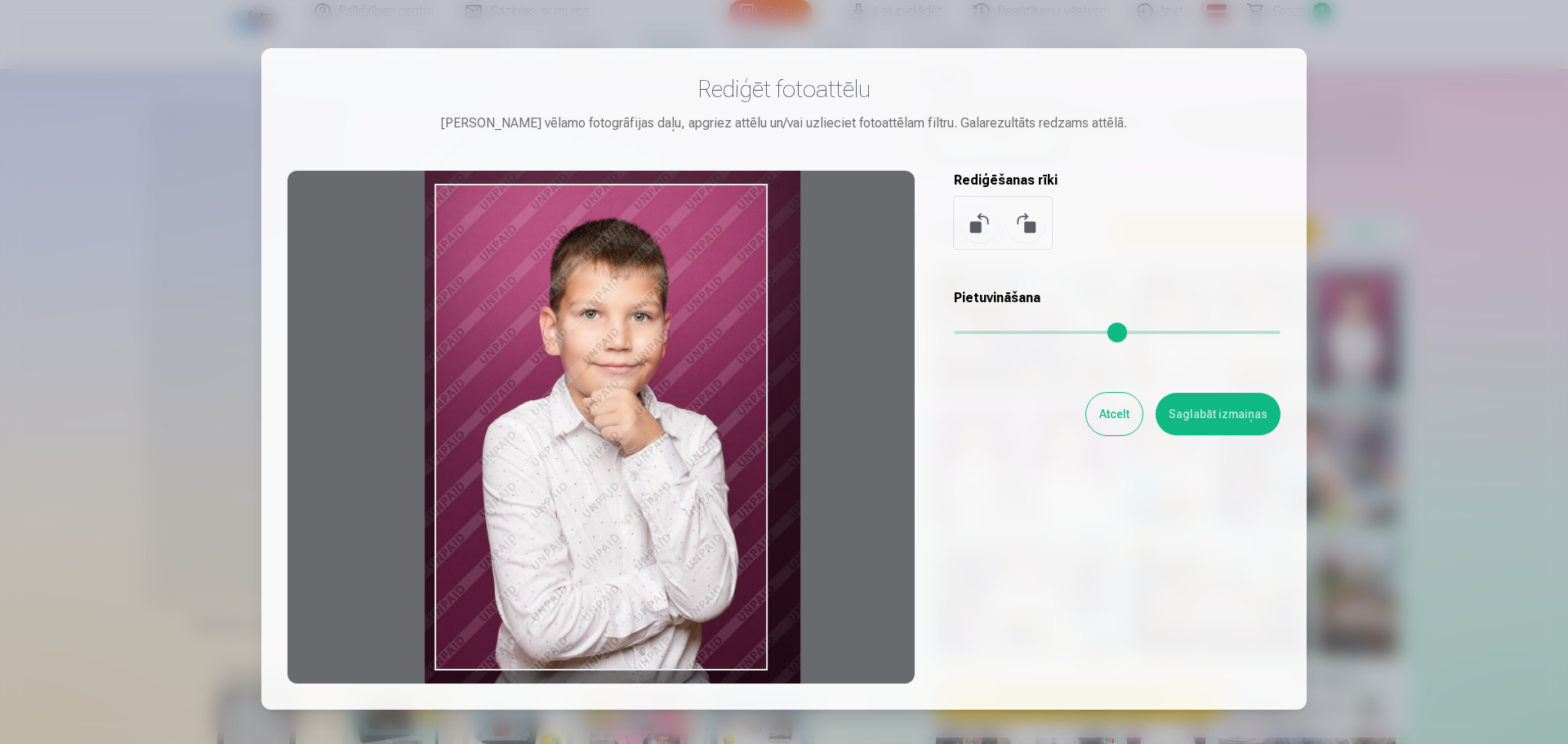
type input "****"
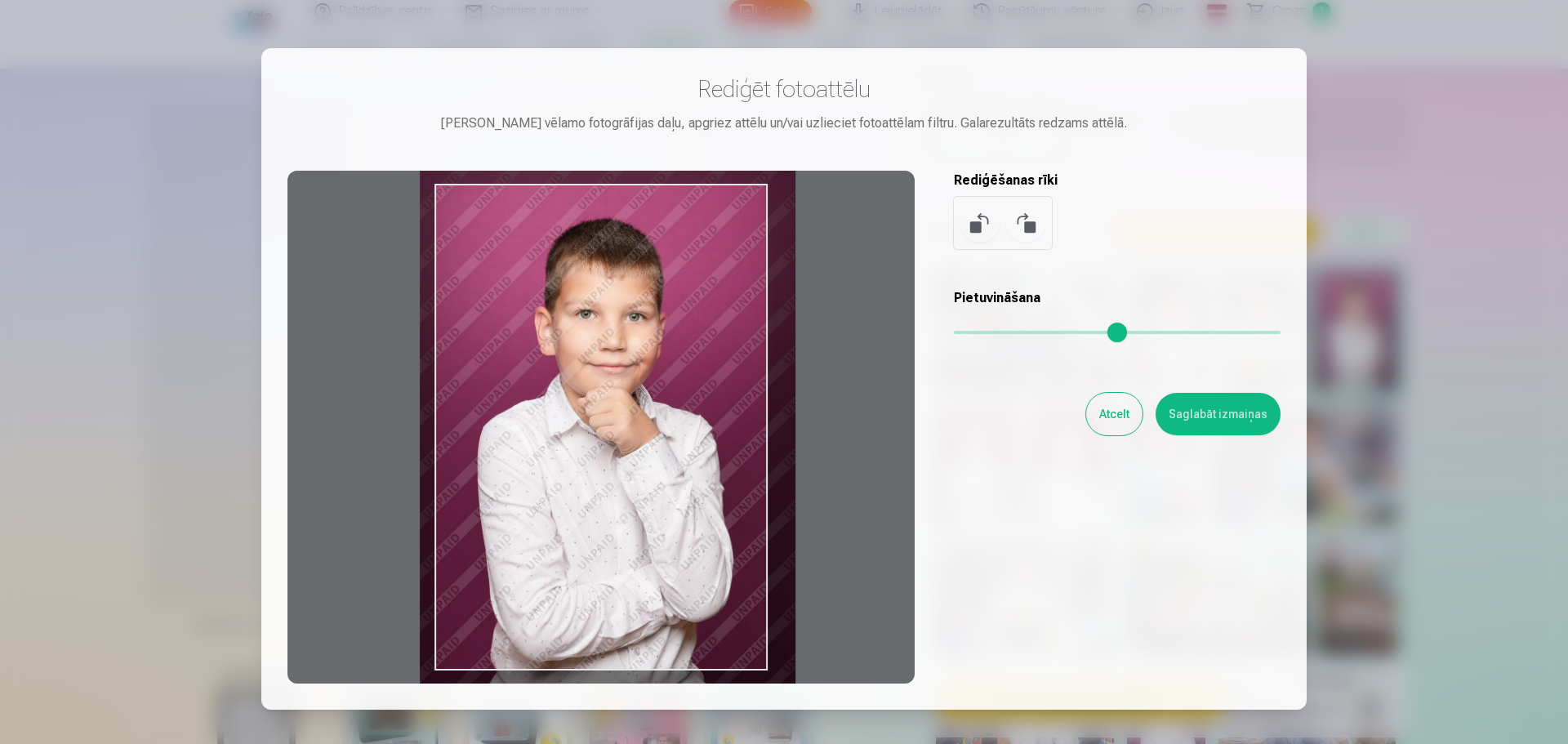
drag, startPoint x: 610, startPoint y: 353, endPoint x: 596, endPoint y: 351, distance: 14.1
click at [596, 351] on div at bounding box center [600, 427] width 627 height 512
click at [1209, 406] on button "Saglabāt izmaiņas" at bounding box center [1218, 414] width 125 height 43
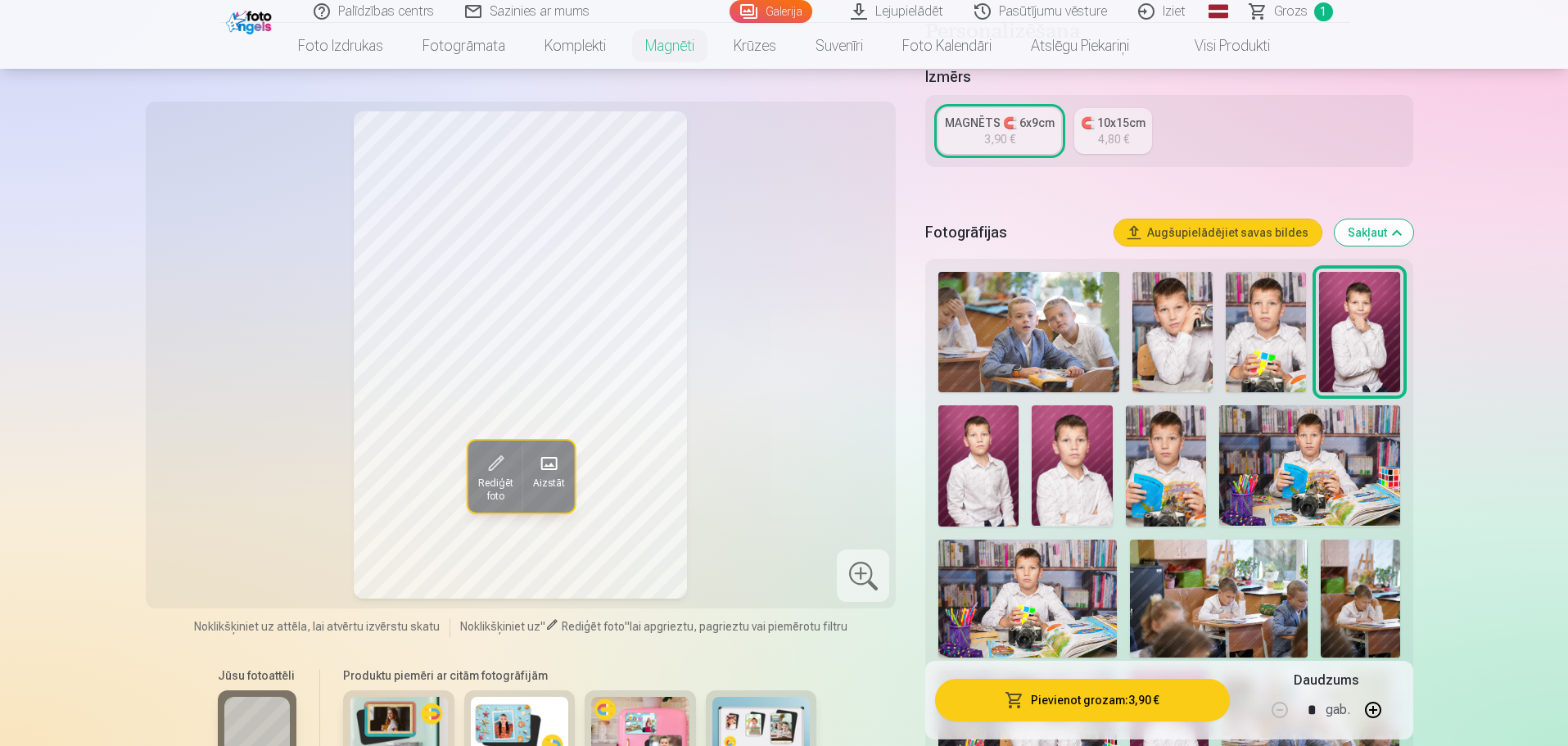
click at [1113, 705] on button "Pievienot grozam : 3,90 €" at bounding box center [1082, 700] width 294 height 43
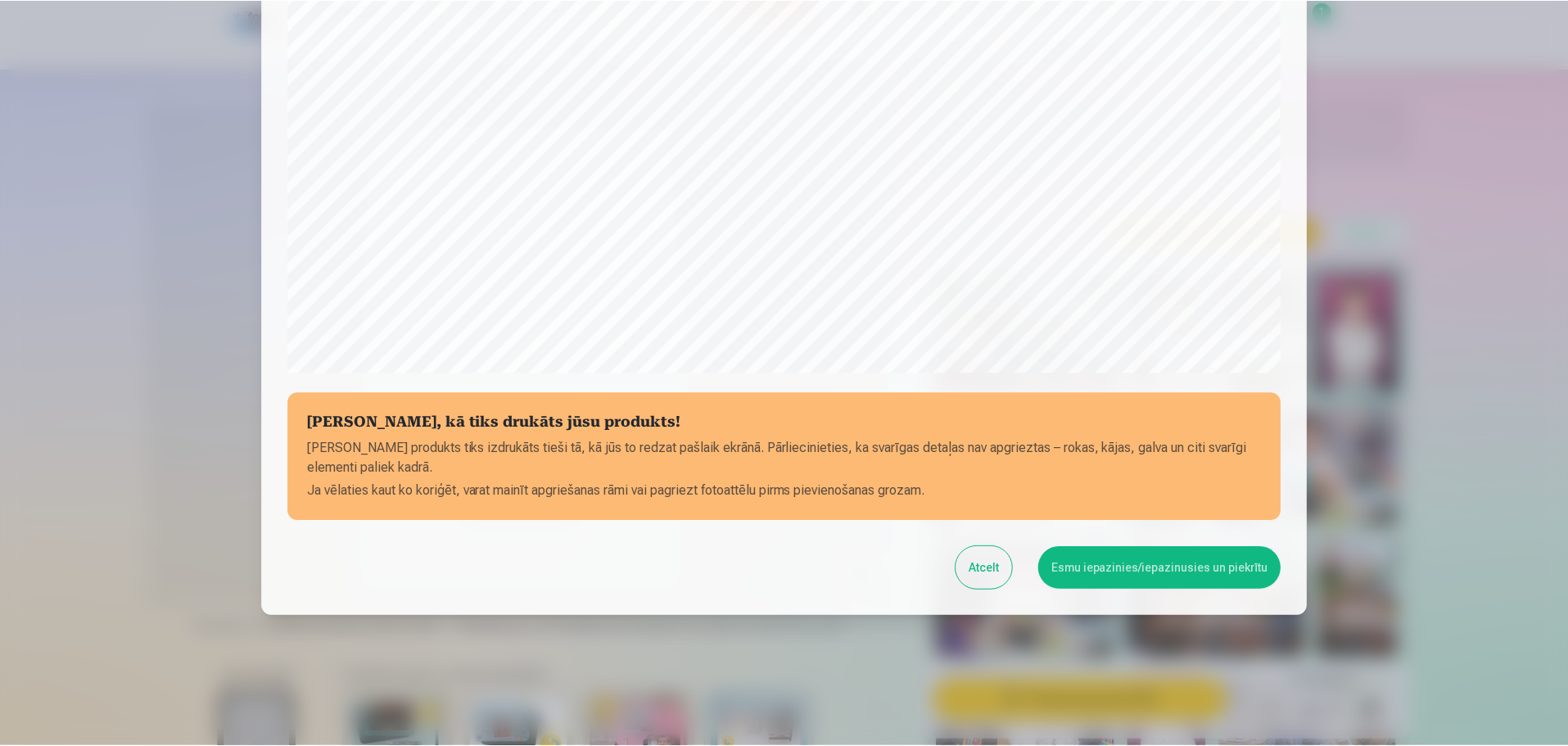
scroll to position [433, 0]
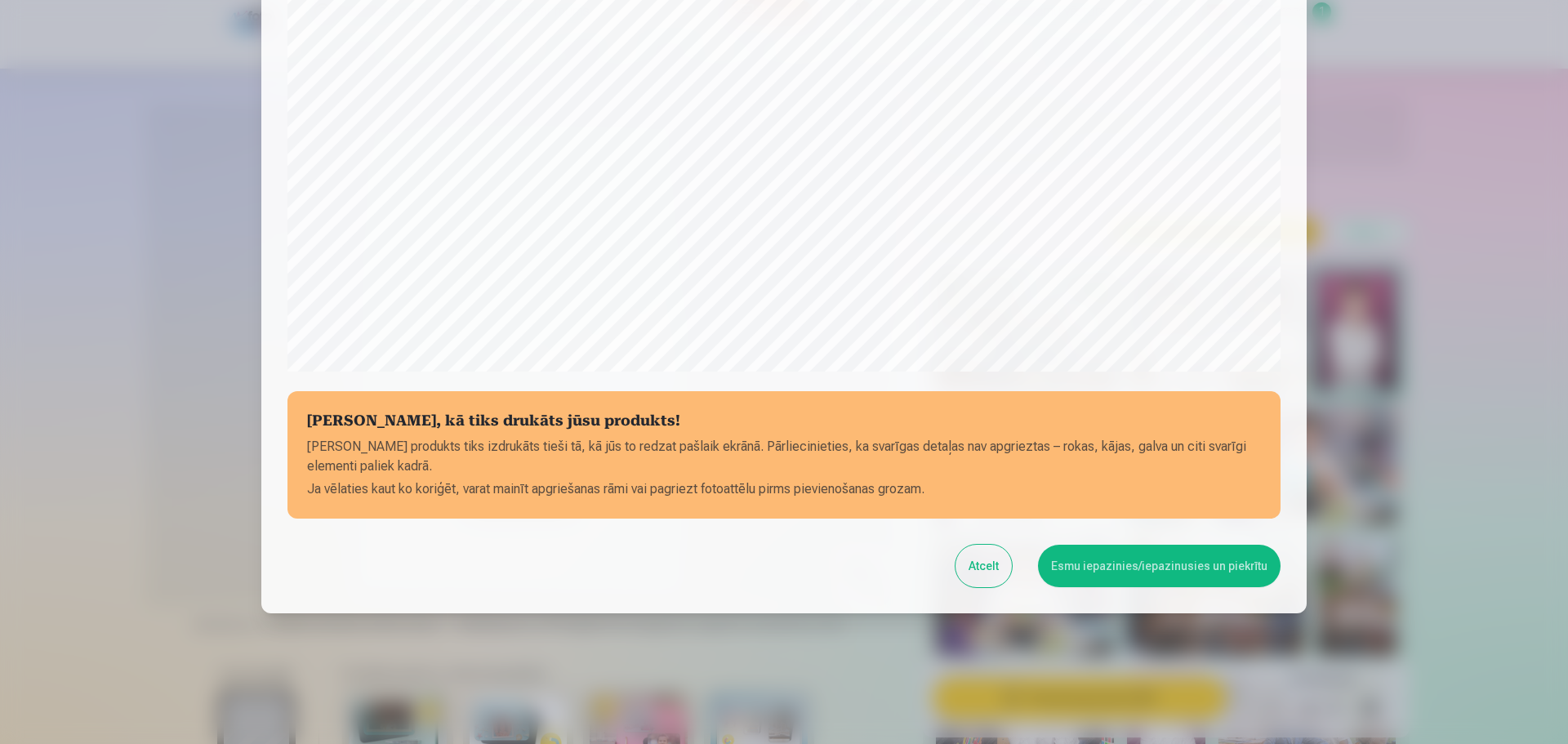
click at [1098, 570] on button "Esmu iepazinies/iepazinusies un piekrītu" at bounding box center [1159, 566] width 243 height 43
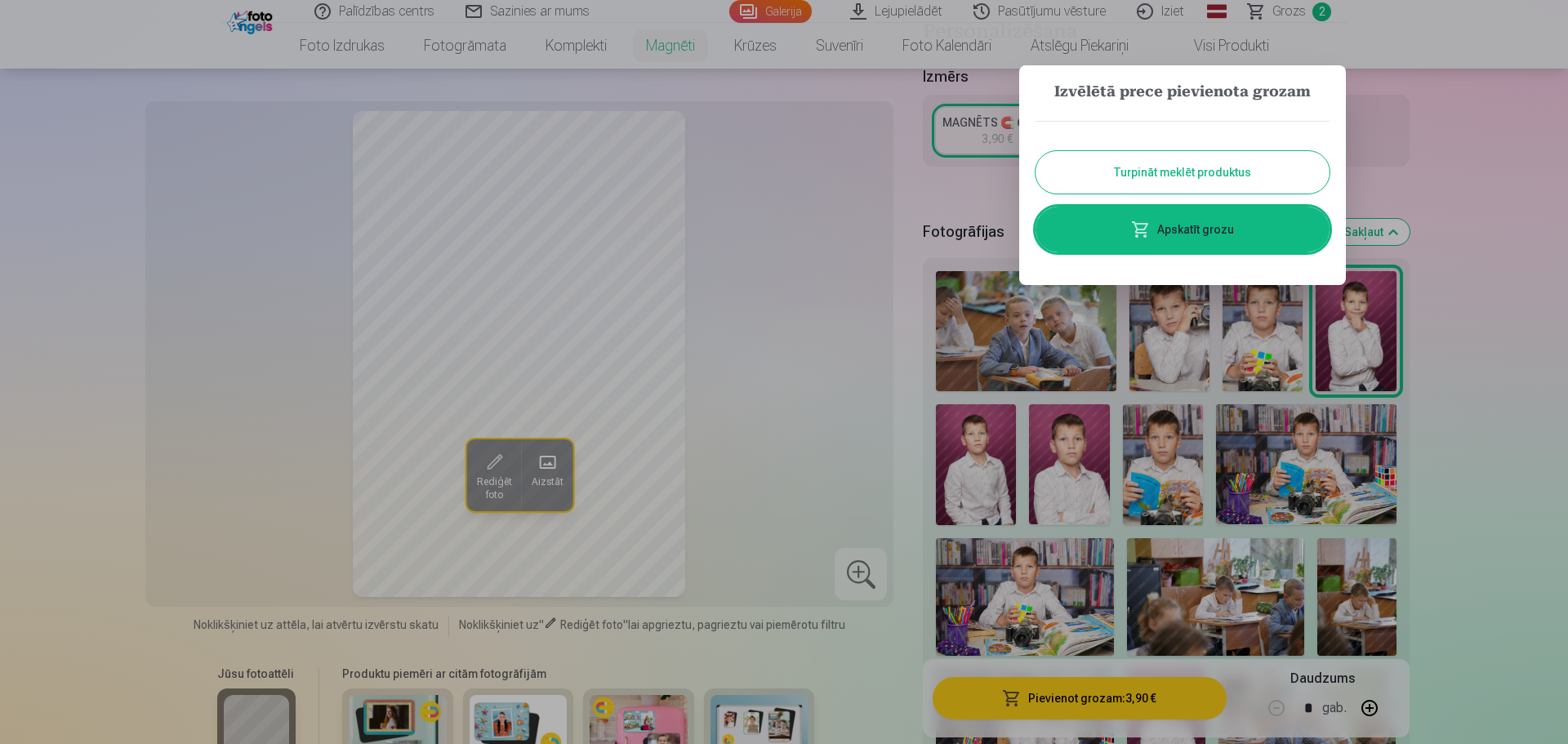
click at [1192, 229] on link "Apskatīt grozu" at bounding box center [1182, 229] width 294 height 46
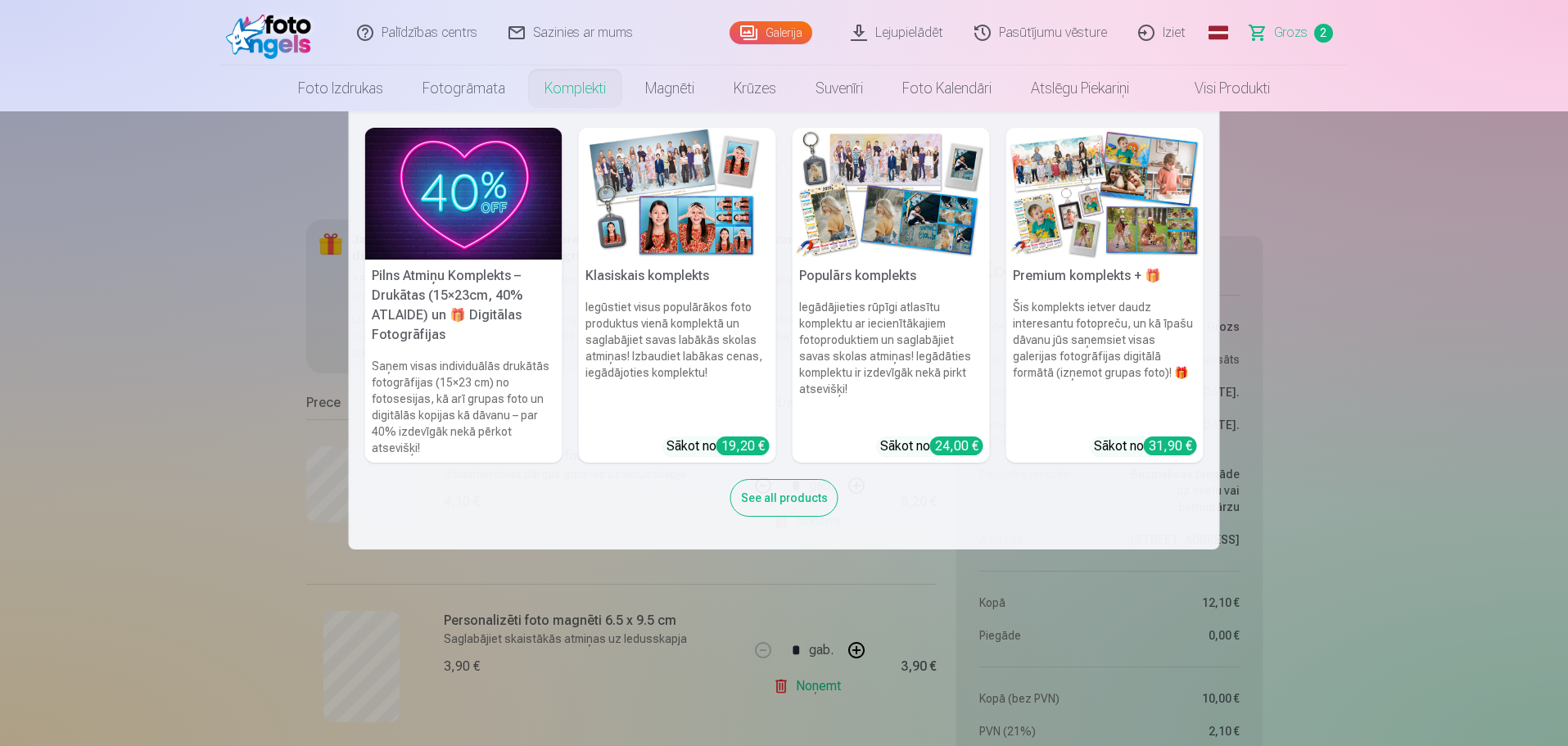
click at [660, 201] on img at bounding box center [677, 193] width 197 height 132
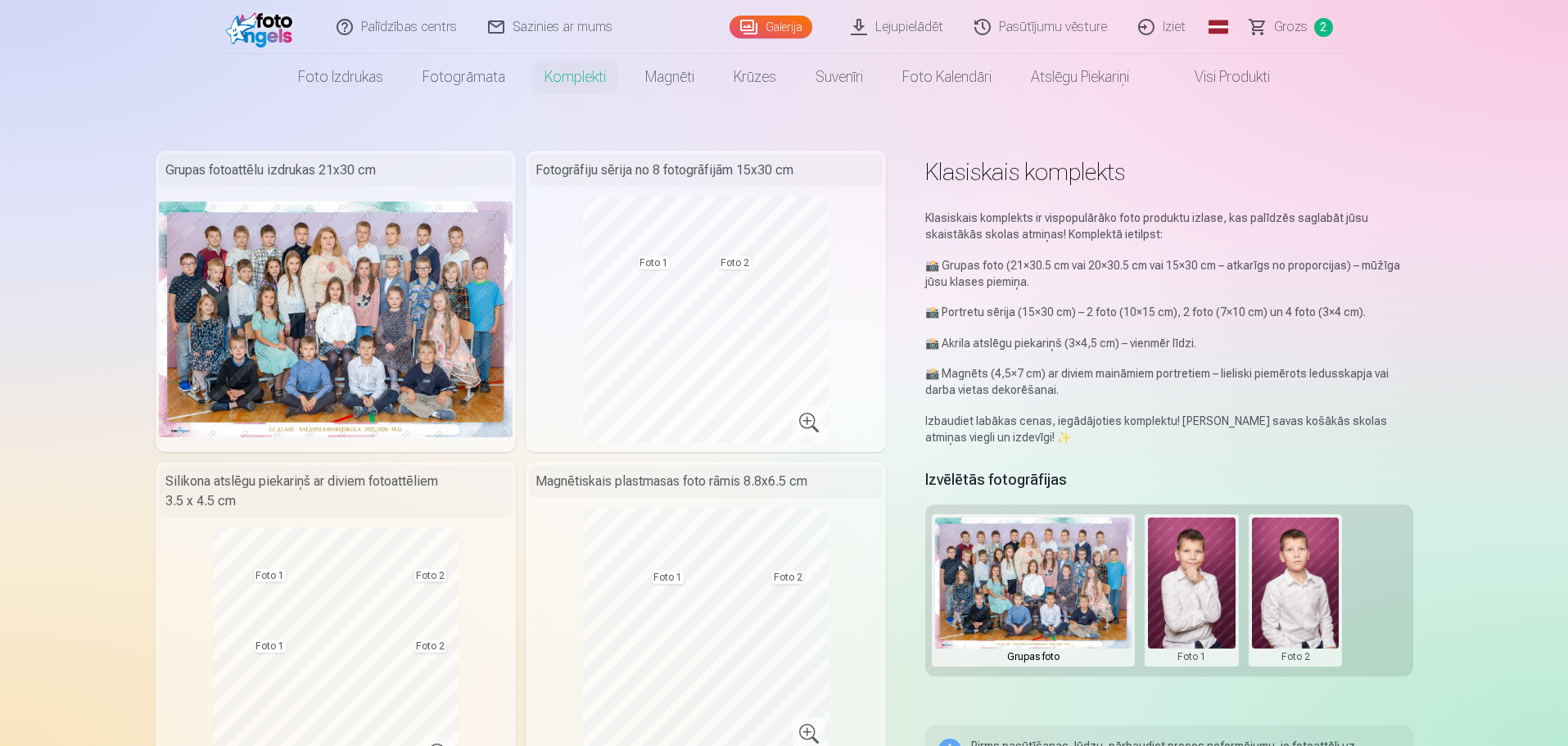
scroll to position [82, 0]
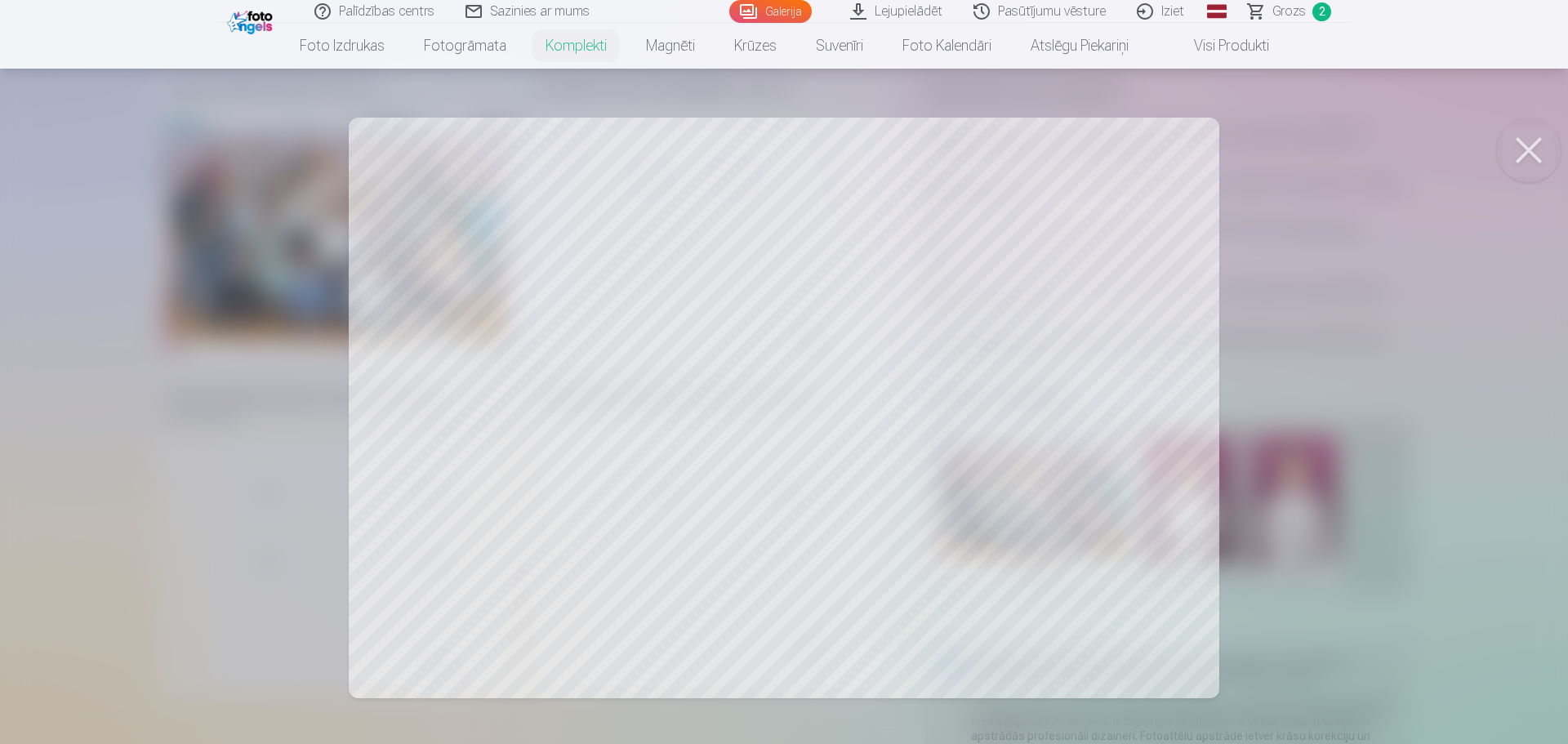
click at [588, 364] on div at bounding box center [784, 372] width 1568 height 744
click at [1530, 150] on button at bounding box center [1528, 150] width 65 height 65
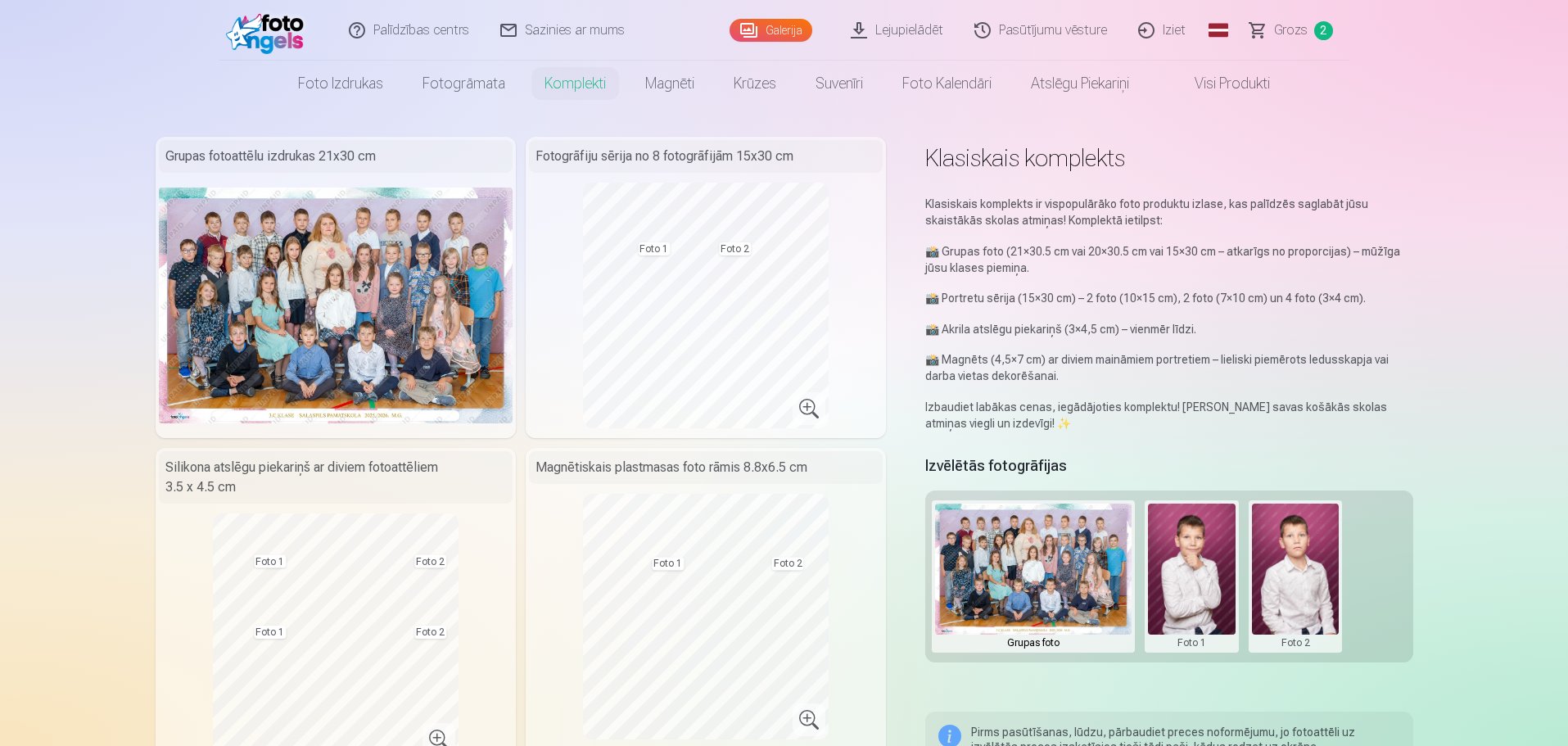
scroll to position [0, 0]
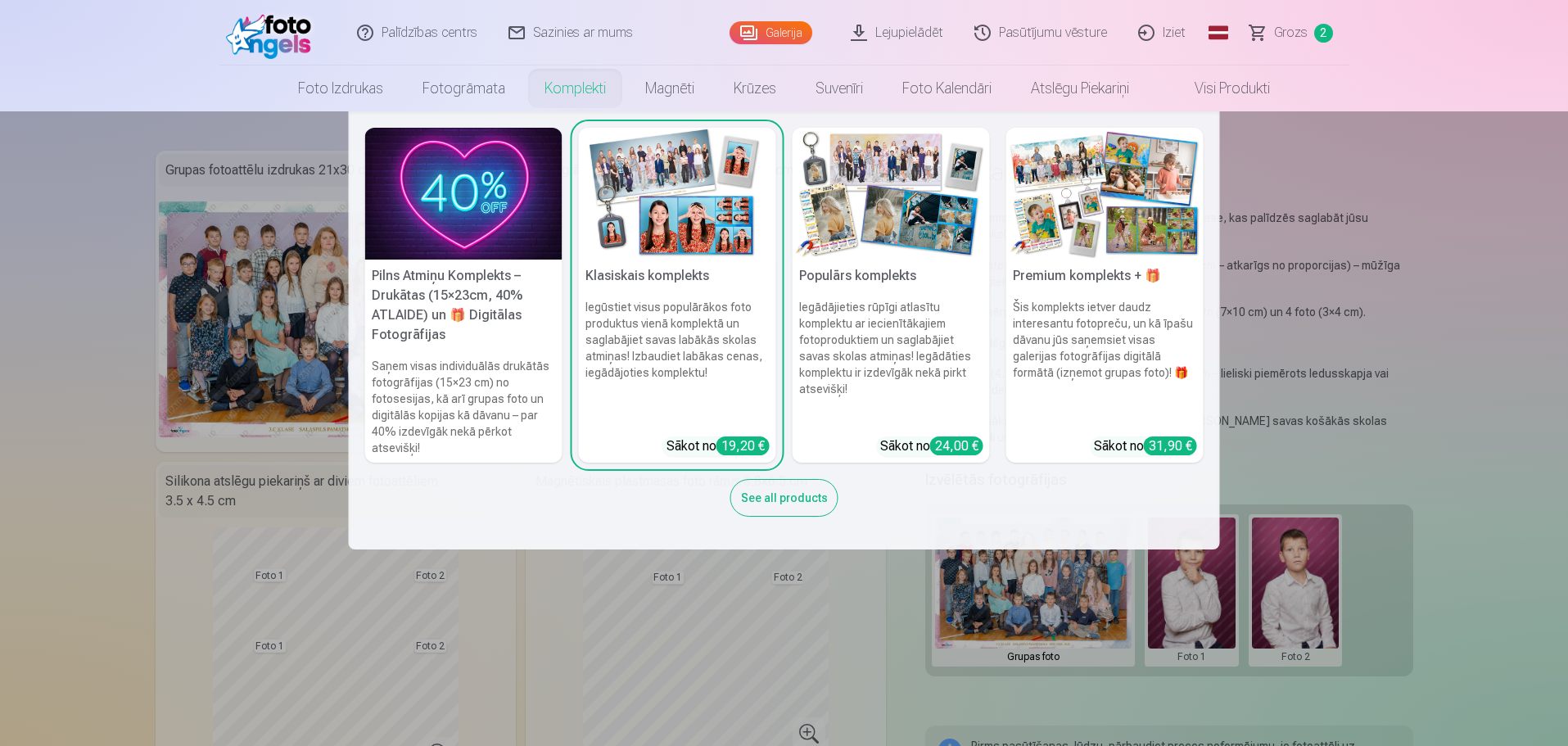
click at [899, 191] on img at bounding box center [891, 193] width 197 height 132
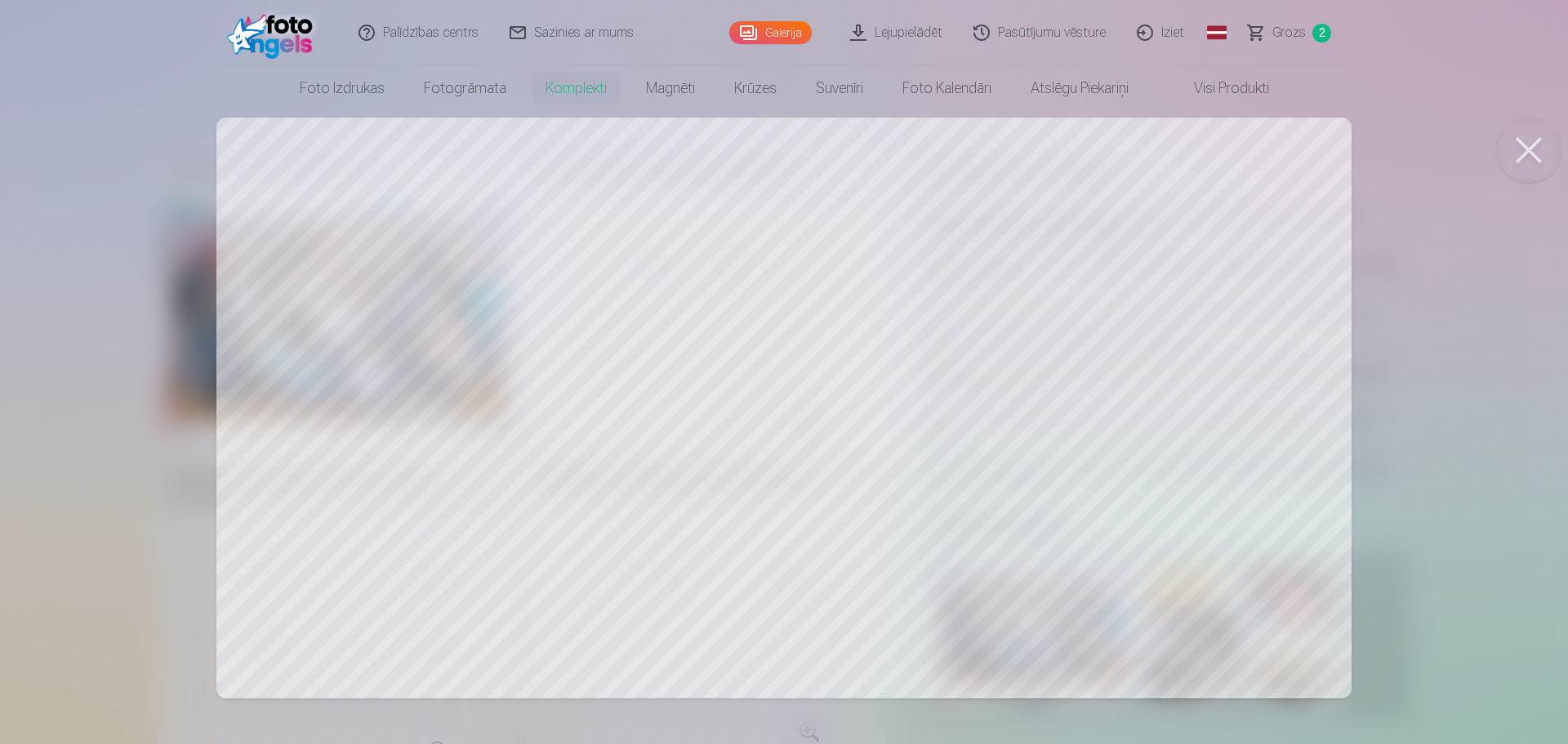
click at [1525, 148] on button at bounding box center [1528, 150] width 65 height 65
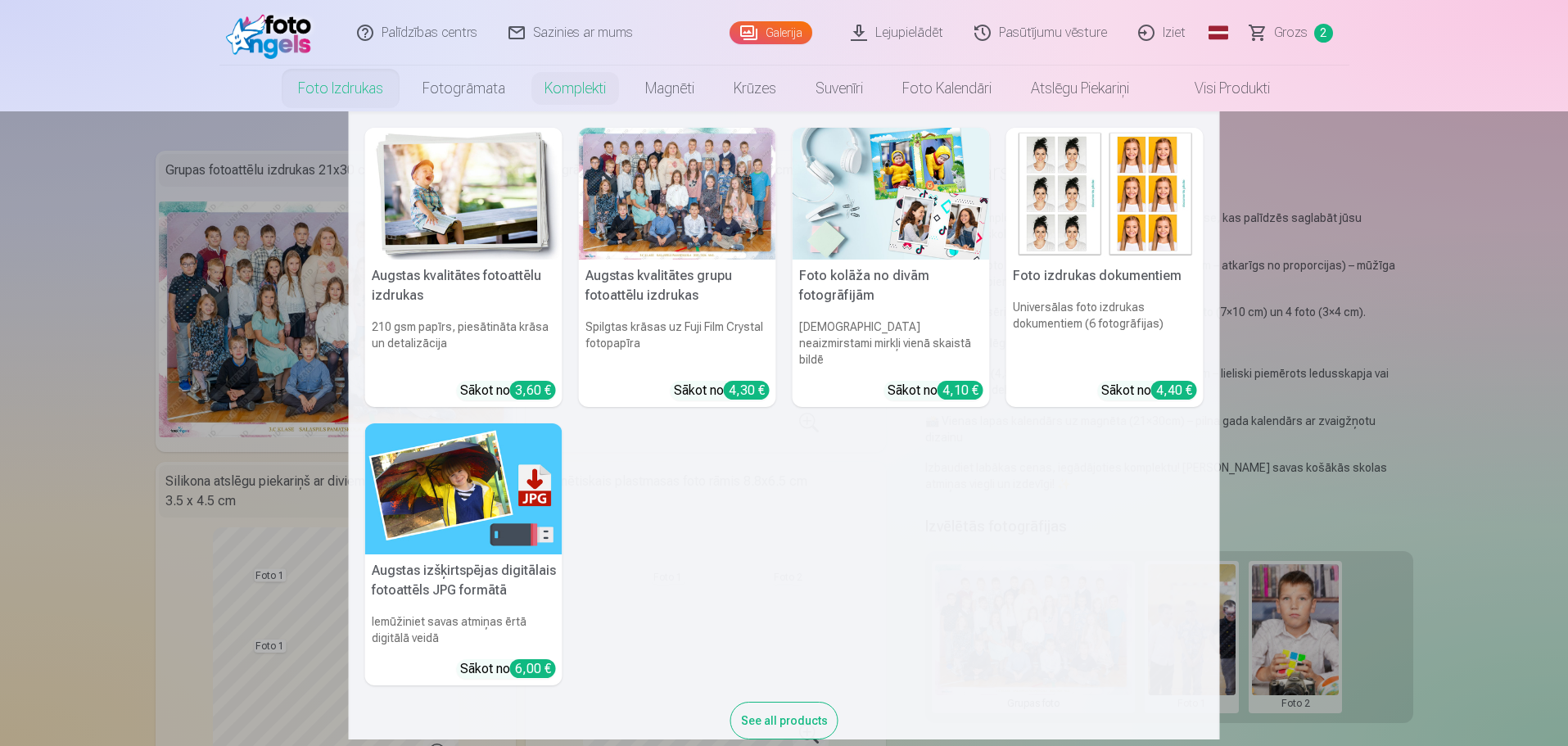
click at [467, 188] on img at bounding box center [463, 193] width 197 height 132
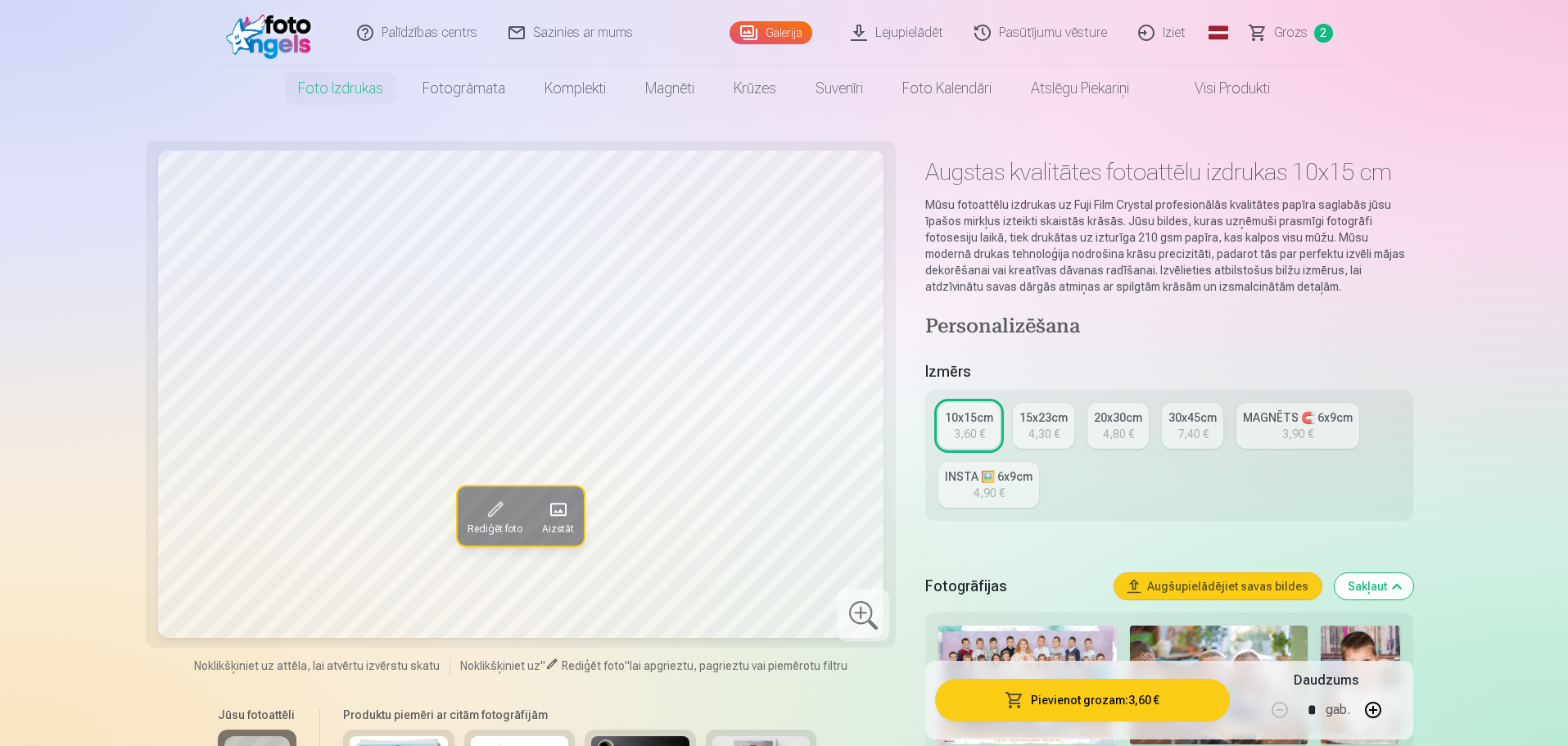
click at [1119, 704] on button "Pievienot grozam : 3,60 €" at bounding box center [1082, 700] width 294 height 43
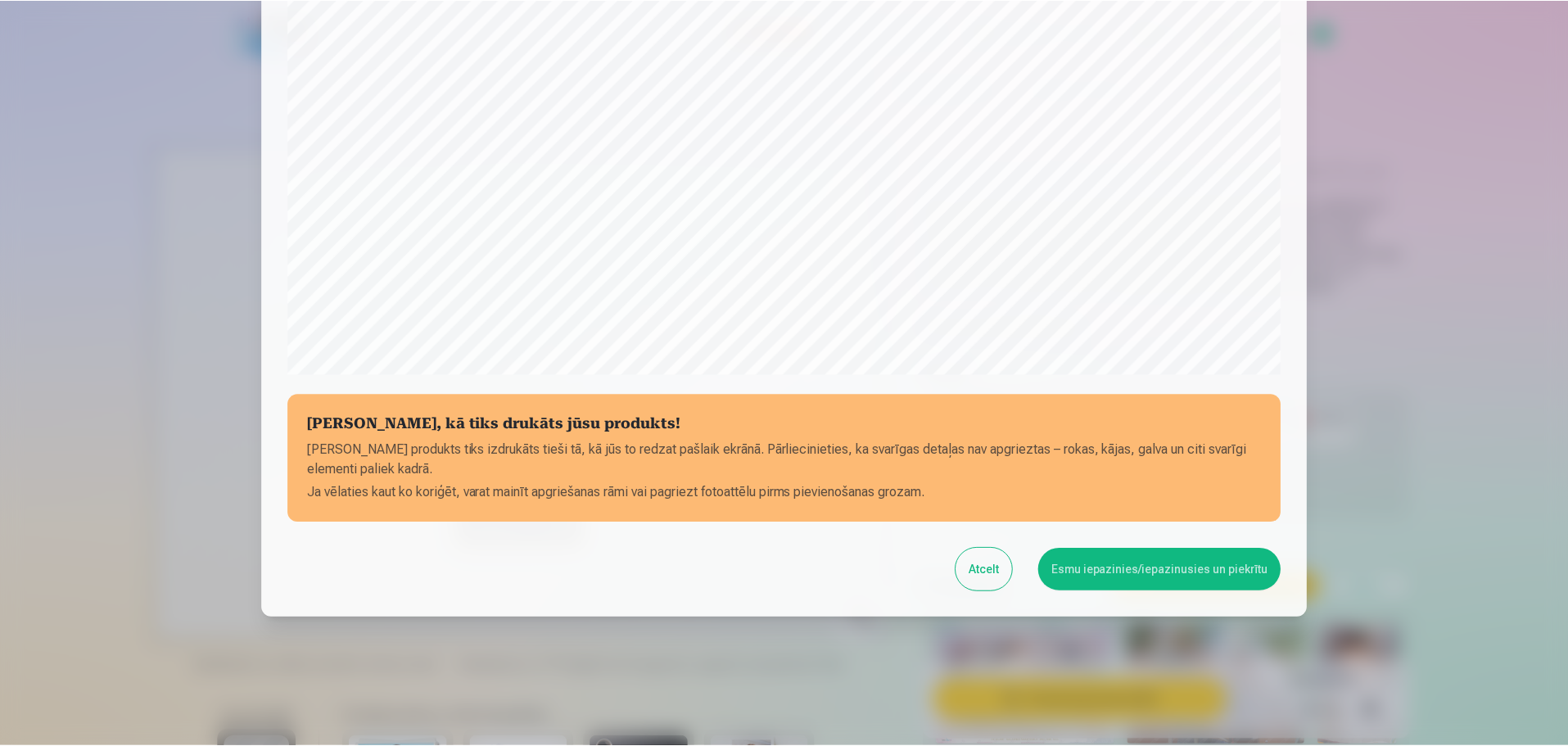
scroll to position [433, 0]
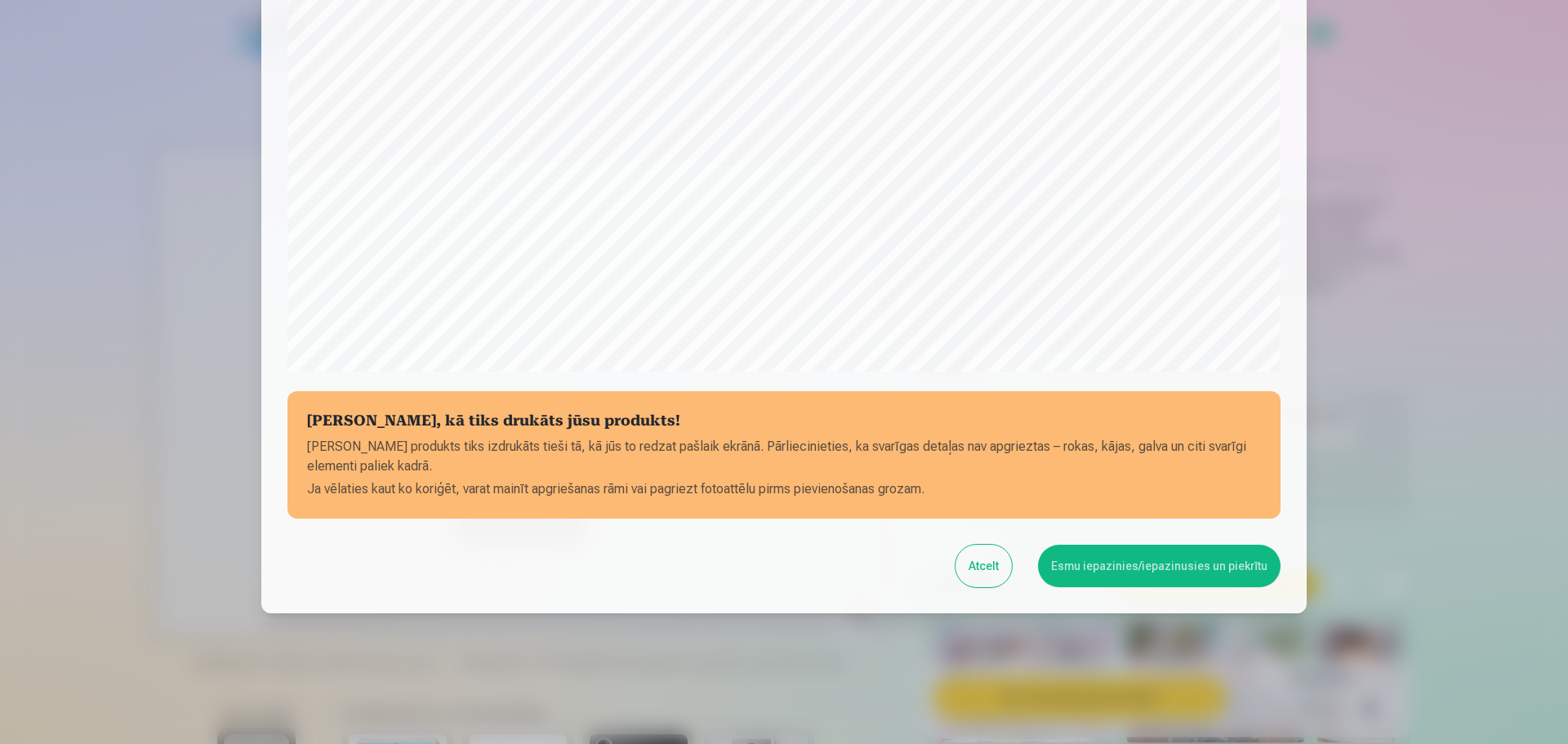
click at [1112, 567] on button "Esmu iepazinies/iepazinusies un piekrītu" at bounding box center [1159, 566] width 243 height 43
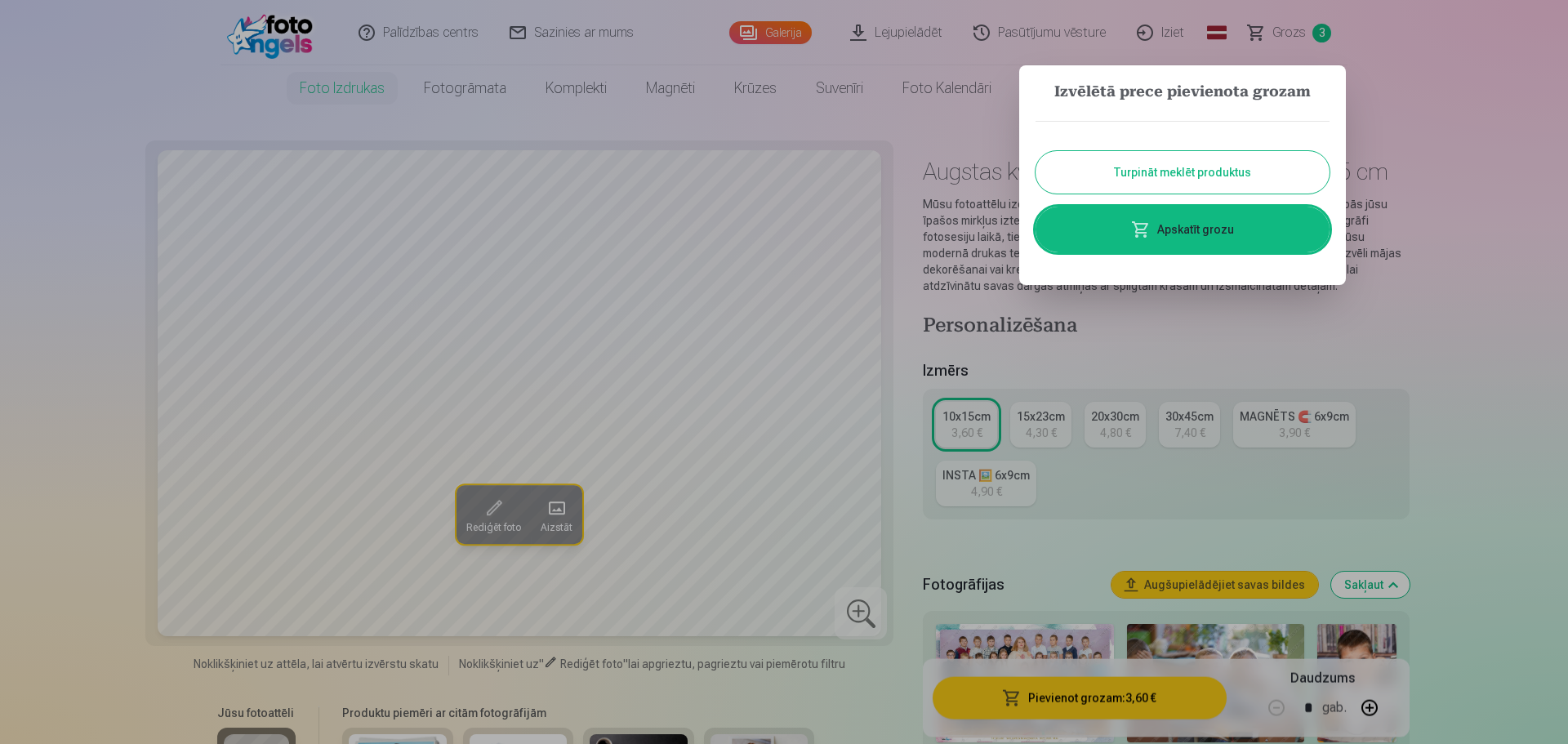
click at [1201, 176] on button "Turpināt meklēt produktus" at bounding box center [1182, 172] width 294 height 43
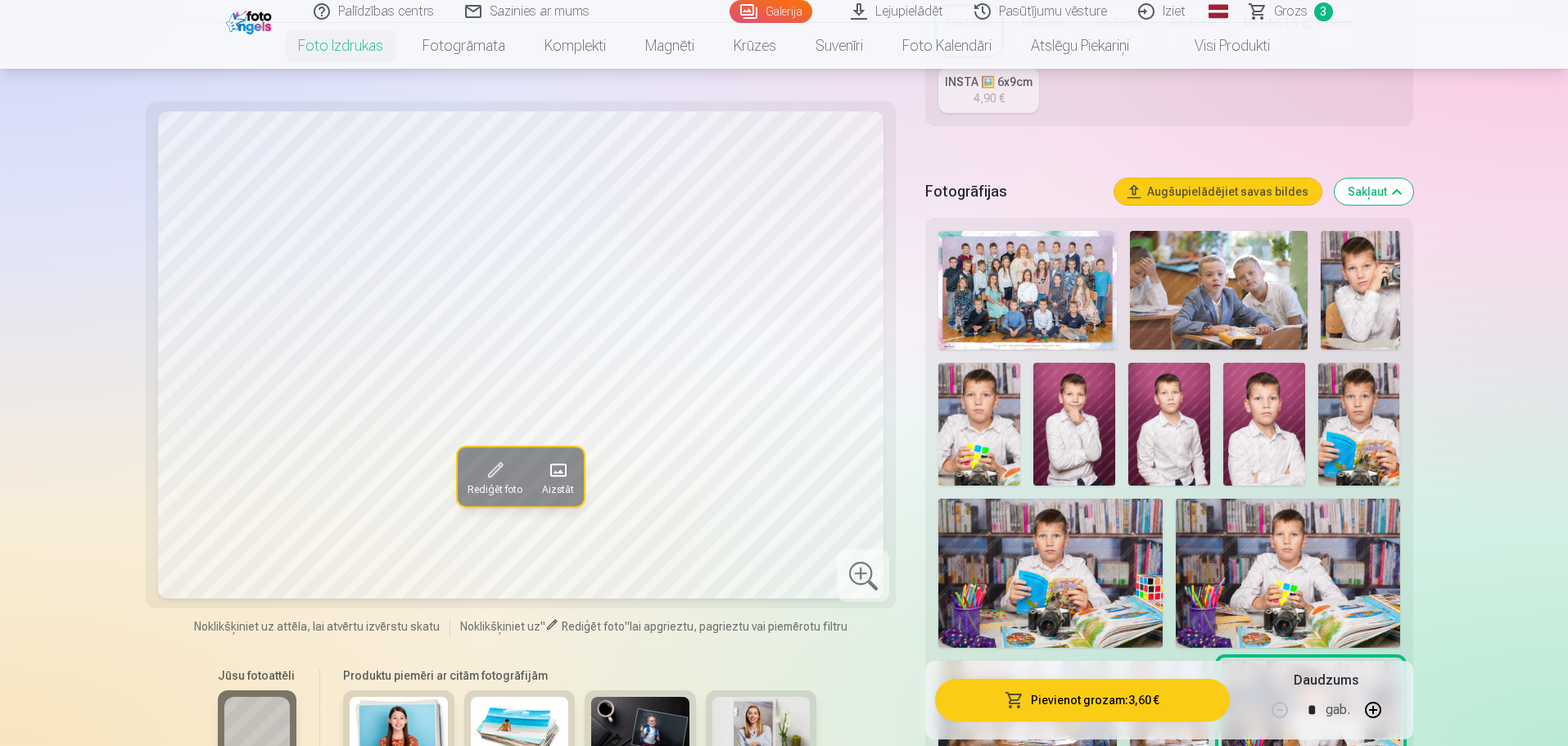
scroll to position [246, 0]
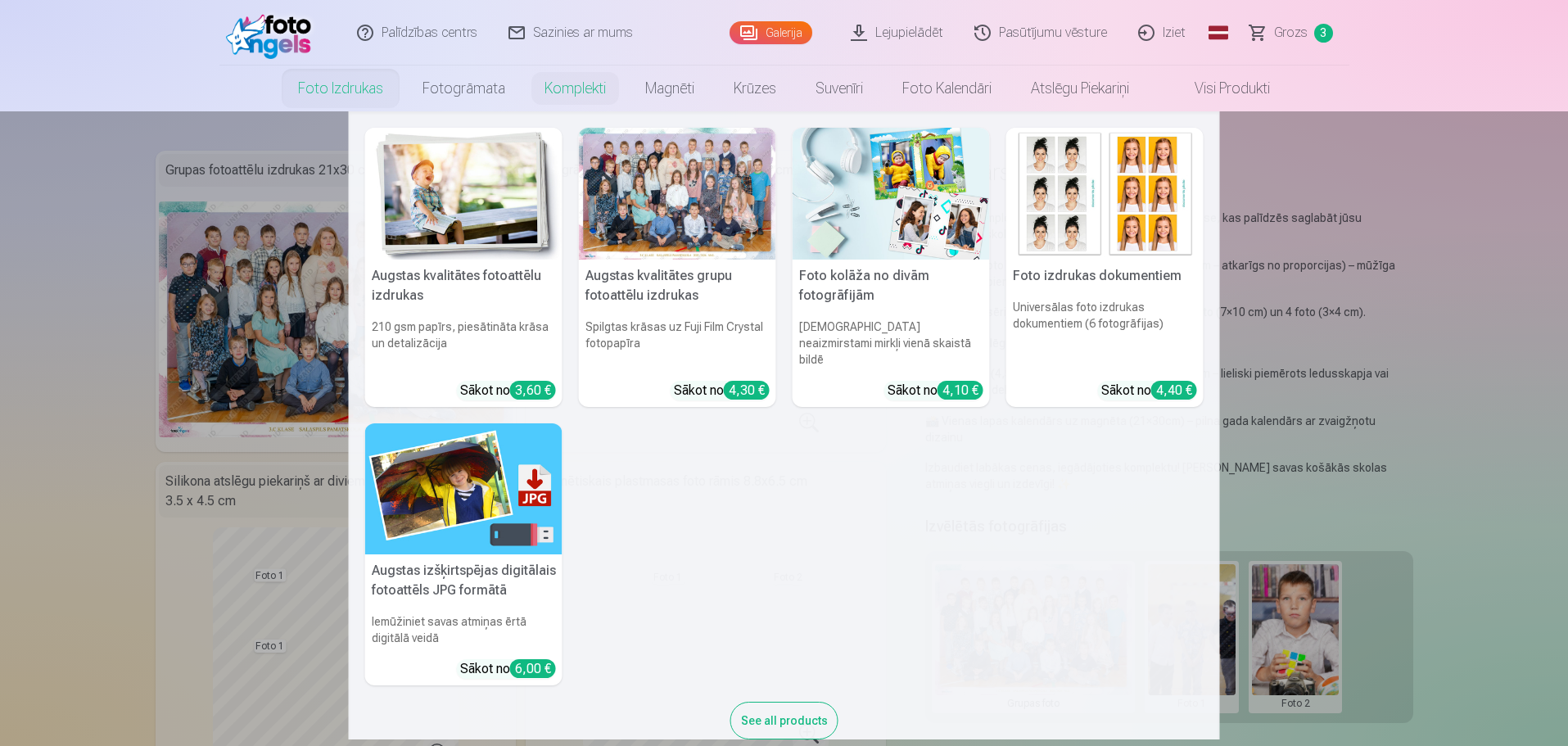
click at [639, 191] on div at bounding box center [677, 193] width 197 height 132
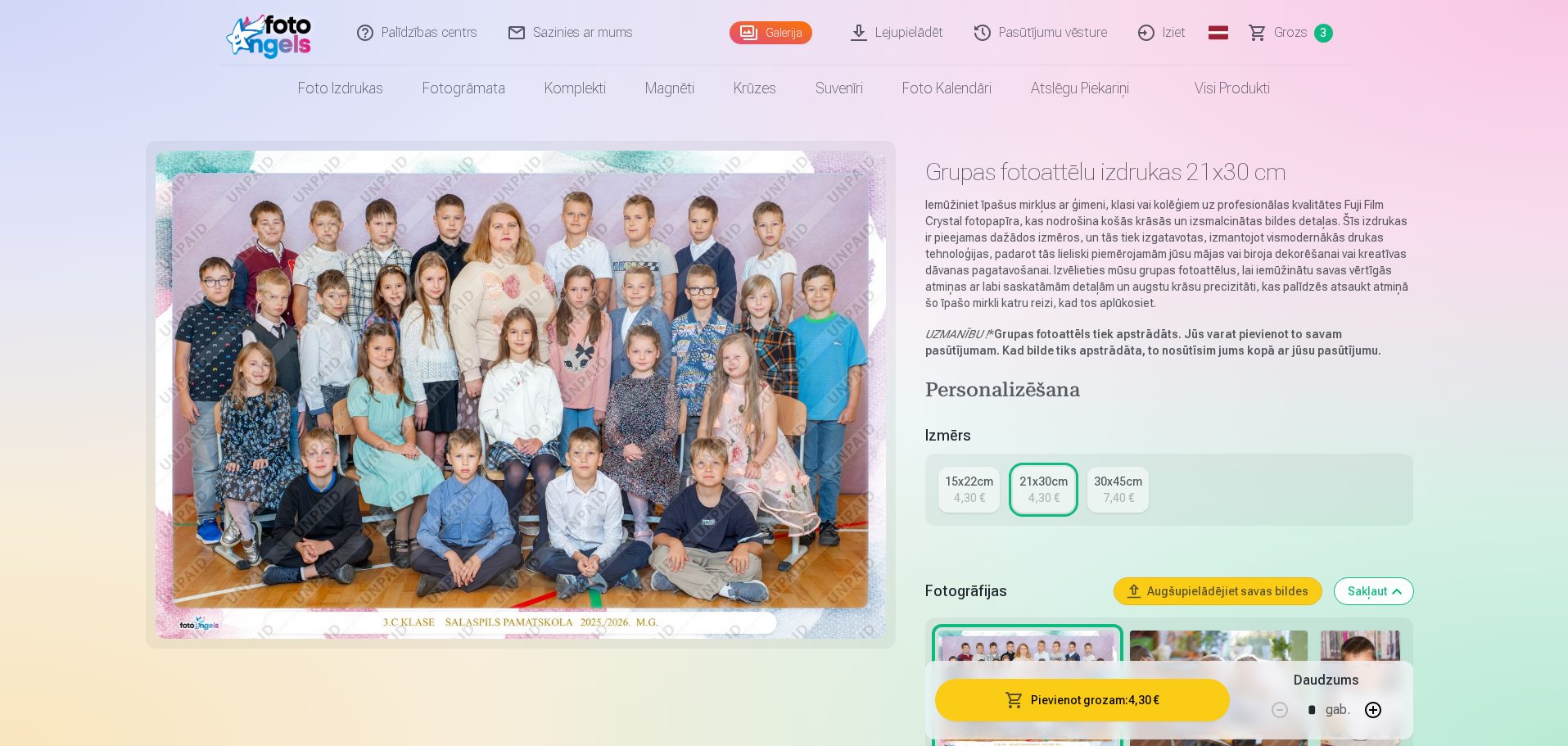
click at [1090, 695] on button "Pievienot grozam : 4,30 €" at bounding box center [1082, 700] width 294 height 43
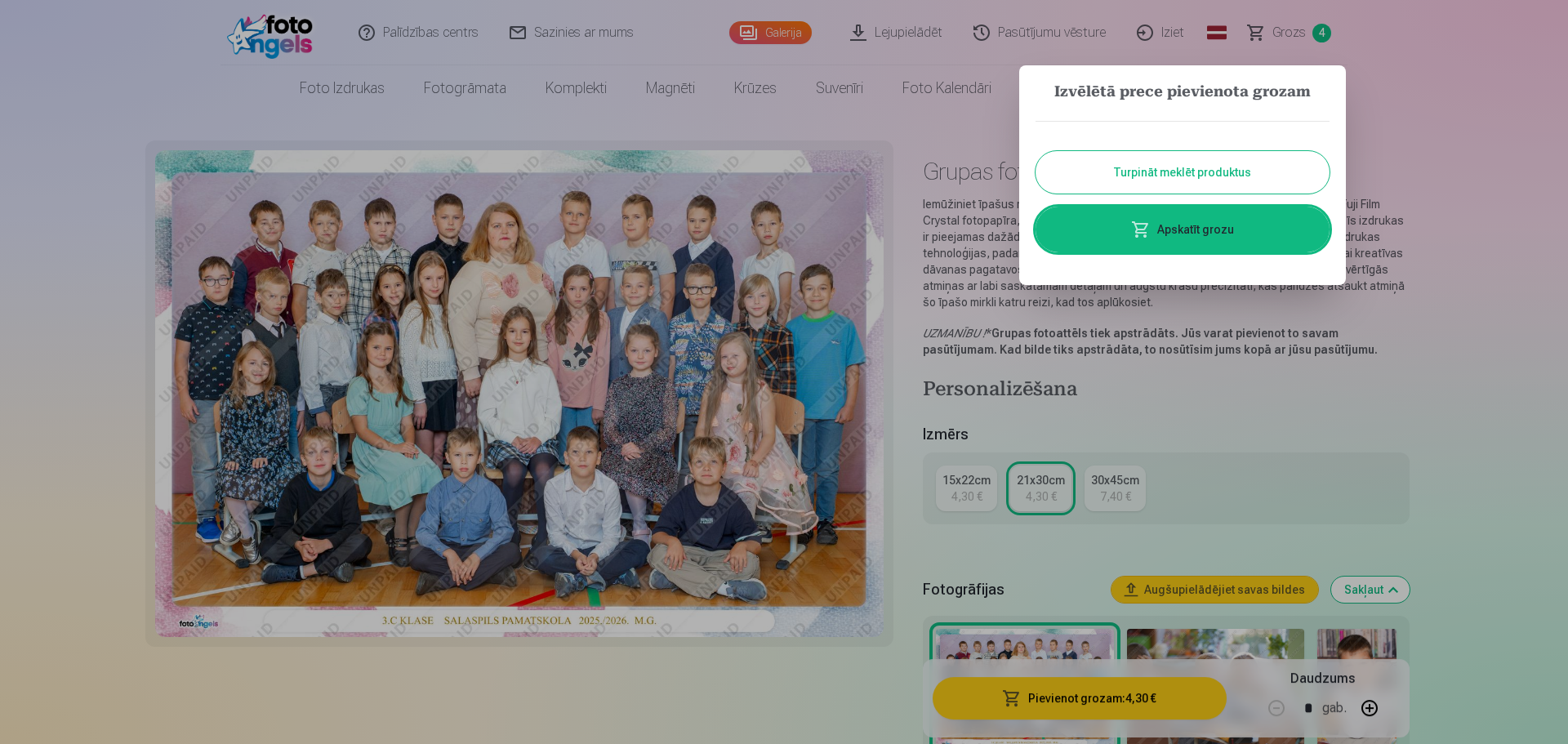
click at [1175, 231] on link "Apskatīt grozu" at bounding box center [1182, 229] width 294 height 46
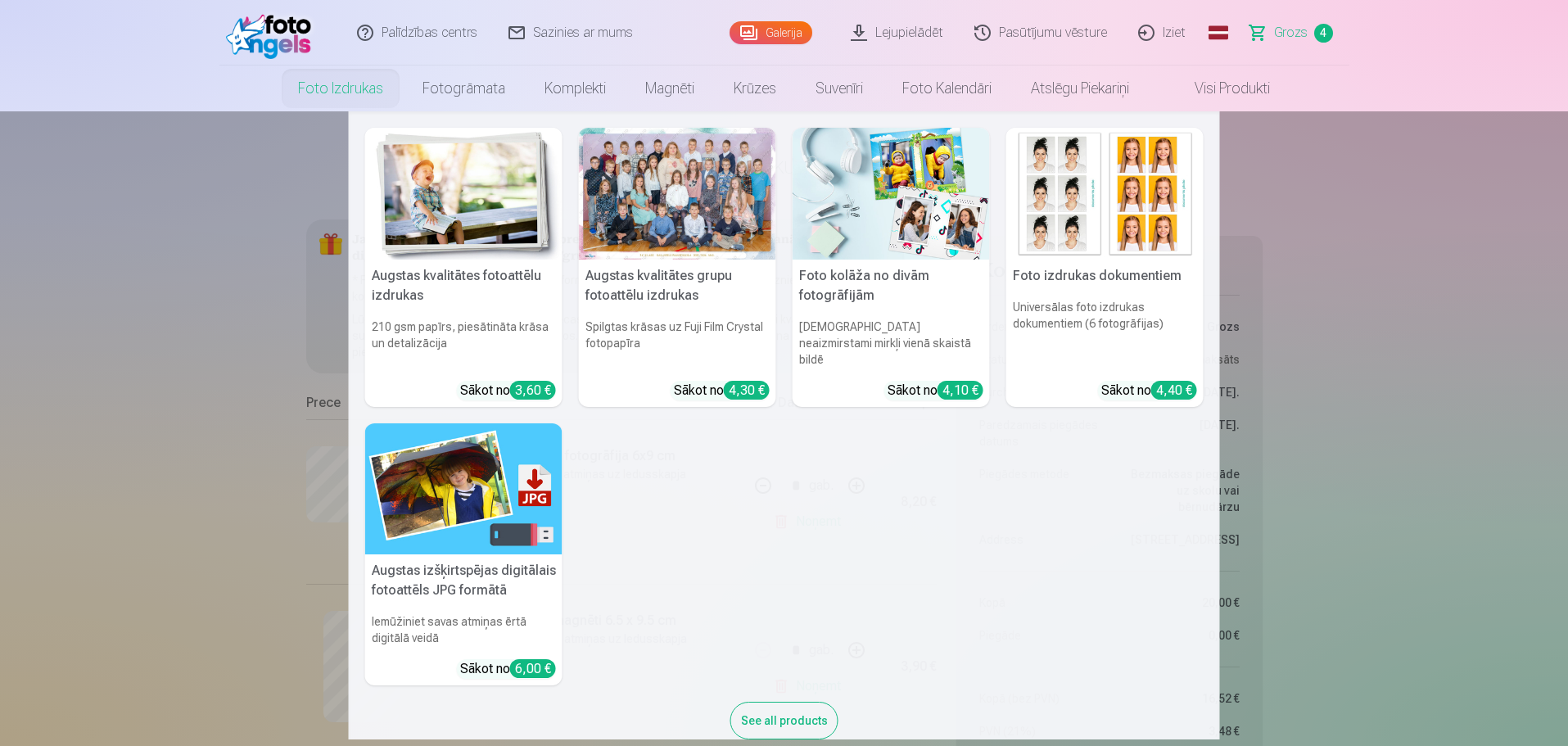
click at [1378, 440] on nav "Augstas kvalitātes fotoattēlu izdrukas 210 gsm papīrs, piesātināta krāsa un det…" at bounding box center [784, 426] width 1568 height 628
click at [465, 207] on img at bounding box center [463, 193] width 197 height 132
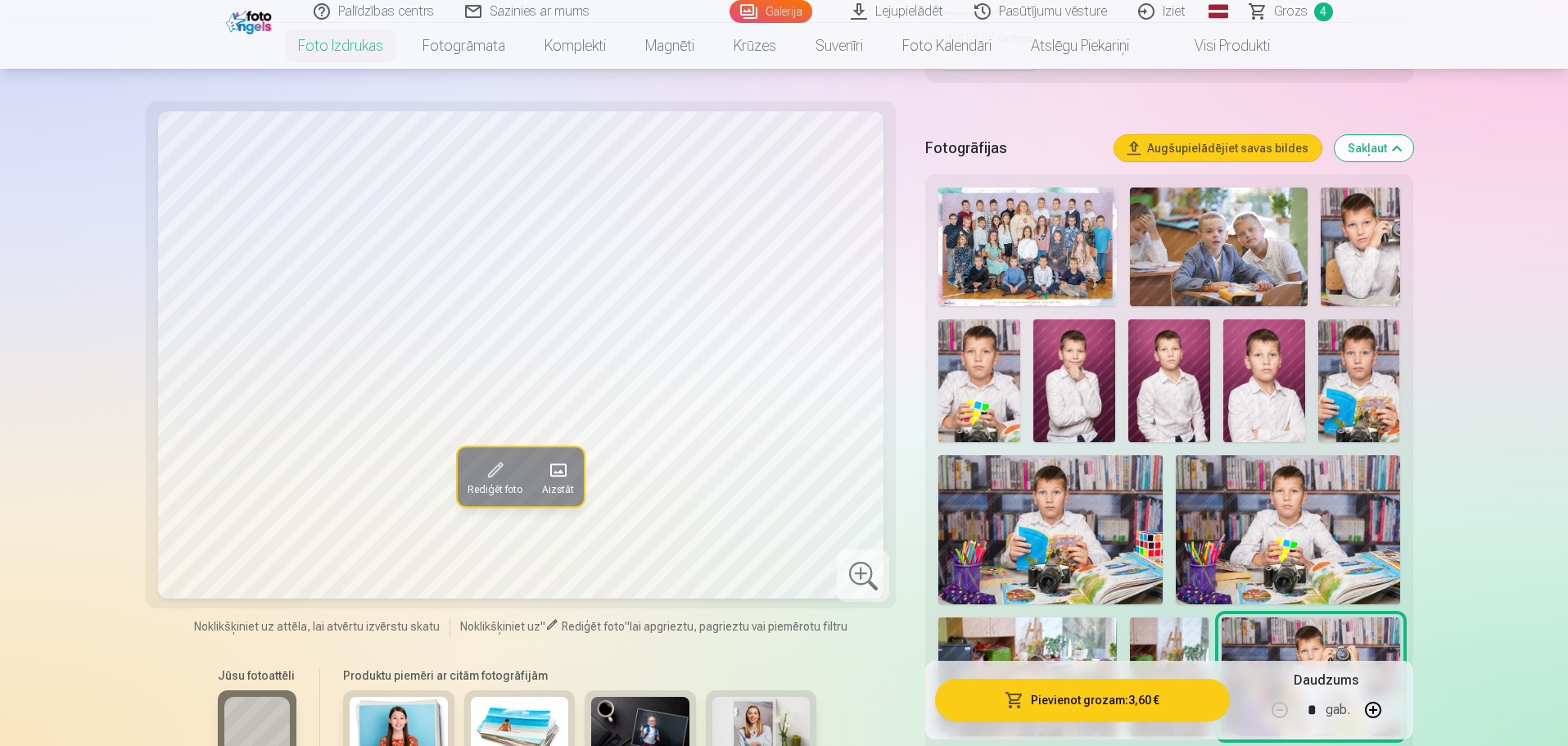
scroll to position [409, 0]
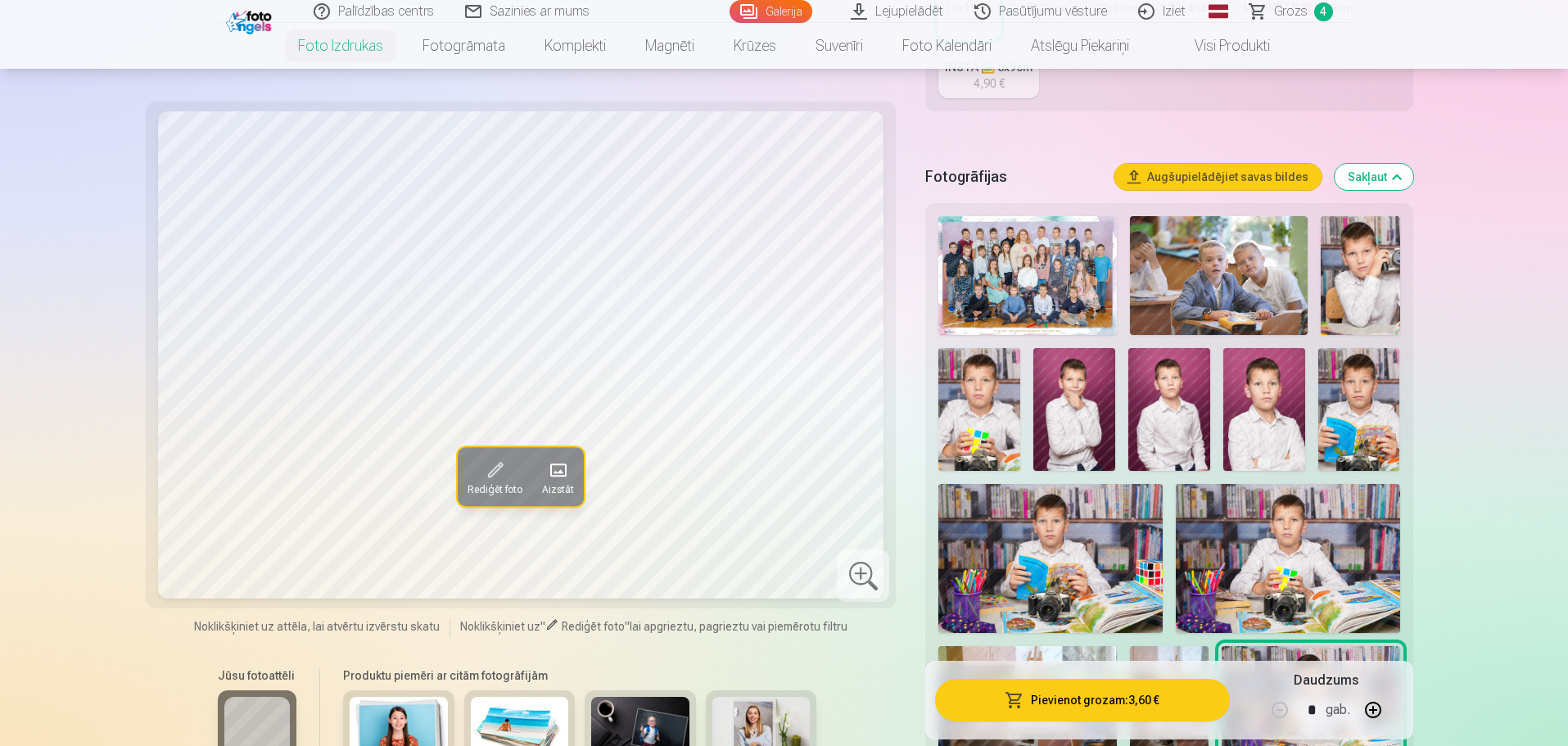
click at [1172, 405] on img at bounding box center [1169, 408] width 82 height 123
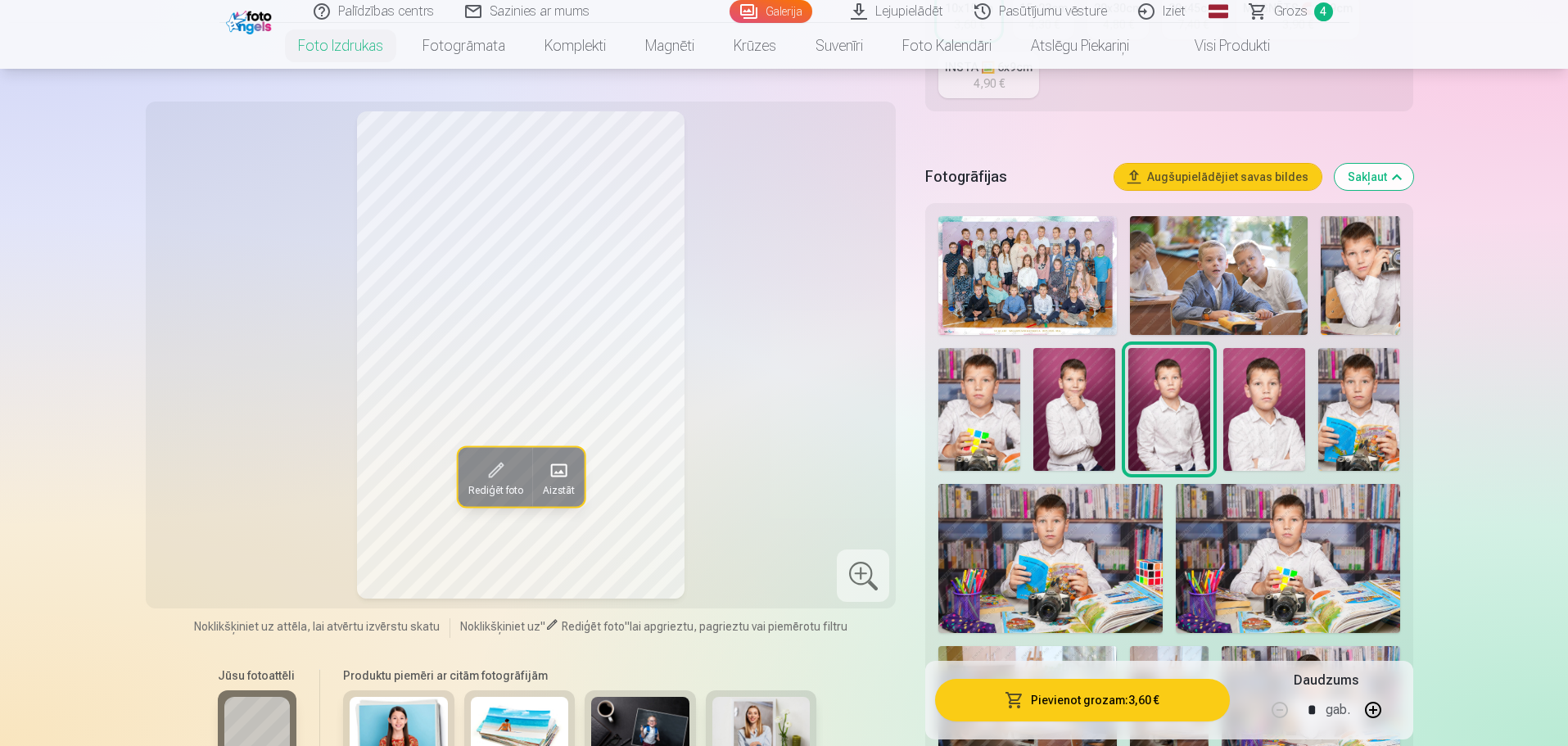
click at [1263, 402] on img at bounding box center [1265, 408] width 82 height 123
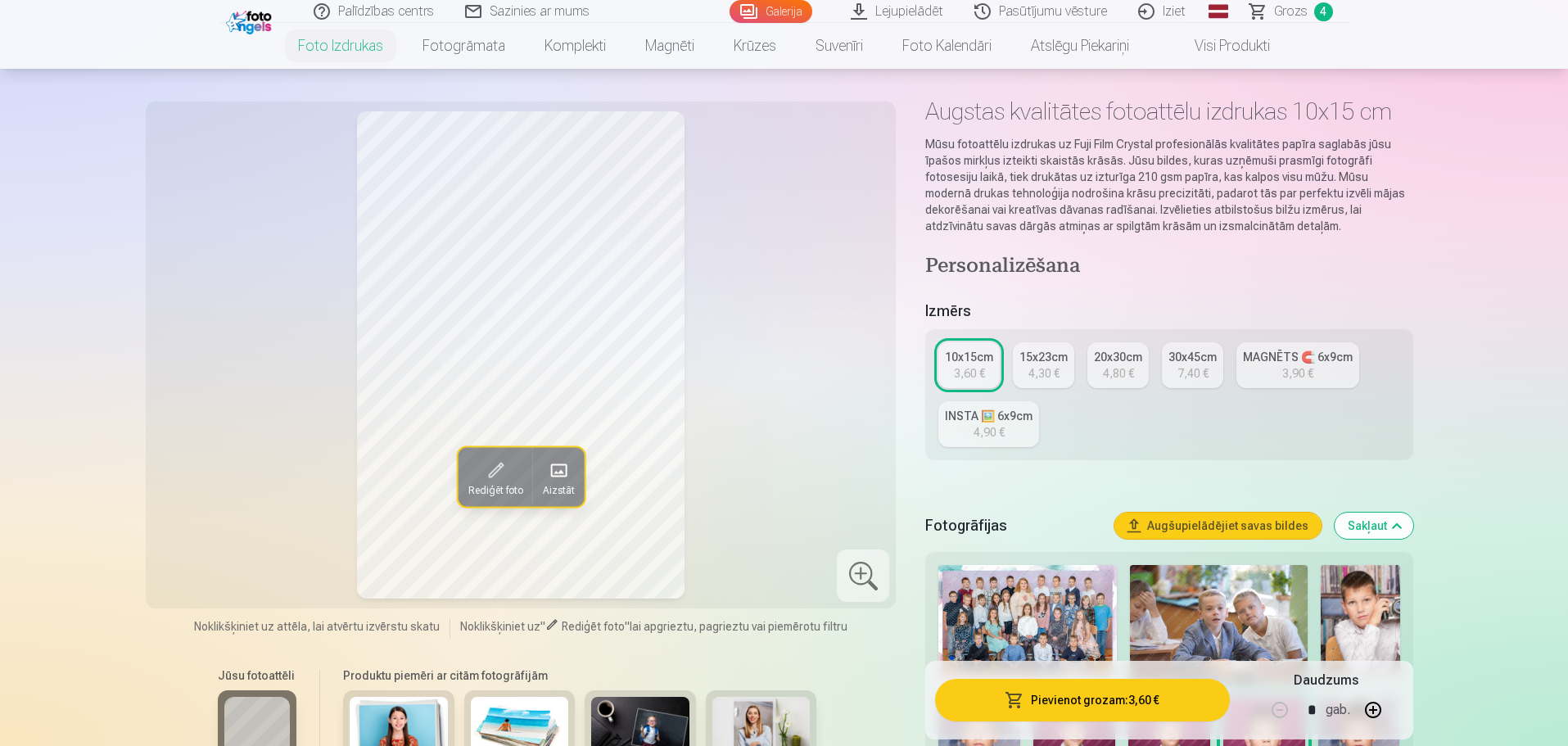
scroll to position [0, 0]
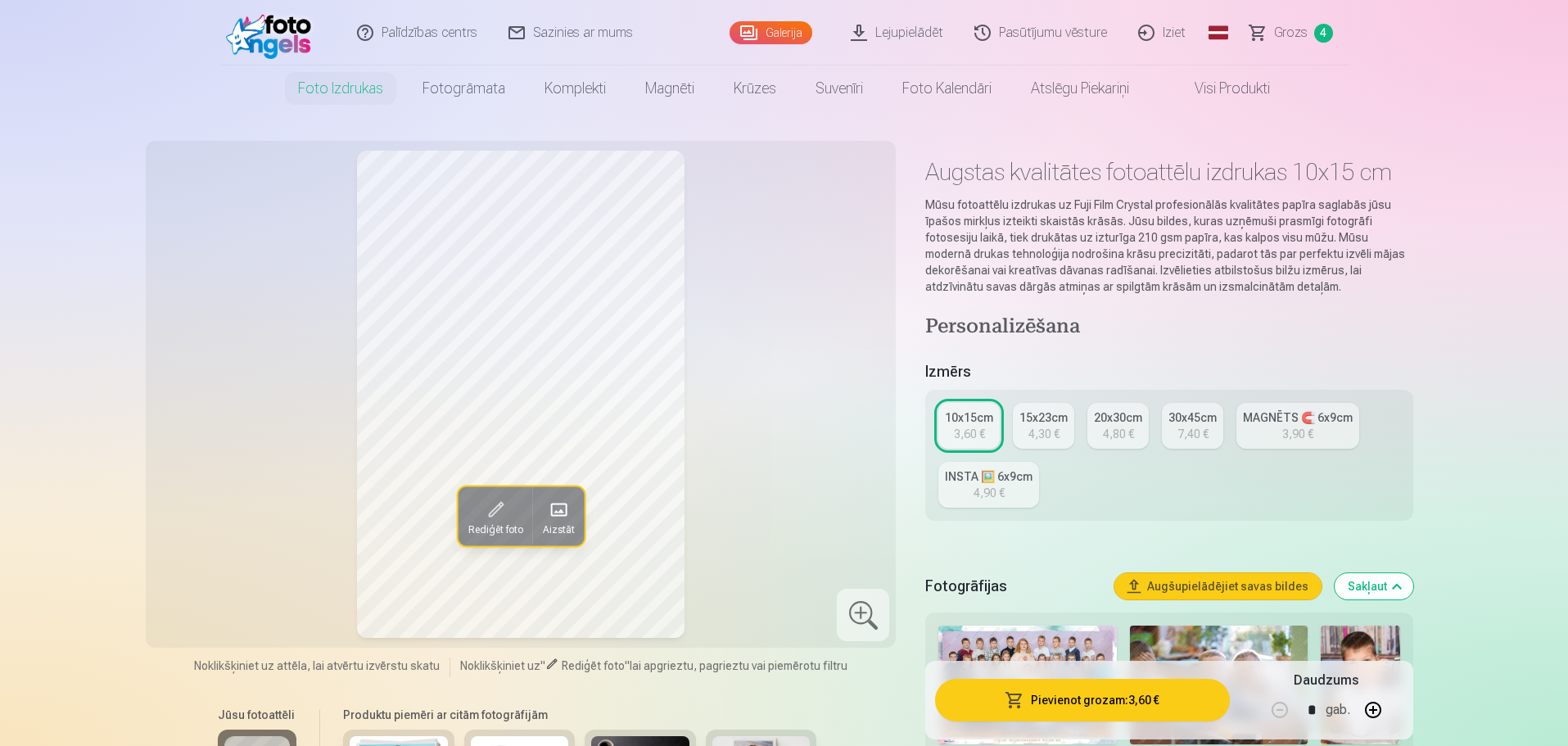
click at [1321, 30] on span "4" at bounding box center [1324, 33] width 19 height 19
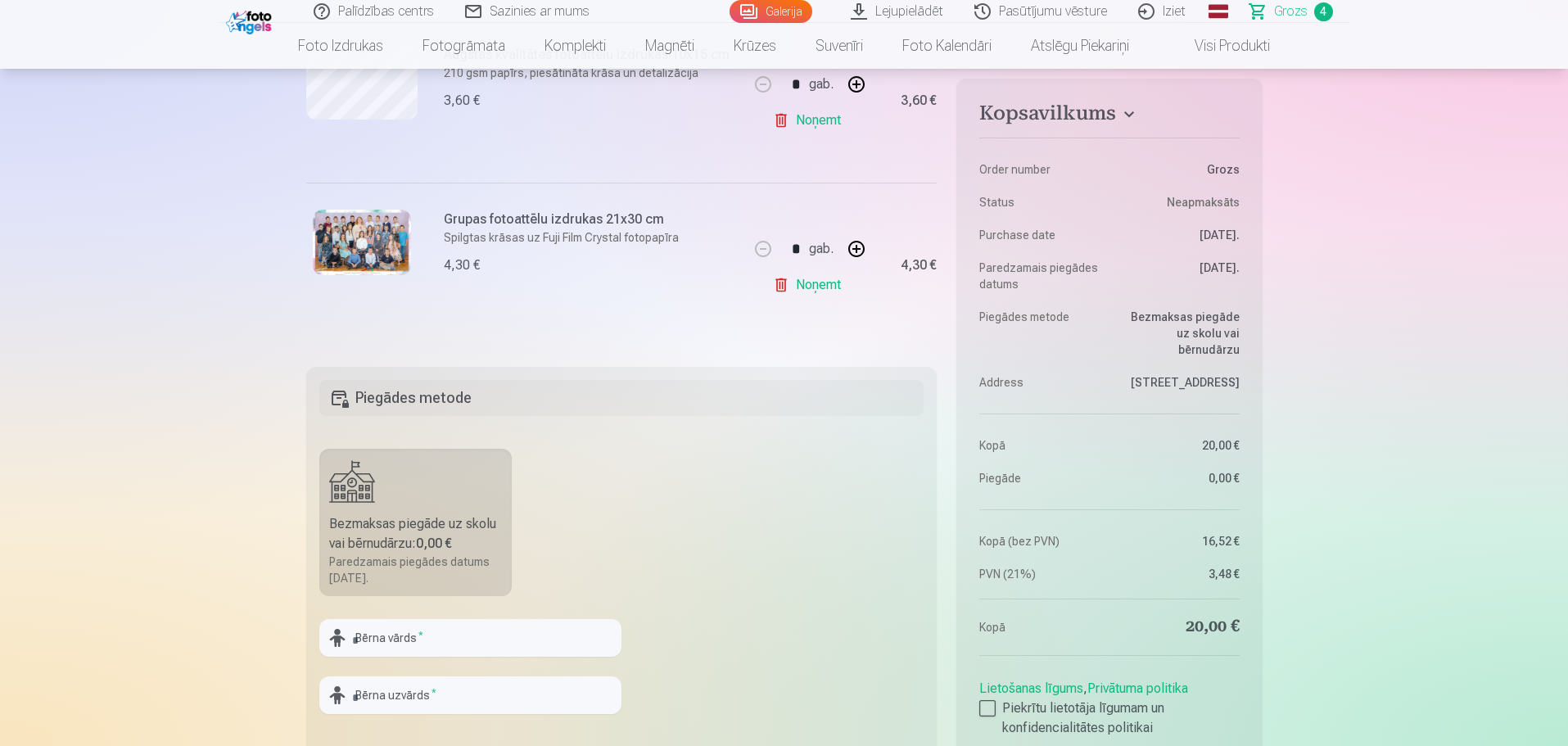
scroll to position [737, 0]
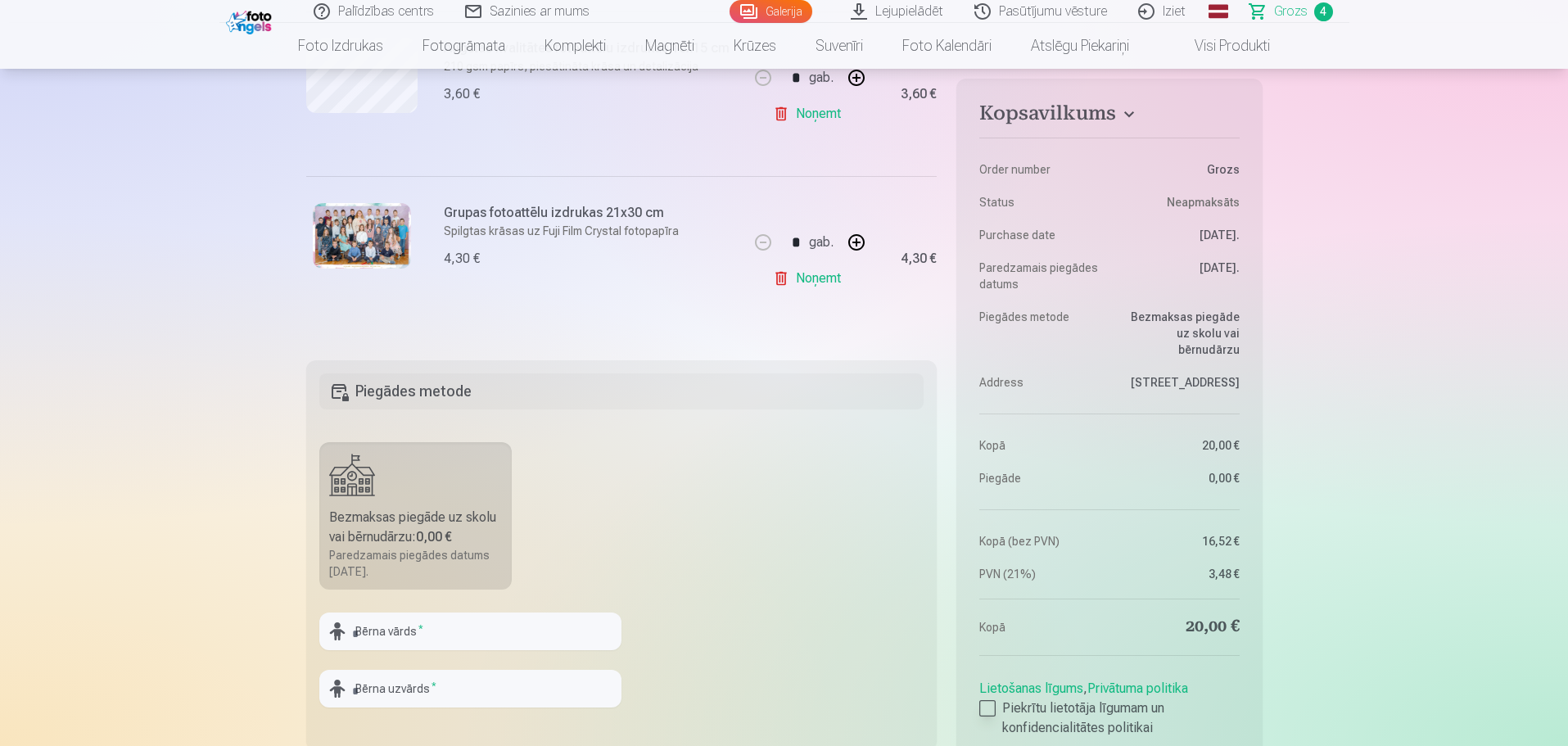
click at [988, 708] on div at bounding box center [988, 708] width 16 height 16
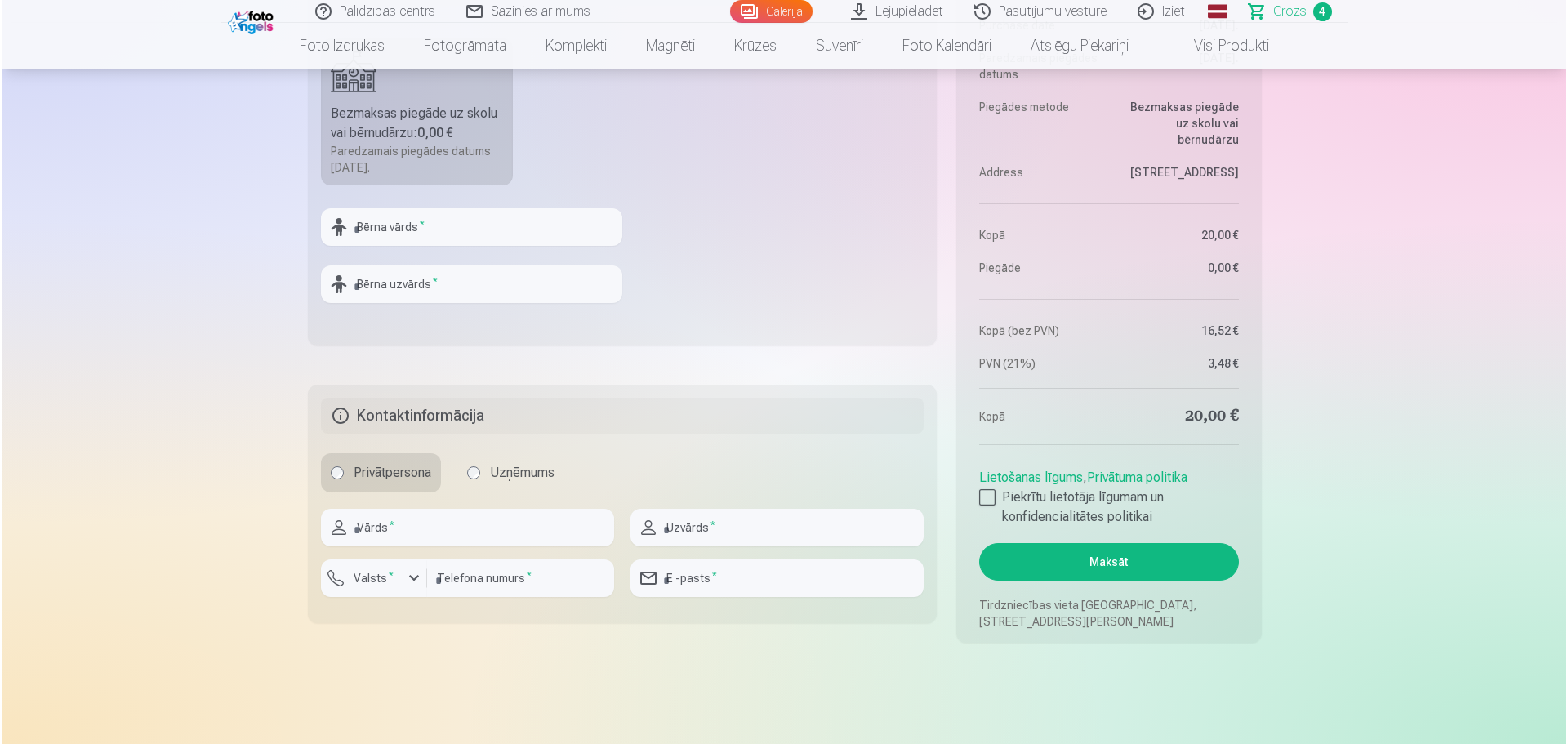
scroll to position [1143, 0]
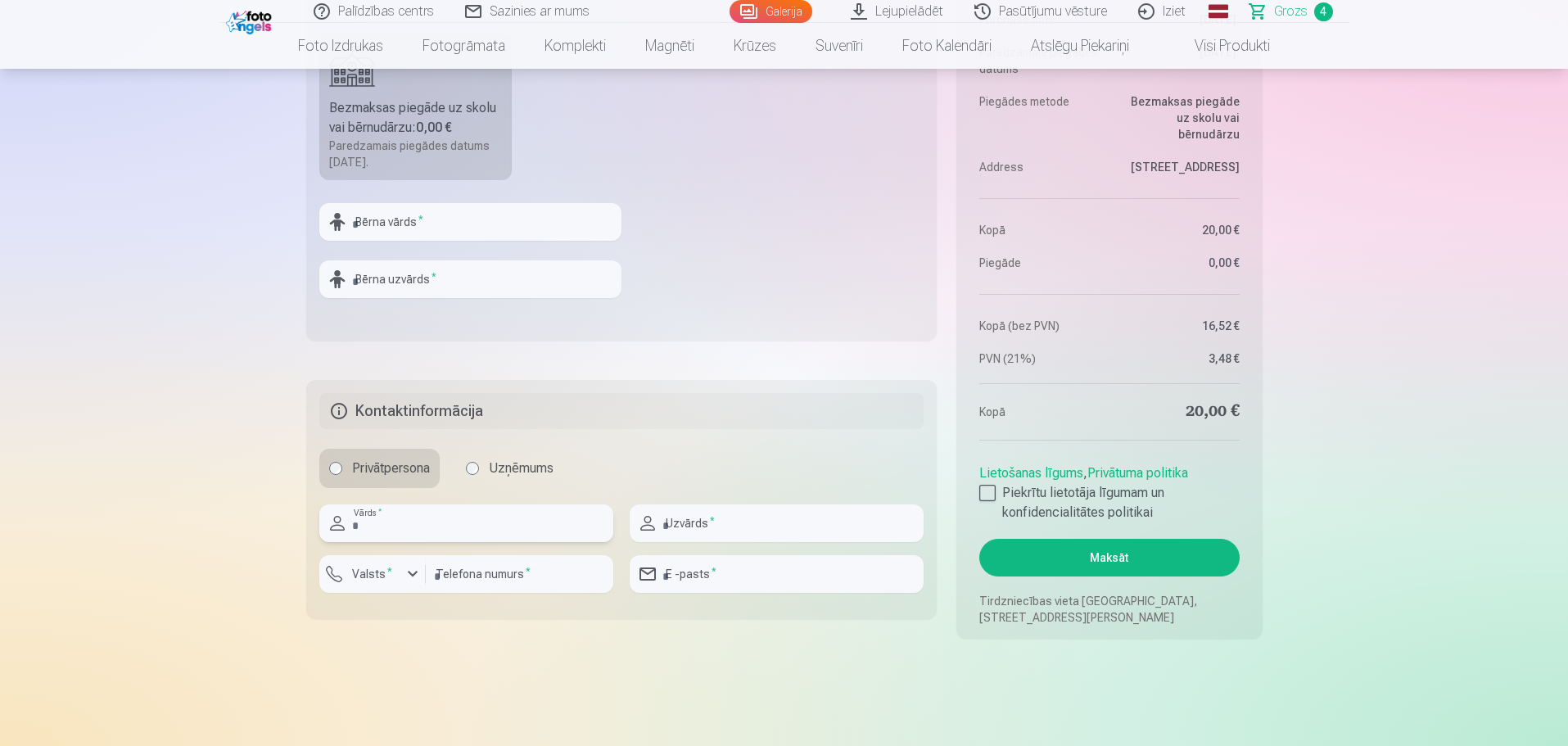
click at [422, 526] on input "text" at bounding box center [467, 523] width 294 height 37
type input "*******"
type input "**********"
click at [409, 574] on div "button" at bounding box center [413, 574] width 20 height 20
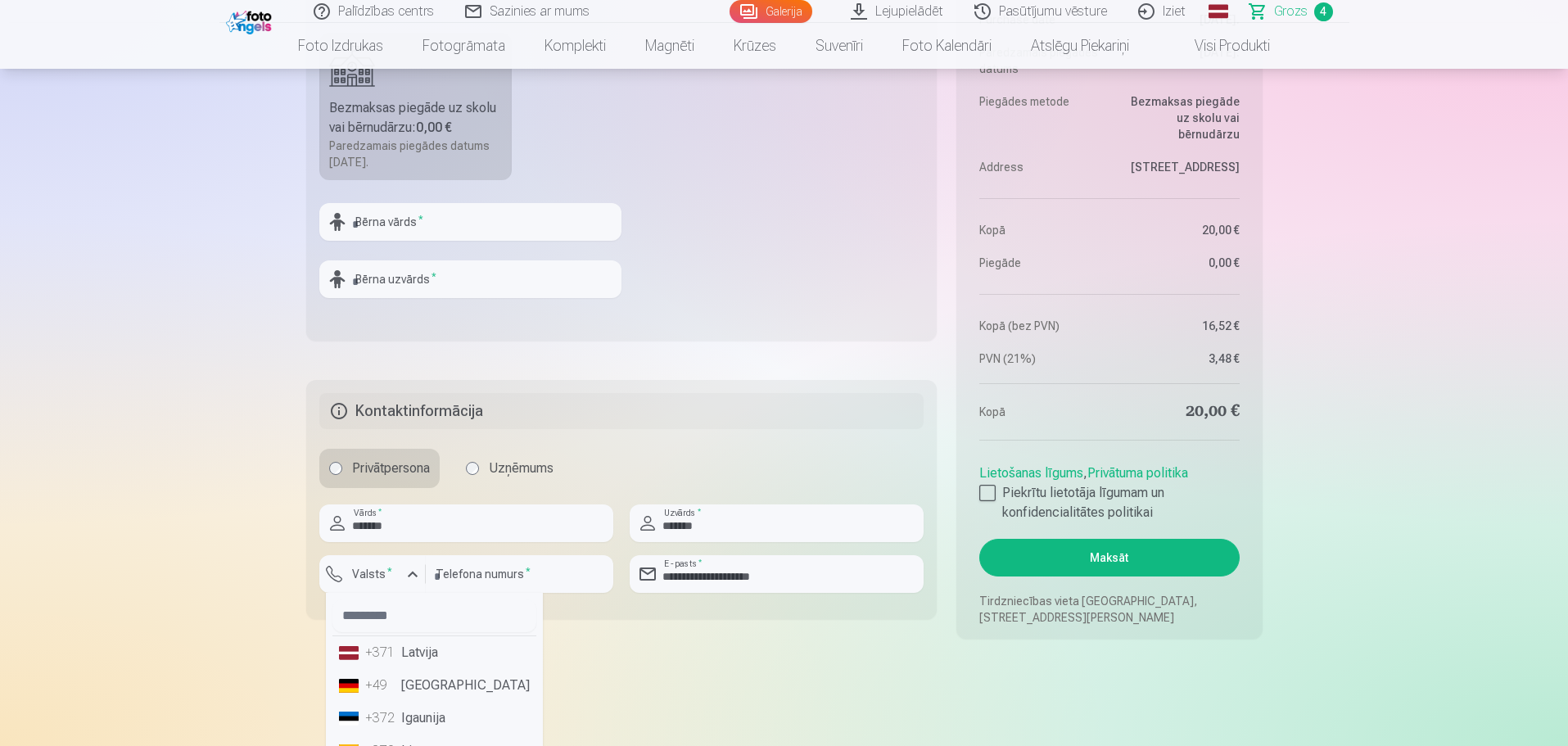
click at [423, 661] on li "+371 Latvija" at bounding box center [434, 653] width 204 height 33
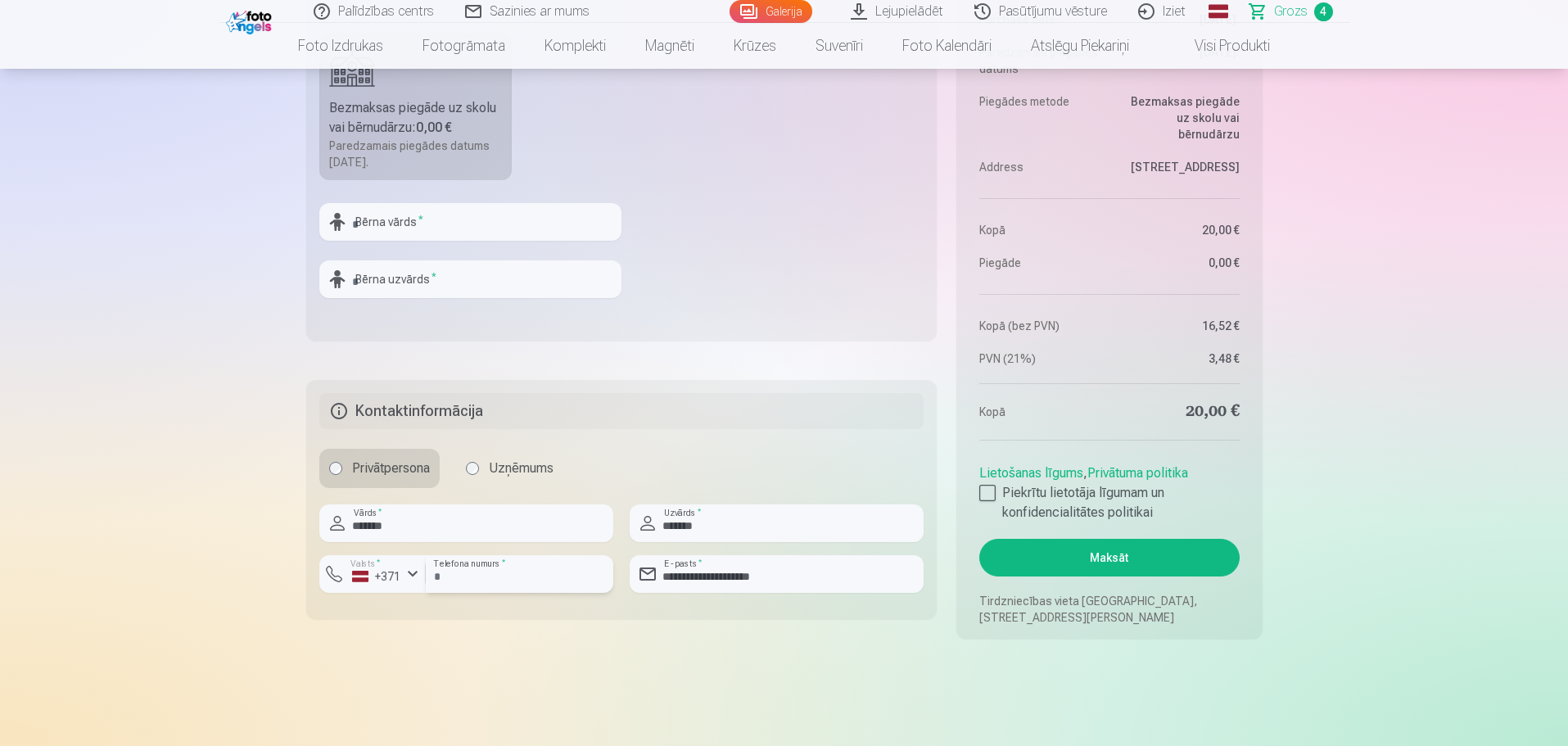
click at [497, 564] on input "number" at bounding box center [519, 574] width 188 height 37
type input "********"
click at [1140, 557] on button "Maksāt" at bounding box center [1109, 556] width 260 height 37
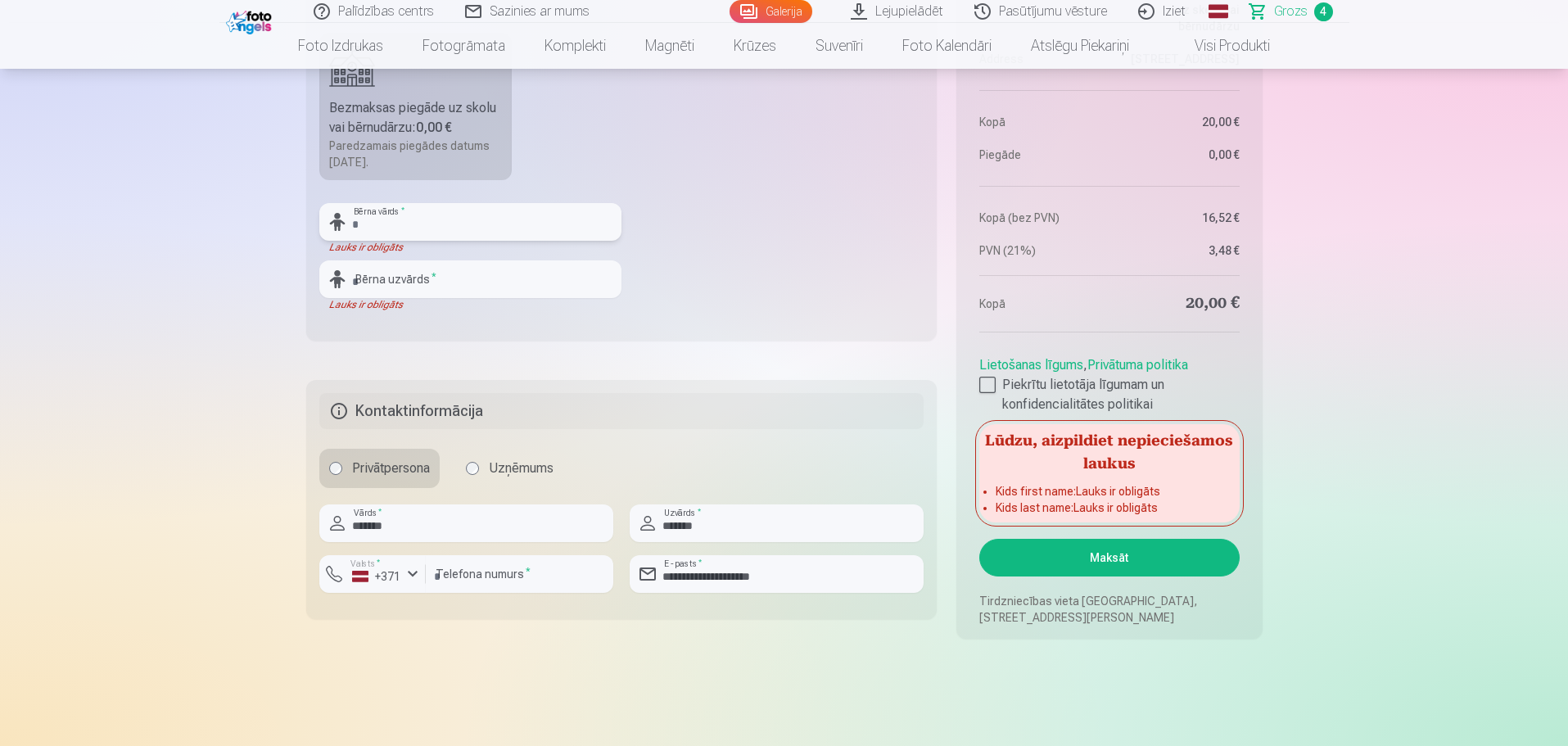
type input "*"
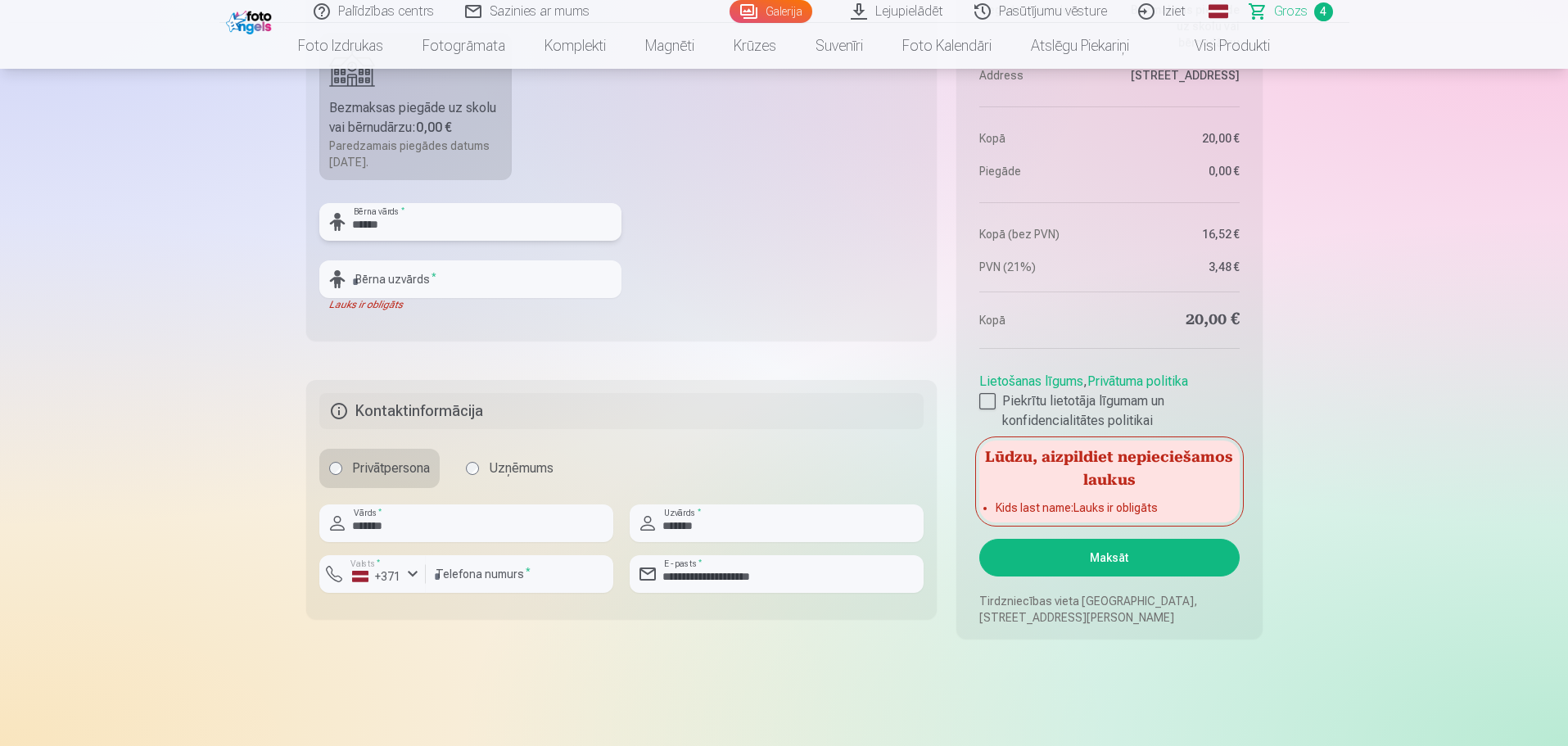
type input "*****"
drag, startPoint x: 378, startPoint y: 273, endPoint x: 405, endPoint y: 273, distance: 27.0
click at [378, 273] on input "text" at bounding box center [470, 279] width 302 height 37
type input "*******"
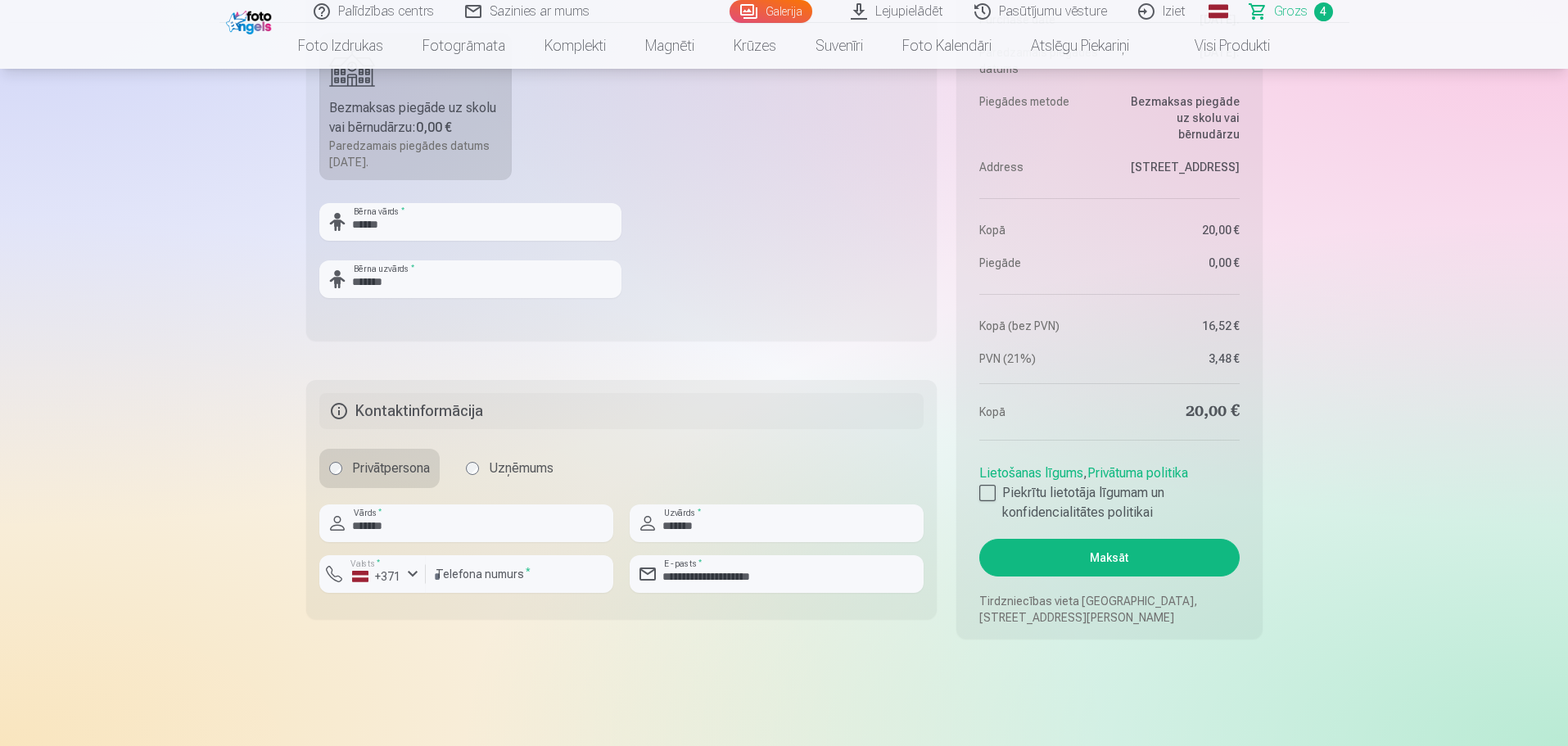
click at [1129, 555] on button "Maksāt" at bounding box center [1109, 556] width 260 height 37
